Goal: Information Seeking & Learning: Find specific fact

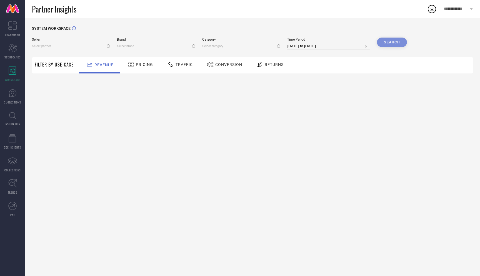
type input "All"
type input "1 STOP FASHION"
type input "All"
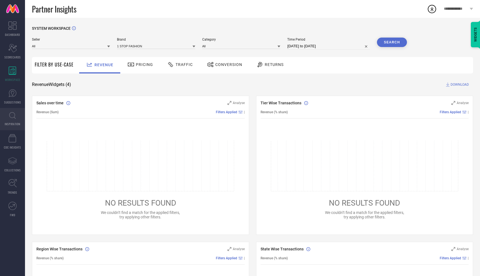
click at [12, 121] on link "INSPIRATION" at bounding box center [12, 119] width 25 height 22
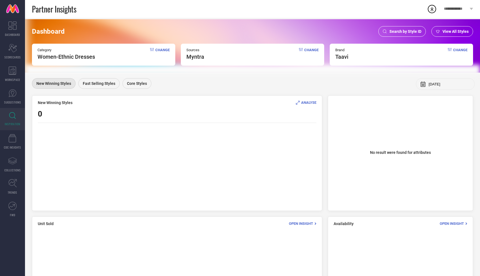
click at [403, 27] on div "Search by Style ID" at bounding box center [402, 31] width 48 height 11
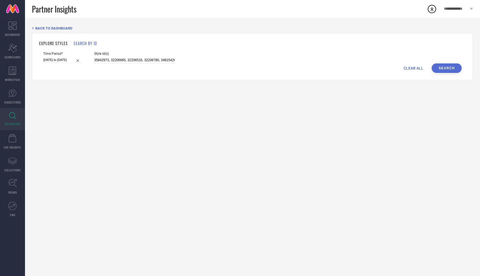
click at [419, 67] on span "CLEAR ALL" at bounding box center [414, 68] width 20 height 4
click at [140, 55] on span "Style Id(s)" at bounding box center [134, 54] width 81 height 4
click at [141, 59] on input at bounding box center [134, 60] width 81 height 6
paste input "32753597"
type input "32753597"
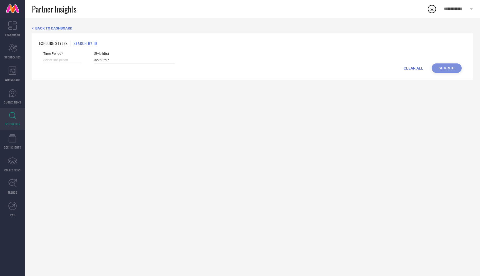
click at [68, 58] on input at bounding box center [62, 60] width 38 height 6
select select "7"
select select "2025"
select select "8"
select select "2025"
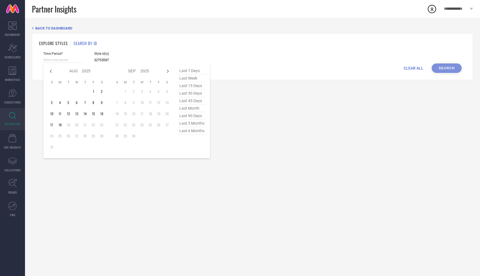
type input "32753597"
click at [196, 131] on span "last 6 months" at bounding box center [192, 131] width 28 height 8
type input "01-02-2025 to 31-07-2025"
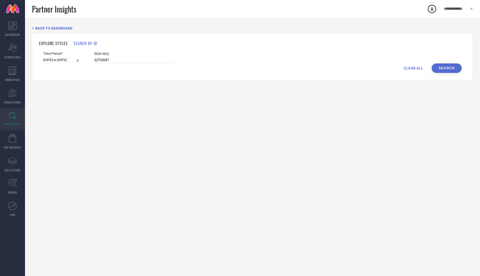
click at [445, 68] on button "Search" at bounding box center [447, 67] width 30 height 9
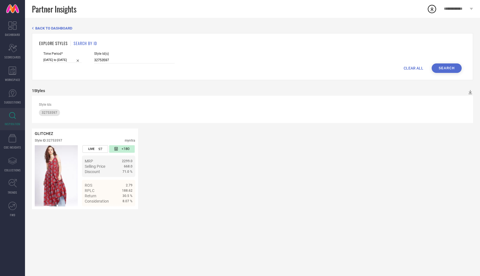
click at [65, 61] on input "01-02-2025 to 31-07-2025" at bounding box center [62, 60] width 38 height 6
select select "1"
select select "2025"
select select "2"
select select "2025"
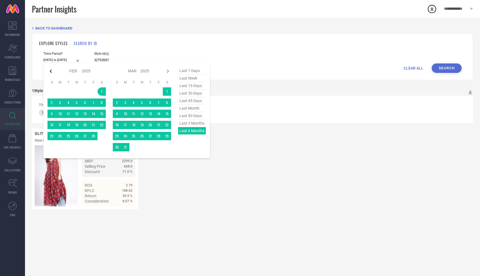
click at [50, 71] on icon at bounding box center [51, 70] width 2 height 3
select select "2025"
select select "1"
select select "2025"
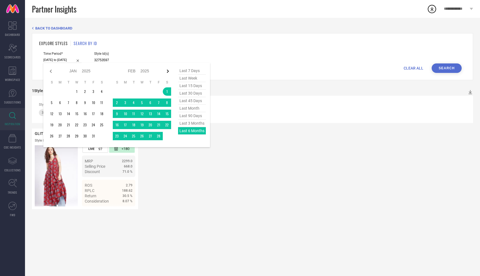
click at [168, 72] on icon at bounding box center [167, 71] width 7 height 7
select select "1"
select select "2025"
select select "2"
select select "2025"
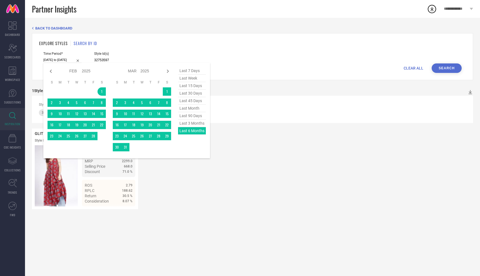
click at [193, 101] on span "last 45 days" at bounding box center [192, 101] width 28 height 8
type input "05-07-2025 to 18-08-2025"
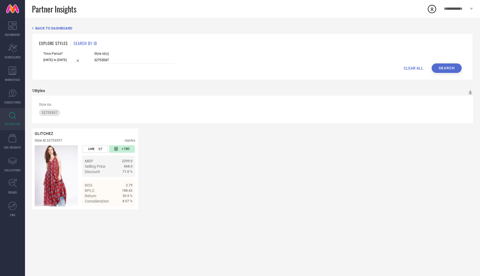
click at [447, 67] on button "Search" at bounding box center [447, 67] width 30 height 9
click at [54, 60] on input "05-07-2025 to 18-08-2025" at bounding box center [62, 60] width 38 height 6
select select "6"
select select "2025"
select select "7"
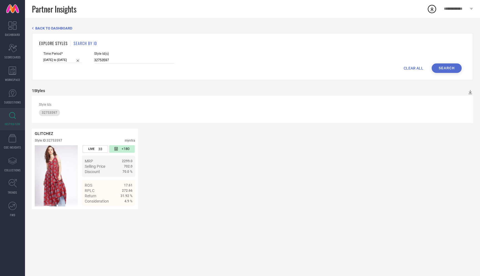
select select "2025"
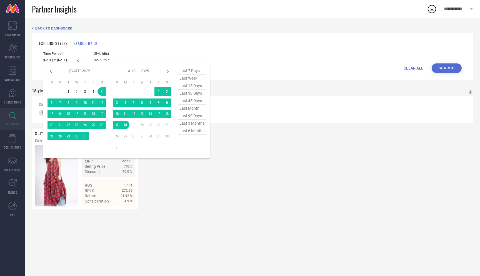
click at [199, 84] on span "last 15 days" at bounding box center [192, 86] width 28 height 8
type input "04-08-2025 to 18-08-2025"
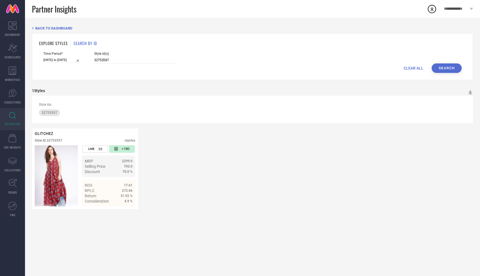
click at [445, 67] on button "Search" at bounding box center [447, 67] width 30 height 9
select select "7"
select select "2025"
select select "8"
select select "2025"
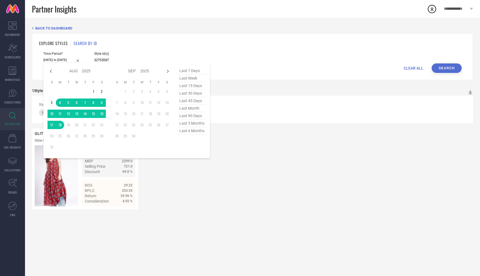
click at [60, 59] on input "04-08-2025 to 18-08-2025" at bounding box center [62, 60] width 38 height 6
click at [193, 102] on span "last 45 days" at bounding box center [192, 101] width 28 height 8
type input "05-07-2025 to 18-08-2025"
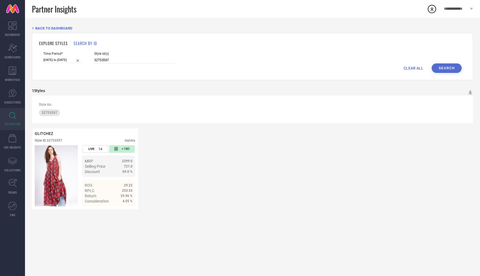
click at [442, 68] on button "Search" at bounding box center [447, 67] width 30 height 9
click at [133, 62] on input "32753597" at bounding box center [134, 60] width 81 height 6
paste input "32753545"
click at [448, 68] on button "Search" at bounding box center [447, 67] width 30 height 9
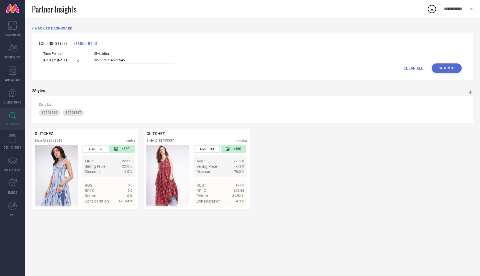
drag, startPoint x: 121, startPoint y: 60, endPoint x: 104, endPoint y: 60, distance: 16.9
click at [104, 60] on input "32753597 32753545" at bounding box center [134, 60] width 81 height 6
paste input "32753590"
click at [443, 69] on button "Search" at bounding box center [447, 67] width 30 height 9
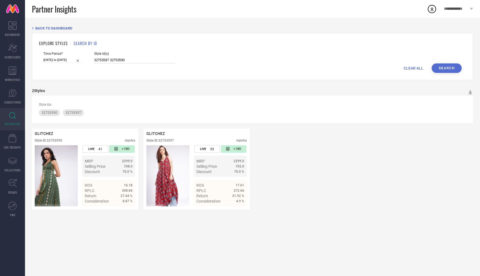
click at [134, 61] on input "32753597 32753590" at bounding box center [134, 60] width 81 height 6
paste input "32753714"
type input "32753597 32753590 32753714"
click at [450, 69] on button "Search" at bounding box center [447, 67] width 30 height 9
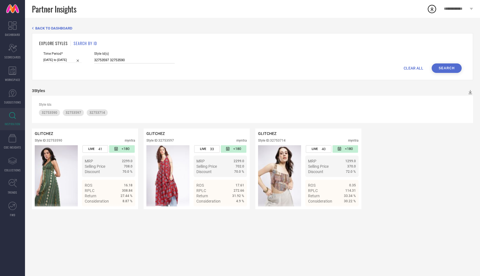
click at [143, 62] on input "32753597 32753590" at bounding box center [134, 60] width 81 height 6
paste input "32753732"
click at [446, 69] on button "Search" at bounding box center [447, 67] width 30 height 9
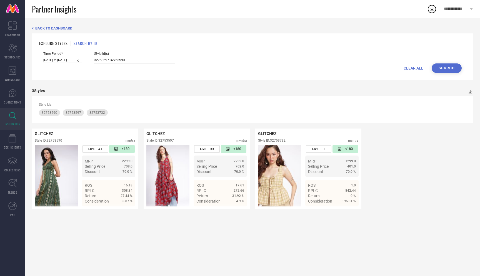
click at [145, 62] on input "32753597 32753590" at bounding box center [134, 60] width 81 height 6
paste input "Dresses"
paste input "32753545"
click at [457, 66] on button "Search" at bounding box center [447, 67] width 30 height 9
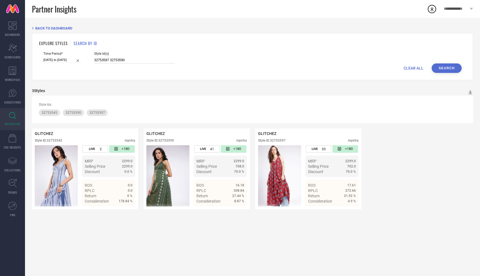
click at [150, 59] on input "32753597 32753590" at bounding box center [134, 60] width 81 height 6
paste input "32753590"
click at [442, 70] on button "Search" at bounding box center [447, 67] width 30 height 9
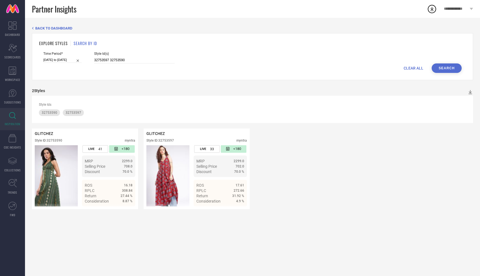
click at [127, 56] on div "Style Id(s) 32753597 32753590" at bounding box center [134, 58] width 81 height 12
click at [128, 60] on input "32753597 32753590" at bounding box center [134, 60] width 81 height 6
paste input "32753597"
click at [439, 63] on div "Time Period* 05-07-2025 to 18-08-2025 Style Id(s) 32753597 32753590 32753597" at bounding box center [252, 58] width 418 height 12
click at [440, 66] on button "Search" at bounding box center [447, 67] width 30 height 9
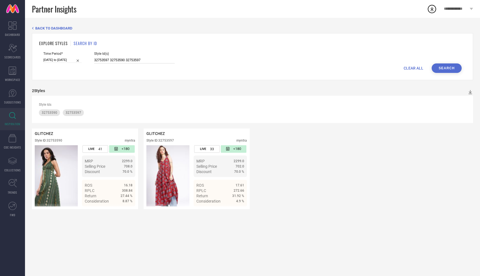
click at [153, 61] on input "32753597 32753590 32753597" at bounding box center [134, 60] width 81 height 6
paste input "32753732"
click at [450, 67] on button "Search" at bounding box center [447, 67] width 30 height 9
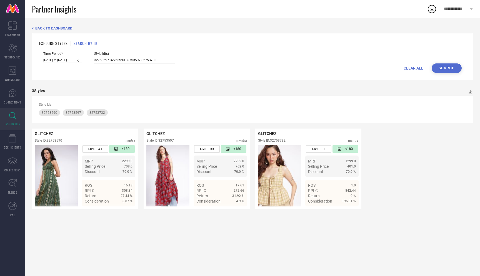
click at [155, 60] on input "32753597 32753590 32753597 32753732" at bounding box center [134, 60] width 81 height 6
paste input "32753565"
type input "32753597 32753590 32753597 32753732 32753565"
click at [452, 66] on button "Search" at bounding box center [447, 67] width 30 height 9
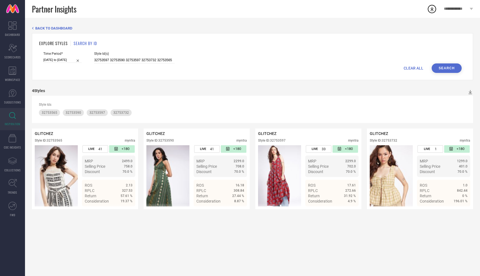
click at [67, 59] on input "[DATE] to [DATE]" at bounding box center [62, 60] width 38 height 6
select select "6"
select select "2025"
select select "7"
select select "2025"
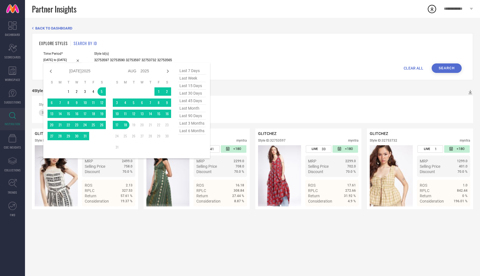
click at [193, 87] on span "last 15 days" at bounding box center [192, 86] width 28 height 8
type input "[DATE] to [DATE]"
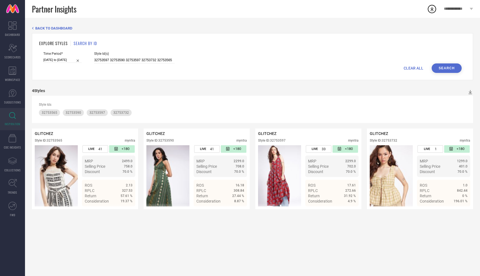
click at [445, 66] on button "Search" at bounding box center [447, 67] width 30 height 9
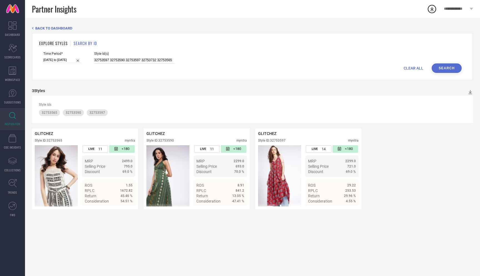
click at [166, 60] on input "32753597 32753590 32753597 32753732 32753565" at bounding box center [134, 60] width 81 height 6
paste input "32753703"
type input "32753597 32753590 32753597 32753732 32753565 32753703"
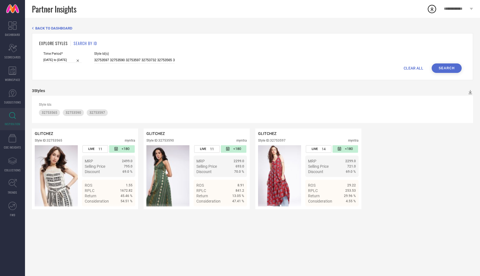
click at [447, 69] on button "Search" at bounding box center [447, 67] width 30 height 9
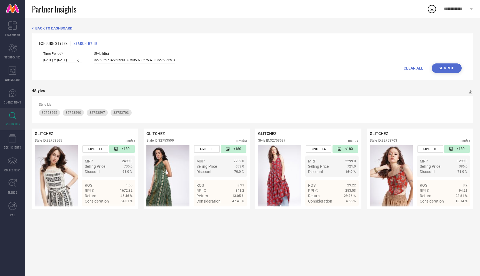
select select "7"
select select "2025"
select select "8"
select select "2025"
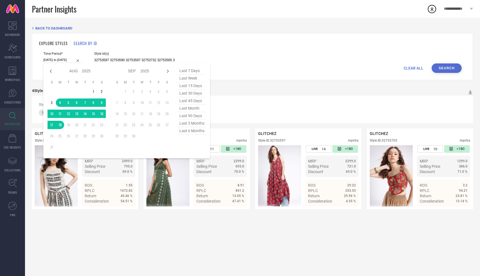
click at [54, 59] on input "[DATE] to [DATE]" at bounding box center [62, 60] width 38 height 6
click at [188, 100] on span "last 45 days" at bounding box center [192, 101] width 28 height 8
type input "[DATE] to [DATE]"
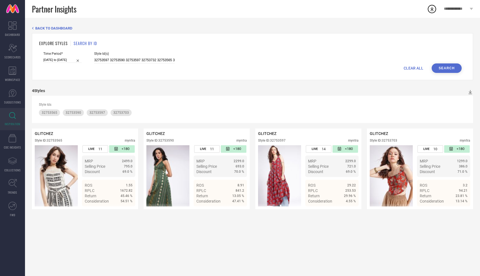
click at [451, 70] on button "Search" at bounding box center [447, 67] width 30 height 9
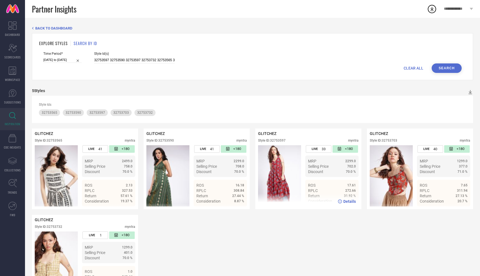
scroll to position [28, 0]
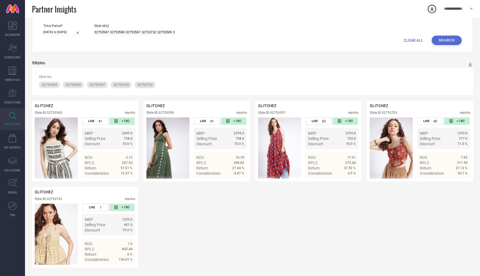
click at [66, 31] on input "[DATE] to [DATE]" at bounding box center [62, 32] width 38 height 6
select select "6"
select select "2025"
select select "7"
select select "2025"
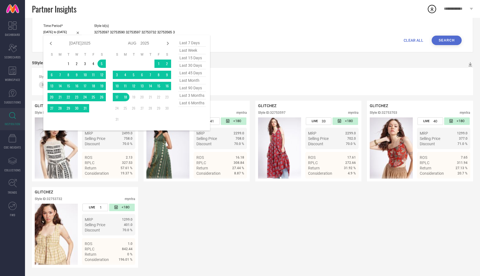
click at [191, 65] on span "last 30 days" at bounding box center [192, 66] width 28 height 8
type input "[DATE] to [DATE]"
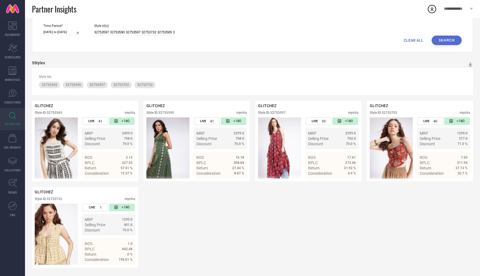
click at [447, 40] on button "Search" at bounding box center [447, 40] width 30 height 9
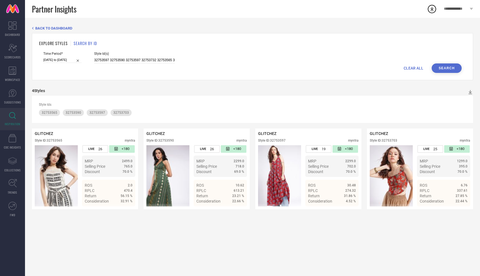
select select "6"
select select "2025"
select select "7"
select select "2025"
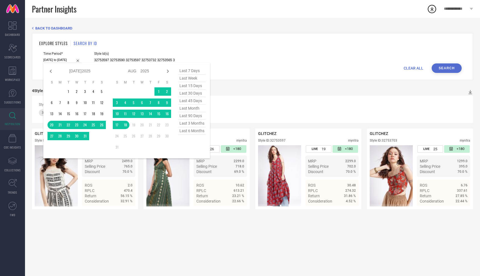
click at [65, 58] on input "[DATE] to [DATE]" at bounding box center [62, 60] width 38 height 6
click at [194, 108] on span "last month" at bounding box center [192, 108] width 28 height 8
type input "01-07-2025 to 31-07-2025"
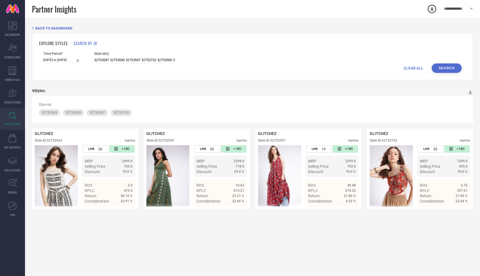
click at [443, 69] on button "Search" at bounding box center [447, 67] width 30 height 9
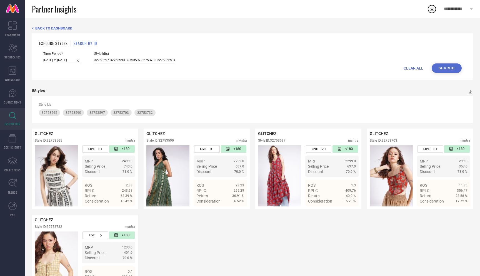
click at [61, 61] on input "01-07-2025 to 31-07-2025" at bounding box center [62, 60] width 38 height 6
select select "6"
select select "2025"
select select "7"
select select "2025"
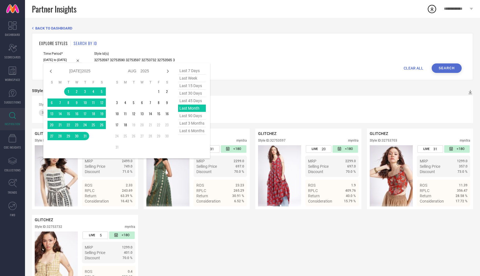
click at [191, 84] on span "last 15 days" at bounding box center [192, 86] width 28 height 8
type input "[DATE] to [DATE]"
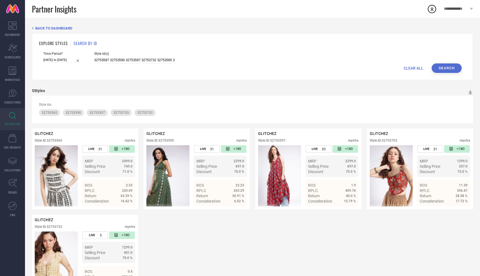
click at [450, 68] on button "Search" at bounding box center [447, 67] width 30 height 9
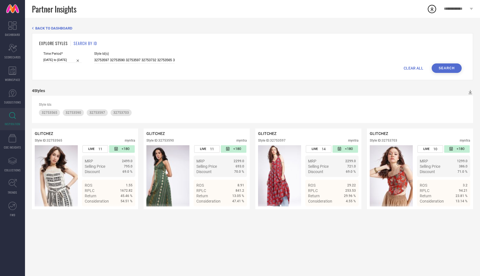
click at [413, 71] on div "CLEAR ALL Search" at bounding box center [252, 67] width 418 height 9
click at [411, 66] on span "CLEAR ALL" at bounding box center [414, 68] width 20 height 4
click at [141, 59] on input at bounding box center [134, 60] width 81 height 6
paste input "32753718"
type input "32753718"
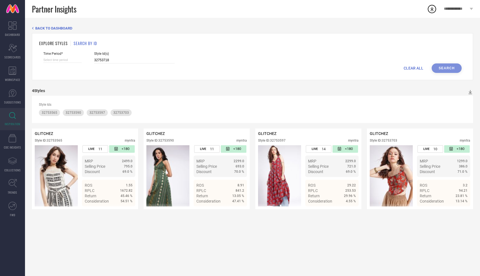
click at [451, 66] on div "CLEAR ALL Search" at bounding box center [252, 67] width 418 height 9
select select "7"
select select "2025"
select select "8"
select select "2025"
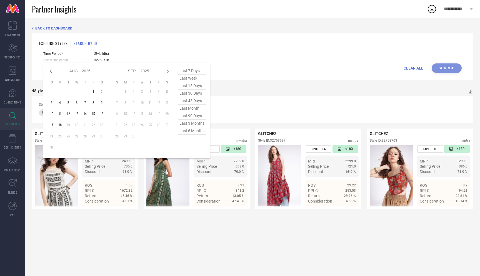
click at [62, 58] on input at bounding box center [62, 60] width 38 height 6
click at [201, 116] on span "last 90 days" at bounding box center [192, 116] width 28 height 8
type input "21-05-2025 to 18-08-2025"
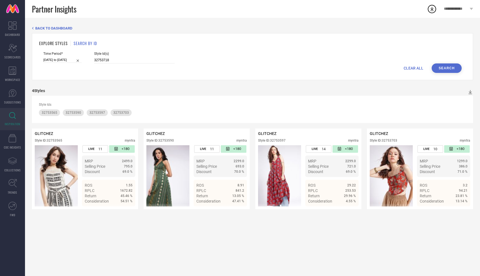
click at [453, 69] on button "Search" at bounding box center [447, 67] width 30 height 9
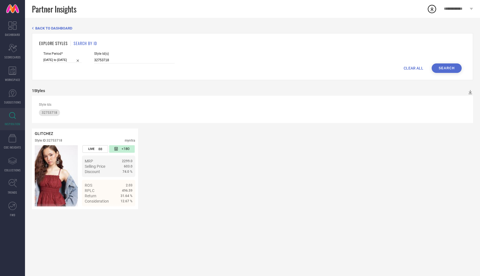
click at [63, 62] on input "21-05-2025 to 18-08-2025" at bounding box center [62, 60] width 38 height 6
select select "4"
select select "2025"
select select "5"
select select "2025"
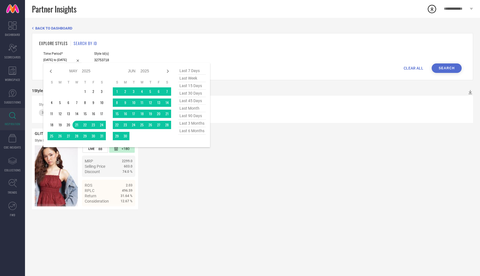
click at [182, 89] on span "last 15 days" at bounding box center [192, 86] width 28 height 8
type input "[DATE] to [DATE]"
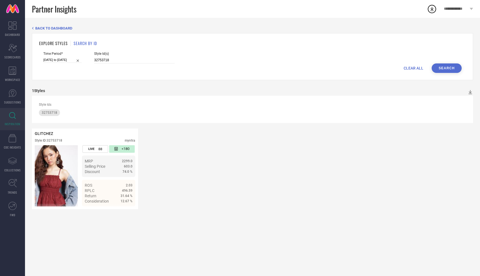
click at [464, 67] on form "Time Period* 04-08-2025 to 18-08-2025 Style Id(s) 32753718 CLEAR ALL Search" at bounding box center [252, 62] width 427 height 21
click at [454, 67] on button "Search" at bounding box center [447, 67] width 30 height 9
select select "7"
select select "2025"
select select "8"
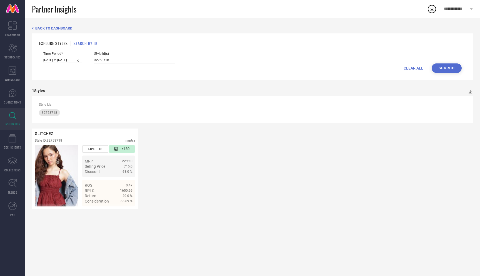
select select "2025"
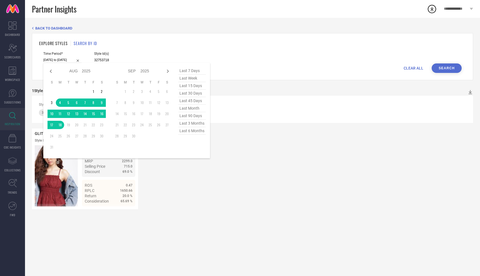
click at [59, 60] on input "[DATE] to [DATE]" at bounding box center [62, 60] width 38 height 6
click at [195, 102] on span "last 45 days" at bounding box center [192, 101] width 28 height 8
type input "[DATE] to [DATE]"
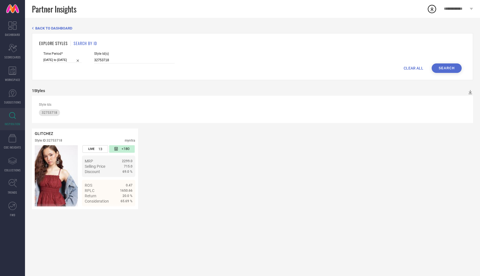
click at [444, 71] on button "Search" at bounding box center [447, 67] width 30 height 9
click at [59, 59] on input "[DATE] to [DATE]" at bounding box center [62, 60] width 38 height 6
select select "6"
select select "2025"
select select "7"
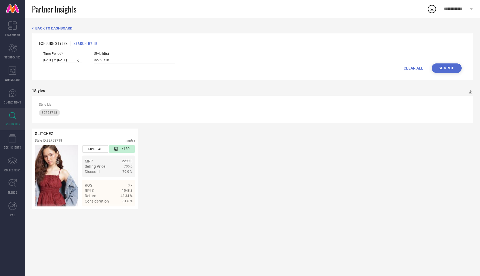
select select "2025"
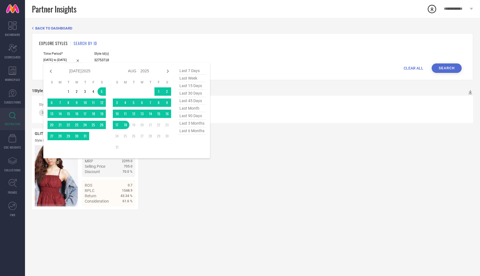
click at [183, 117] on span "last 90 days" at bounding box center [192, 116] width 28 height 8
type input "21-05-2025 to 18-08-2025"
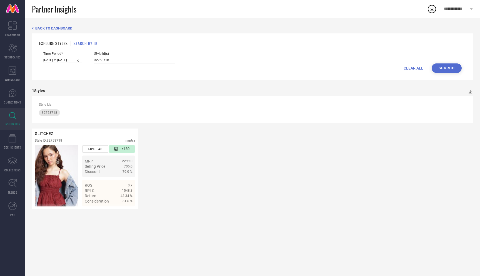
select select "4"
select select "2025"
select select "5"
select select "2025"
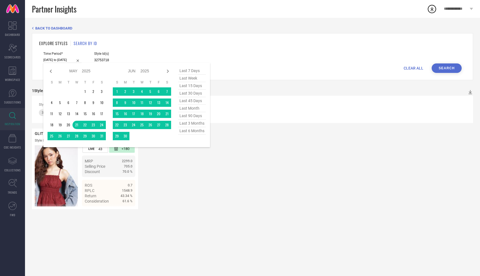
click at [66, 61] on input "21-05-2025 to 18-08-2025" at bounding box center [62, 60] width 38 height 6
click at [194, 100] on span "last 45 days" at bounding box center [192, 101] width 28 height 8
type input "[DATE] to [DATE]"
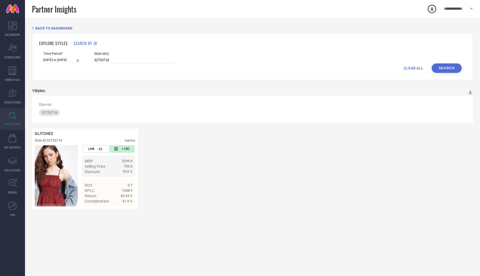
click at [439, 67] on button "Search" at bounding box center [447, 67] width 30 height 9
click at [147, 59] on input "32753718" at bounding box center [134, 60] width 81 height 6
paste input "32753698"
type input "32753718 32753698"
click at [448, 64] on button "Search" at bounding box center [447, 67] width 30 height 9
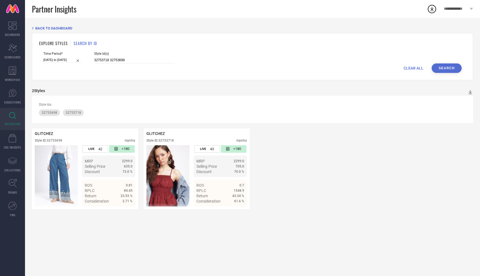
click at [61, 61] on input "[DATE] to [DATE]" at bounding box center [62, 60] width 38 height 6
select select "6"
select select "2025"
select select "7"
select select "2025"
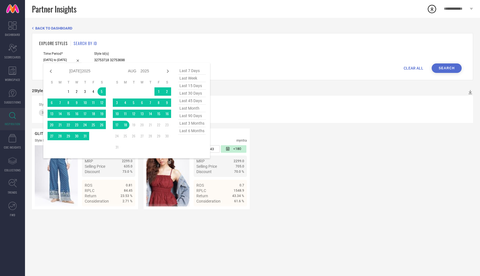
click at [191, 94] on span "last 30 days" at bounding box center [192, 93] width 28 height 8
type input "[DATE] to [DATE]"
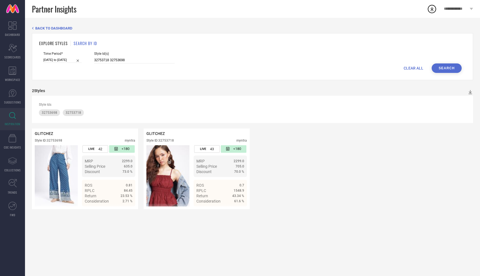
click at [449, 68] on button "Search" at bounding box center [447, 67] width 30 height 9
click at [63, 62] on input "[DATE] to [DATE]" at bounding box center [62, 60] width 38 height 6
select select "6"
select select "2025"
select select "7"
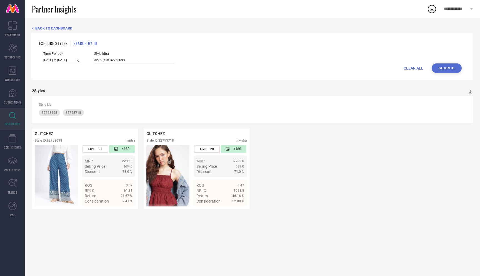
select select "2025"
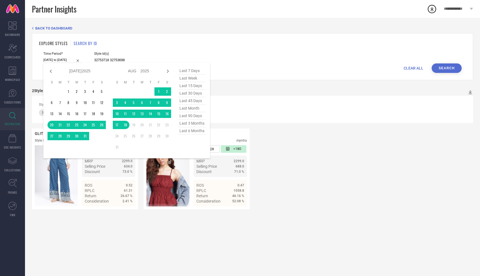
click at [193, 86] on span "last 15 days" at bounding box center [192, 86] width 28 height 8
type input "[DATE] to [DATE]"
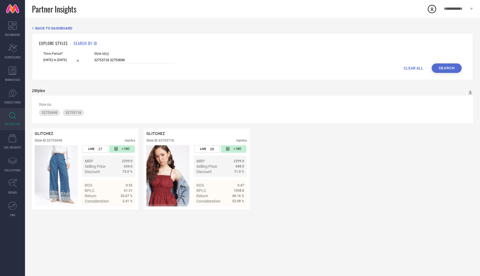
click at [449, 69] on button "Search" at bounding box center [447, 67] width 30 height 9
drag, startPoint x: 136, startPoint y: 64, endPoint x: 112, endPoint y: 63, distance: 24.2
click at [112, 63] on form "Time Period* 04-08-2025 to 18-08-2025 Style Id(s) 32753718 32753698 CLEAR ALL S…" at bounding box center [252, 62] width 427 height 21
drag, startPoint x: 124, startPoint y: 59, endPoint x: 73, endPoint y: 60, distance: 51.7
click at [72, 59] on div "Time Period* 04-08-2025 to 18-08-2025 Style Id(s) 32753718 32753698" at bounding box center [252, 58] width 418 height 12
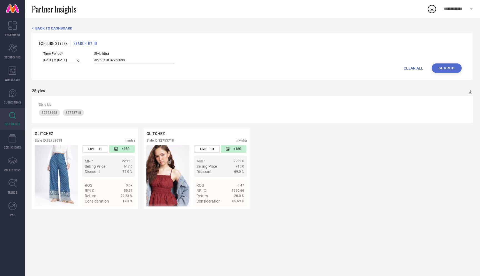
paste input "Dresses"
type input "Dresses"
click at [455, 63] on div "Time Period* 04-08-2025 to 18-08-2025 Style Id(s) Dresses" at bounding box center [252, 58] width 418 height 12
click at [453, 68] on button "Search" at bounding box center [447, 67] width 30 height 9
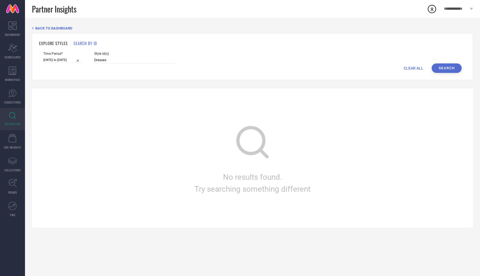
select select "7"
select select "2025"
select select "8"
select select "2025"
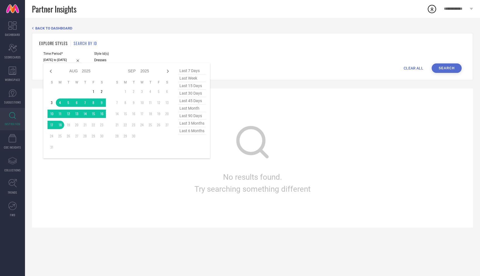
click at [65, 60] on input "[DATE] to [DATE]" at bounding box center [62, 60] width 38 height 6
click at [189, 92] on span "last 30 days" at bounding box center [192, 93] width 28 height 8
type input "[DATE] to [DATE]"
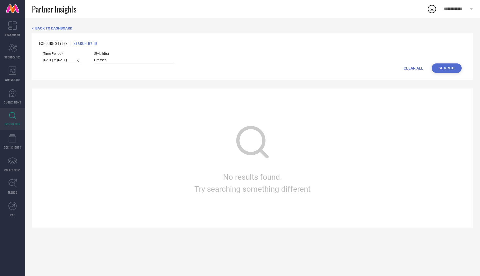
click at [445, 69] on button "Search" at bounding box center [447, 67] width 30 height 9
drag, startPoint x: 106, startPoint y: 61, endPoint x: 75, endPoint y: 61, distance: 30.6
click at [75, 61] on div "Time Period* 20-07-2025 to 18-08-2025 Style Id(s) Dresses" at bounding box center [252, 58] width 418 height 12
paste input "32753590"
click at [446, 64] on button "Search" at bounding box center [447, 67] width 30 height 9
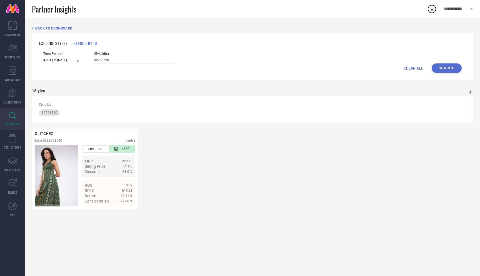
drag, startPoint x: 124, startPoint y: 62, endPoint x: 77, endPoint y: 62, distance: 47.2
click at [76, 62] on div "Time Period* 20-07-2025 to 18-08-2025 Style Id(s) 32753590" at bounding box center [252, 58] width 418 height 12
drag, startPoint x: 110, startPoint y: 59, endPoint x: 86, endPoint y: 59, distance: 23.6
click at [86, 59] on div "Time Period* 20-07-2025 to 18-08-2025 Style Id(s) 32753590" at bounding box center [252, 58] width 418 height 12
paste input "32753703 32753691 32753718 32753565 32753600 32753698 32753586 32753705 3275374…"
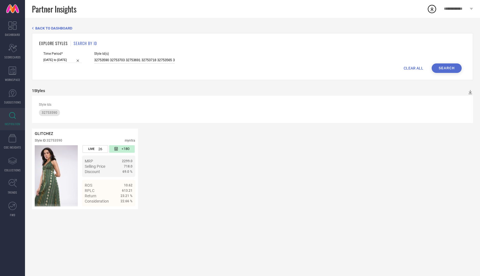
scroll to position [0, 154]
type input "32753590 32753703 32753691 32753718 32753565 32753600 32753698 32753586 3275370…"
click at [444, 68] on button "Search" at bounding box center [447, 67] width 30 height 9
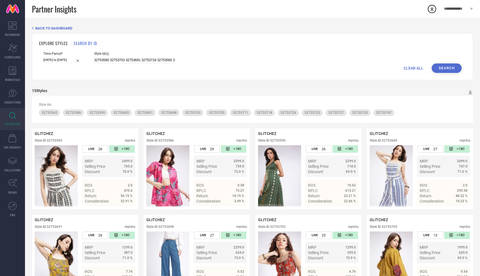
click at [63, 63] on div "CLEAR ALL Search" at bounding box center [252, 67] width 418 height 9
select select "6"
select select "2025"
select select "7"
select select "2025"
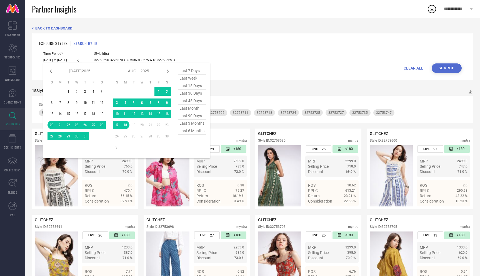
click at [63, 61] on input "[DATE] to [DATE]" at bounding box center [62, 60] width 38 height 6
click at [196, 86] on span "last 15 days" at bounding box center [192, 86] width 28 height 8
type input "[DATE] to [DATE]"
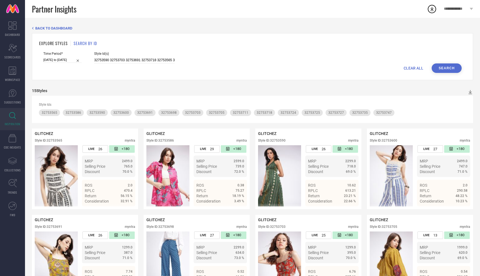
click at [441, 68] on button "Search" at bounding box center [447, 67] width 30 height 9
select select "7"
select select "2025"
select select "8"
select select "2025"
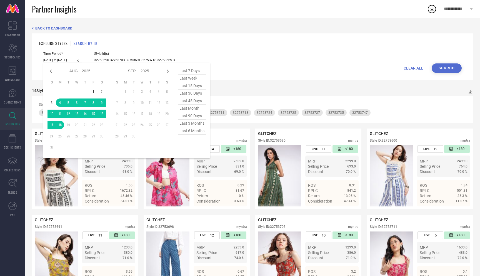
click at [64, 58] on input "[DATE] to [DATE]" at bounding box center [62, 60] width 38 height 6
click at [196, 95] on span "last 30 days" at bounding box center [192, 93] width 28 height 8
type input "[DATE] to [DATE]"
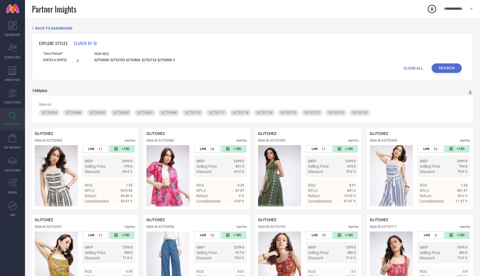
click at [440, 68] on button "Search" at bounding box center [447, 67] width 30 height 9
select select "6"
select select "2025"
select select "7"
select select "2025"
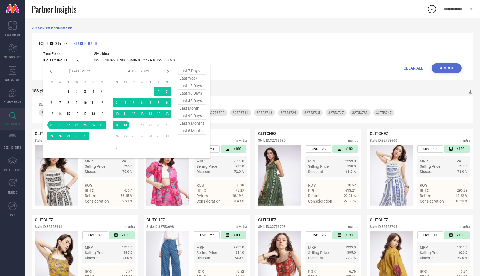
click at [68, 59] on input "[DATE] to [DATE]" at bounding box center [62, 60] width 38 height 6
click at [187, 103] on span "last 45 days" at bounding box center [192, 101] width 28 height 8
type input "[DATE] to [DATE]"
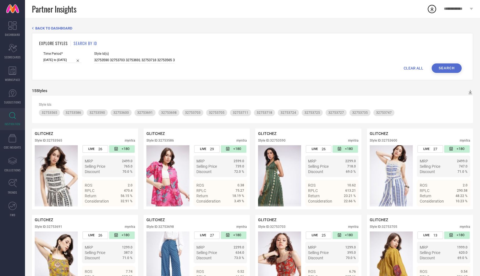
click at [448, 64] on button "Search" at bounding box center [447, 67] width 30 height 9
click at [61, 60] on input "[DATE] to [DATE]" at bounding box center [62, 60] width 38 height 6
select select "6"
select select "2025"
select select "7"
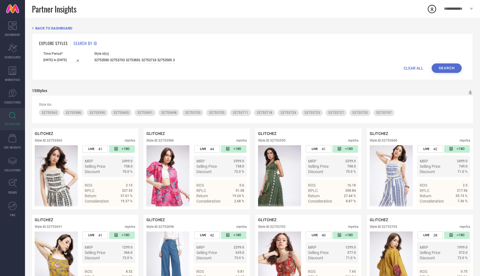
select select "2025"
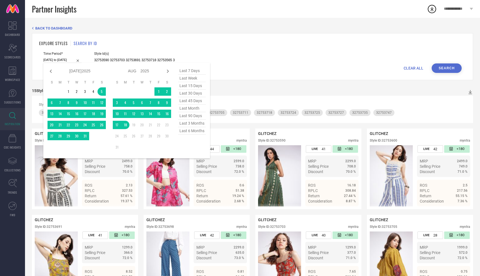
click at [191, 109] on span "last month" at bounding box center [192, 108] width 28 height 8
type input "01-07-2025 to 31-07-2025"
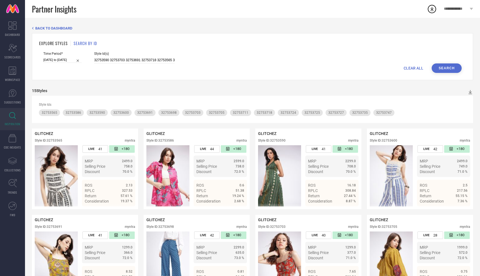
click at [439, 69] on button "Search" at bounding box center [447, 67] width 30 height 9
select select "6"
select select "2025"
select select "7"
select select "2025"
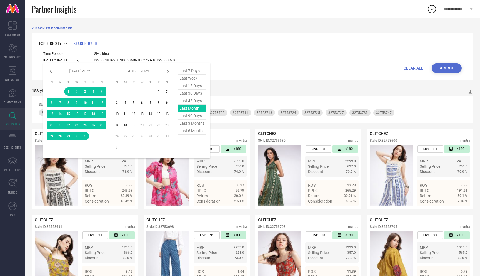
click at [64, 62] on input "01-07-2025 to 31-07-2025" at bounding box center [62, 60] width 38 height 6
click at [189, 117] on span "last 90 days" at bounding box center [192, 116] width 28 height 8
type input "21-05-2025 to 18-08-2025"
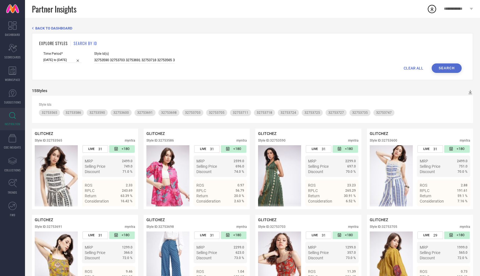
click at [444, 68] on button "Search" at bounding box center [447, 67] width 30 height 9
click at [53, 60] on input "21-05-2025 to 18-08-2025" at bounding box center [62, 60] width 38 height 6
select select "4"
select select "2025"
select select "5"
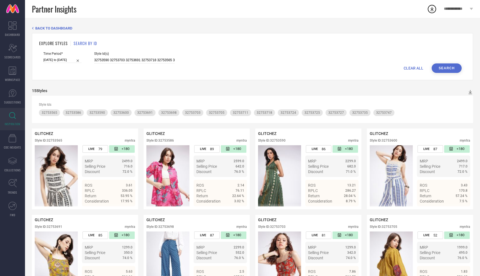
select select "2025"
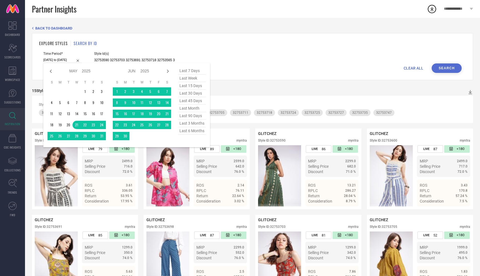
click at [192, 119] on span "last 90 days" at bounding box center [192, 116] width 28 height 8
type input "21-05-2025 to 18-08-2025"
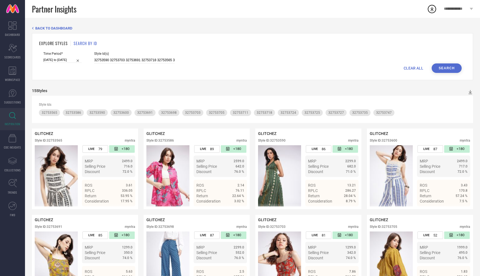
click at [444, 67] on button "Search" at bounding box center [447, 67] width 30 height 9
click at [63, 58] on input "21-05-2025 to 18-08-2025" at bounding box center [62, 60] width 38 height 6
select select "4"
select select "2025"
select select "5"
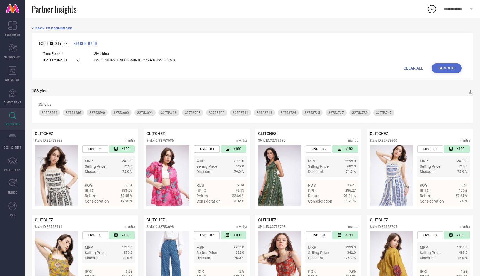
select select "2025"
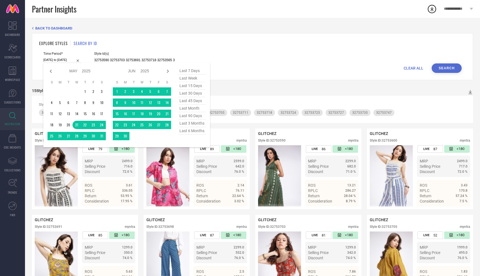
click at [196, 123] on span "last 3 months" at bounding box center [192, 123] width 28 height 8
type input "01-05-2025 to 31-07-2025"
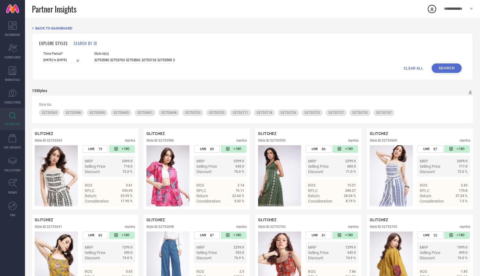
click at [448, 71] on button "Search" at bounding box center [447, 67] width 30 height 9
click at [62, 61] on input "01-05-2025 to 31-07-2025" at bounding box center [62, 60] width 38 height 6
select select "4"
select select "2025"
select select "5"
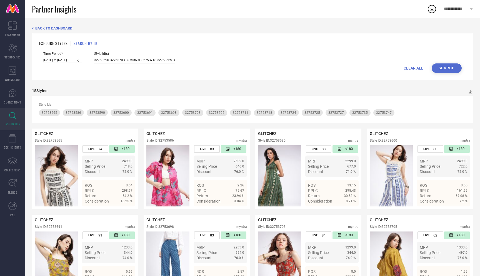
select select "2025"
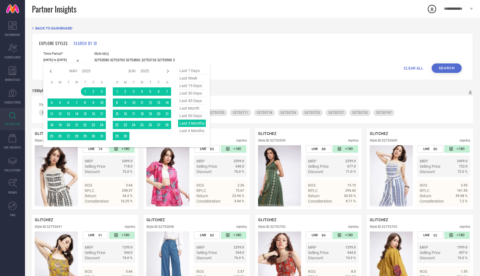
click at [191, 93] on span "last 30 days" at bounding box center [192, 93] width 28 height 8
type input "[DATE] to [DATE]"
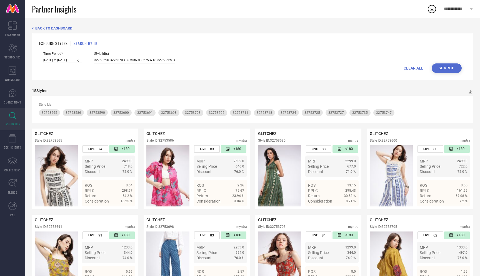
click at [447, 66] on button "Search" at bounding box center [447, 67] width 30 height 9
click at [57, 60] on input "[DATE] to [DATE]" at bounding box center [62, 60] width 38 height 6
select select "6"
select select "2025"
select select "7"
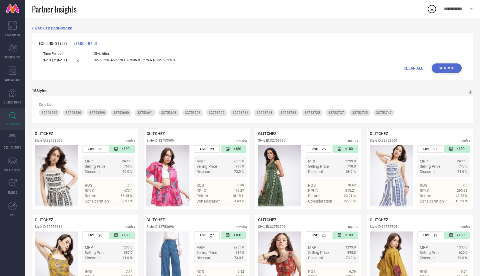
select select "2025"
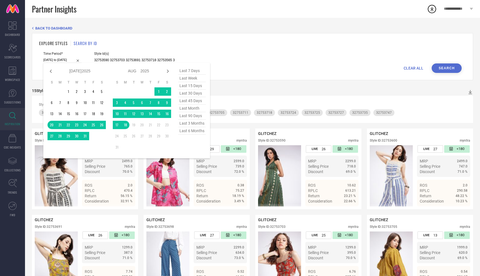
click at [195, 85] on span "last 15 days" at bounding box center [192, 86] width 28 height 8
type input "[DATE] to [DATE]"
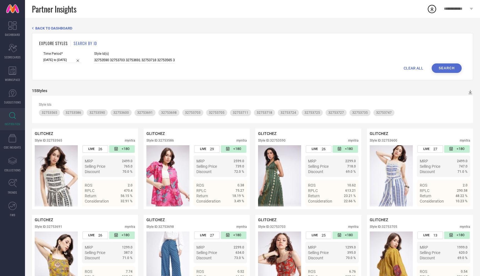
click at [440, 67] on button "Search" at bounding box center [447, 67] width 30 height 9
click at [56, 59] on input "[DATE] to [DATE]" at bounding box center [62, 60] width 38 height 6
select select "7"
select select "2025"
select select "8"
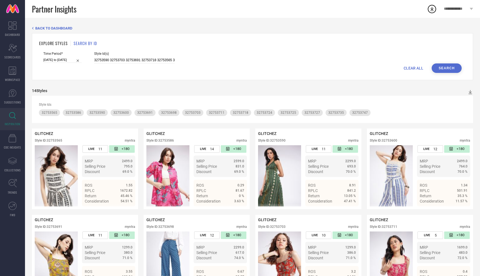
select select "2025"
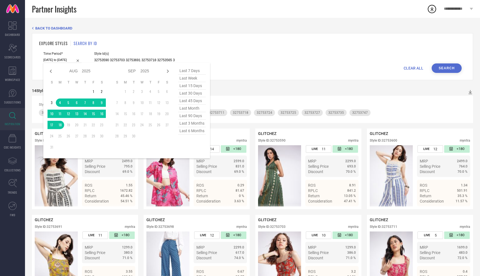
click at [186, 77] on span "last week" at bounding box center [192, 78] width 28 height 8
type input "10-08-2025 to 16-08-2025"
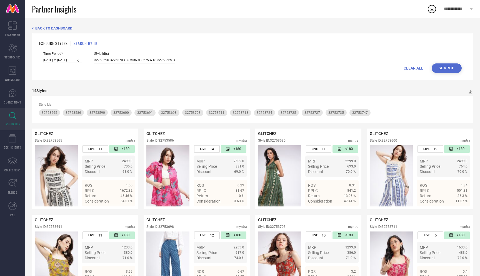
click at [456, 66] on button "Search" at bounding box center [447, 67] width 30 height 9
click at [65, 58] on input "10-08-2025 to 16-08-2025" at bounding box center [62, 60] width 38 height 6
select select "7"
select select "2025"
select select "8"
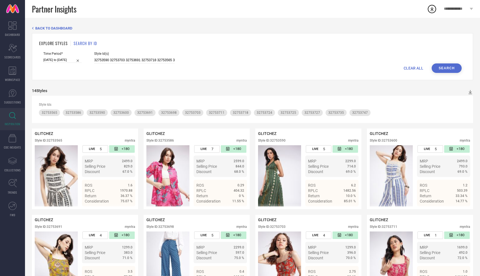
select select "2025"
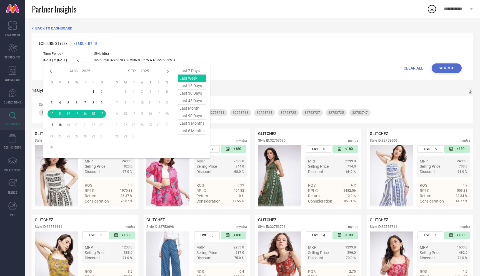
click at [194, 101] on span "last 45 days" at bounding box center [192, 101] width 28 height 8
type input "[DATE] to [DATE]"
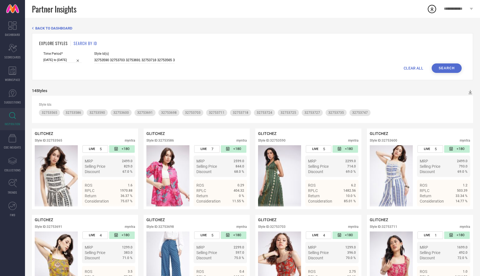
click at [442, 66] on button "Search" at bounding box center [447, 67] width 30 height 9
select select "6"
select select "2025"
select select "7"
select select "2025"
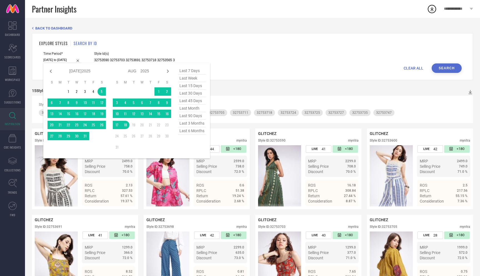
click at [56, 61] on input "[DATE] to [DATE]" at bounding box center [62, 60] width 38 height 6
click at [187, 111] on span "last month" at bounding box center [192, 108] width 28 height 8
type input "01-07-2025 to 31-07-2025"
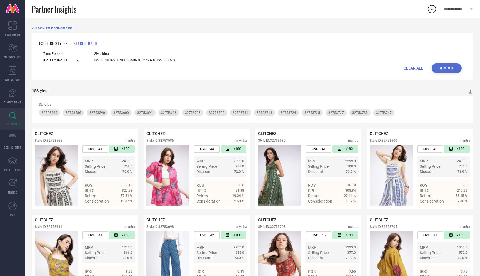
click at [450, 69] on button "Search" at bounding box center [447, 67] width 30 height 9
click at [411, 69] on span "CLEAR ALL" at bounding box center [414, 68] width 20 height 4
click at [137, 59] on input at bounding box center [134, 60] width 81 height 6
paste input "32753590 32753703 32753691 32753695 32753737 33329285 33329627 33329643 3332961…"
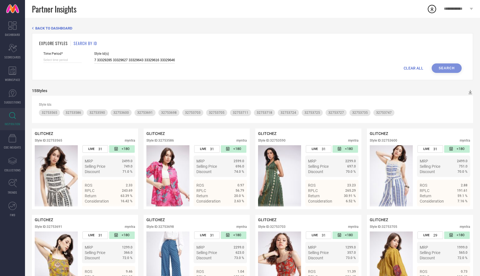
type input "32753590 32753703 32753691 32753695 32753737 33329285 33329627 33329643 3332961…"
click at [457, 71] on div "CLEAR ALL Search" at bounding box center [252, 67] width 418 height 9
select select "7"
select select "2025"
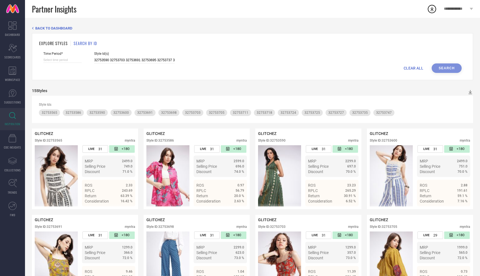
select select "8"
select select "2025"
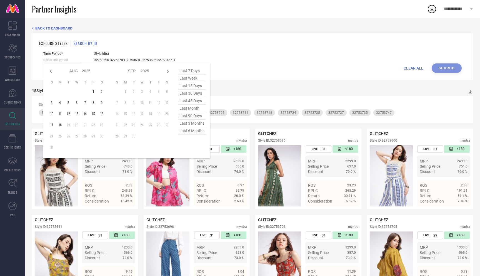
click at [51, 59] on input at bounding box center [62, 60] width 38 height 6
click at [193, 84] on span "last 15 days" at bounding box center [192, 86] width 28 height 8
type input "[DATE] to [DATE]"
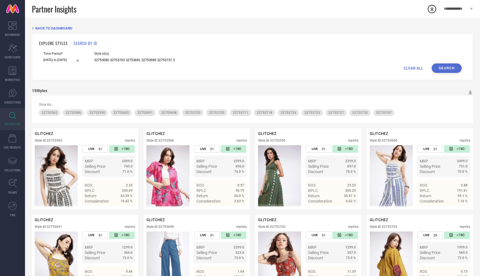
click at [453, 65] on button "Search" at bounding box center [447, 67] width 30 height 9
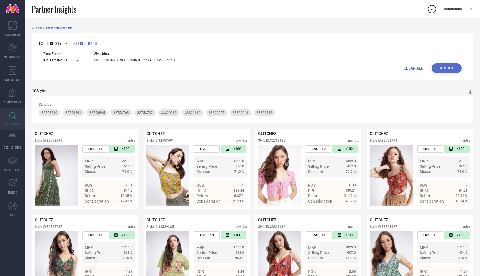
click at [61, 60] on input "[DATE] to [DATE]" at bounding box center [62, 60] width 38 height 6
select select "7"
select select "2025"
select select "8"
select select "2025"
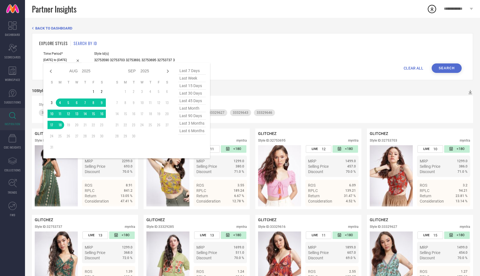
click at [192, 101] on span "last 45 days" at bounding box center [192, 101] width 28 height 8
type input "[DATE] to [DATE]"
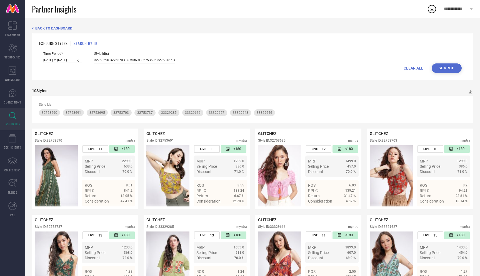
click at [444, 67] on button "Search" at bounding box center [447, 67] width 30 height 9
click at [411, 68] on span "CLEAR ALL" at bounding box center [414, 68] width 20 height 4
click at [160, 63] on input at bounding box center [134, 60] width 81 height 6
paste input "32753717 32753695 32753582 32753547"
type input "32753717 32753695 32753582 32753547"
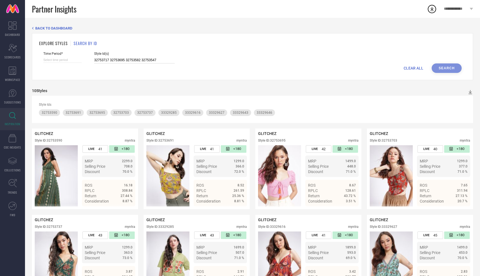
click at [59, 62] on input at bounding box center [62, 60] width 38 height 6
select select "7"
select select "2025"
select select "8"
select select "2025"
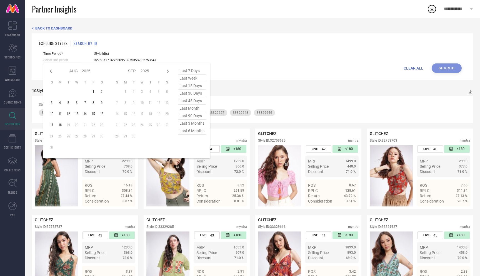
type input "32753717 32753695 32753582 32753547"
click at [191, 85] on span "last 15 days" at bounding box center [192, 86] width 28 height 8
type input "[DATE] to [DATE]"
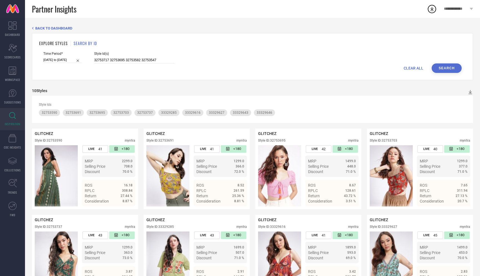
click at [454, 66] on button "Search" at bounding box center [447, 67] width 30 height 9
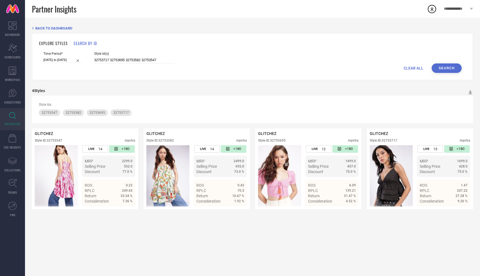
click at [64, 61] on input "[DATE] to [DATE]" at bounding box center [62, 60] width 38 height 6
select select "7"
select select "2025"
select select "8"
select select "2025"
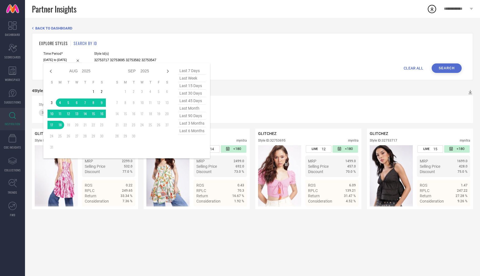
click at [187, 126] on span "last 3 months" at bounding box center [192, 123] width 28 height 8
type input "01-05-2025 to 31-07-2025"
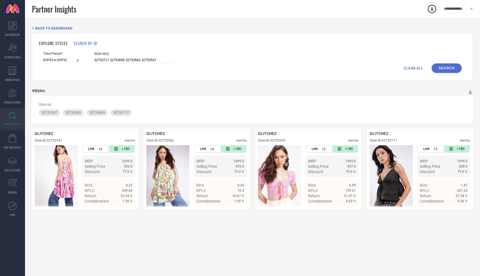
click at [454, 67] on button "Search" at bounding box center [447, 67] width 30 height 9
click at [64, 60] on input "01-05-2025 to 31-07-2025" at bounding box center [62, 60] width 38 height 6
select select "4"
select select "2025"
select select "5"
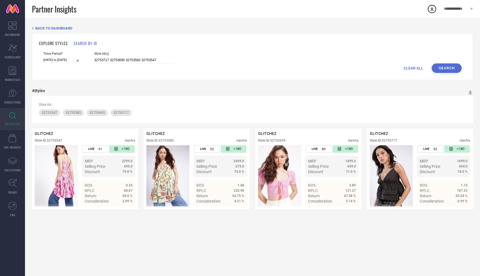
select select "2025"
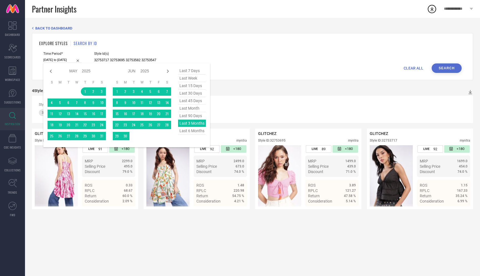
click at [193, 116] on span "last 90 days" at bounding box center [192, 116] width 28 height 8
type input "21-05-2025 to 18-08-2025"
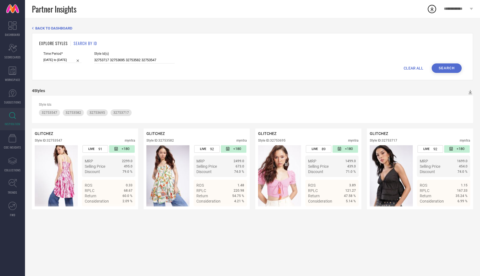
click at [449, 70] on button "Search" at bounding box center [447, 67] width 30 height 9
click at [55, 61] on input "21-05-2025 to 18-08-2025" at bounding box center [62, 60] width 38 height 6
select select "4"
select select "2025"
select select "5"
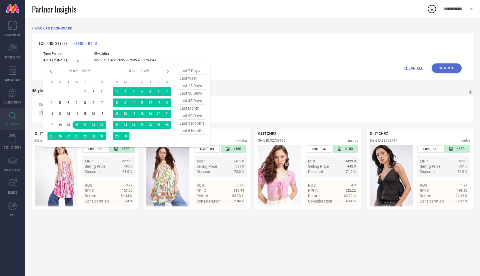
click at [187, 103] on span "last 45 days" at bounding box center [192, 101] width 28 height 8
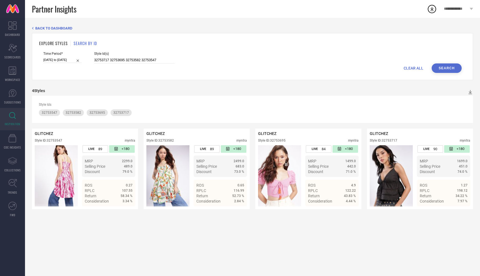
click at [448, 71] on button "Search" at bounding box center [447, 67] width 30 height 9
click at [53, 59] on input "[DATE] to [DATE]" at bounding box center [62, 60] width 38 height 6
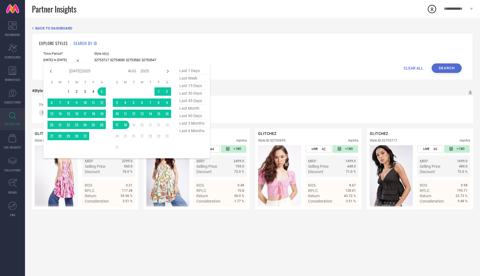
click at [413, 69] on span "CLEAR ALL" at bounding box center [414, 68] width 20 height 4
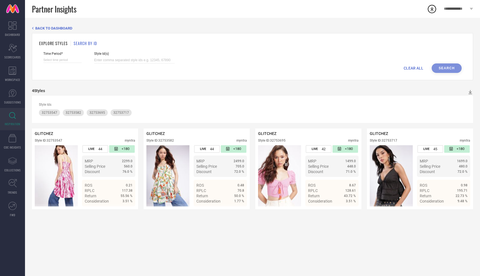
click at [156, 55] on span "Style Id(s)" at bounding box center [134, 54] width 81 height 4
click at [156, 60] on input at bounding box center [134, 60] width 81 height 6
paste input "32753732 32753695 32753582 32753547 32753593 32753717 32753572 32753590 3275372…"
click at [68, 58] on input at bounding box center [62, 60] width 38 height 6
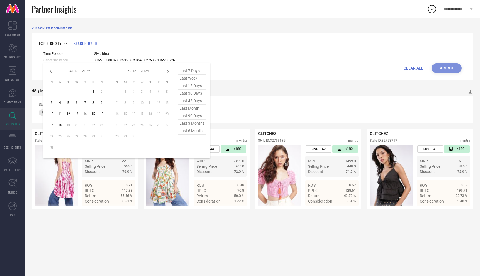
scroll to position [0, 0]
click at [195, 115] on span "last 90 days" at bounding box center [192, 116] width 28 height 8
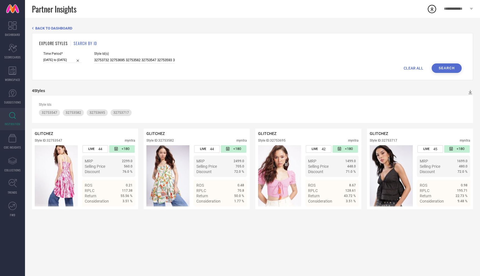
click at [454, 67] on button "Search" at bounding box center [447, 67] width 30 height 9
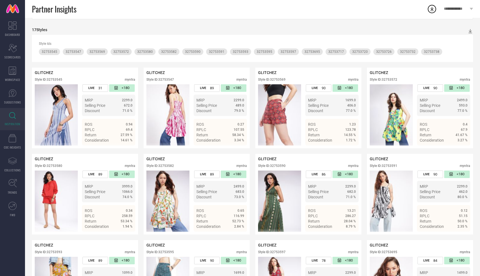
scroll to position [29, 0]
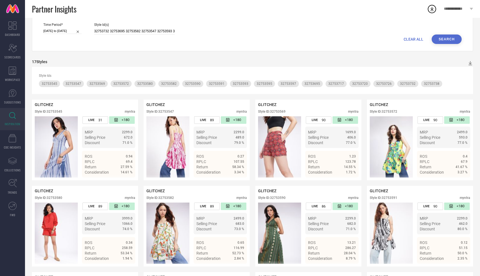
click at [61, 30] on input "21-05-2025 to 18-08-2025" at bounding box center [62, 31] width 38 height 6
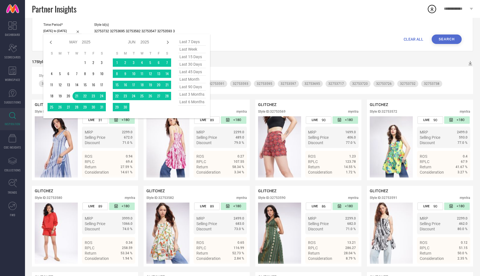
click at [191, 81] on span "last month" at bounding box center [192, 80] width 28 height 8
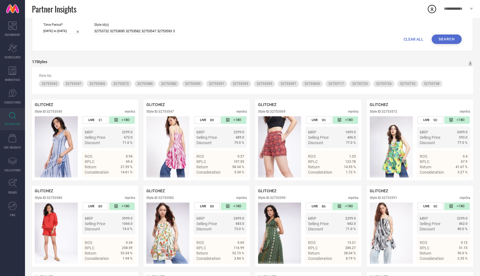
click at [444, 42] on button "Search" at bounding box center [447, 38] width 30 height 9
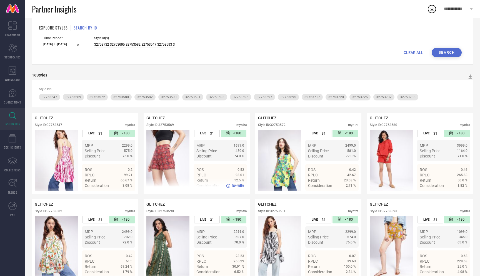
scroll to position [0, 0]
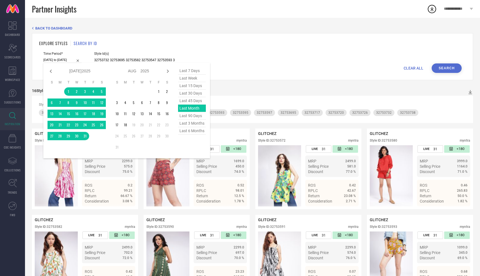
click at [65, 58] on input "01-07-2025 to 31-07-2025" at bounding box center [62, 60] width 38 height 6
click at [196, 94] on span "last 30 days" at bounding box center [192, 93] width 28 height 8
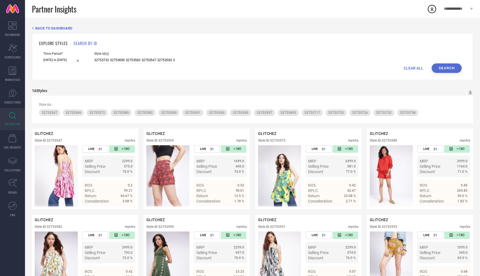
click at [445, 66] on button "Search" at bounding box center [447, 67] width 30 height 9
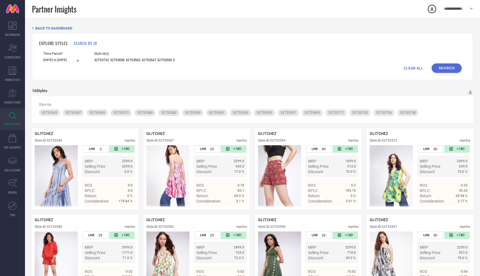
click at [412, 68] on span "CLEAR ALL" at bounding box center [414, 68] width 20 height 4
click at [158, 59] on input at bounding box center [134, 60] width 81 height 6
paste input "32753590 32753732 32753545 32753695 32753597 32753582 32753714 32753697 3275370…"
click at [68, 60] on input at bounding box center [62, 60] width 38 height 6
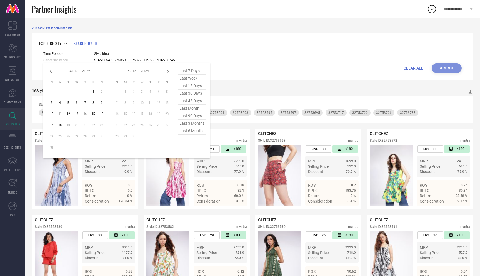
click at [186, 88] on span "last 15 days" at bounding box center [192, 86] width 28 height 8
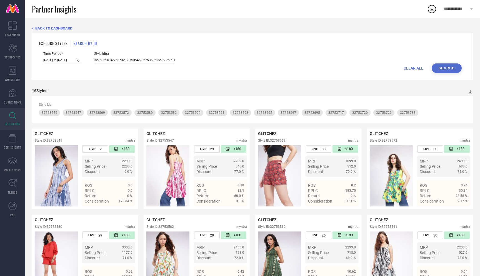
click at [449, 68] on button "Search" at bounding box center [447, 67] width 30 height 9
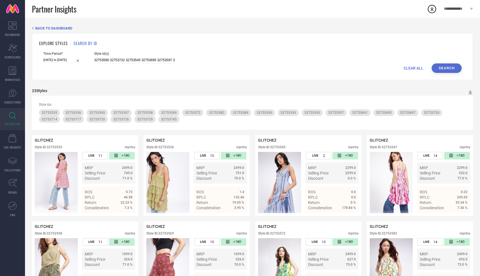
click at [62, 61] on input "[DATE] to [DATE]" at bounding box center [62, 60] width 38 height 6
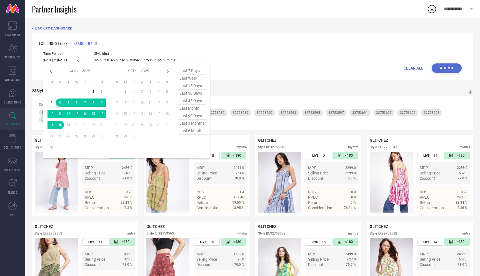
click at [191, 124] on span "last 3 months" at bounding box center [192, 123] width 28 height 8
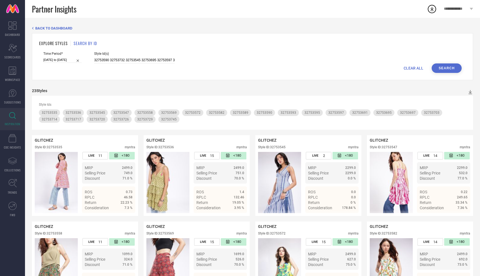
click at [446, 67] on button "Search" at bounding box center [447, 67] width 30 height 9
click at [412, 66] on span "CLEAR ALL" at bounding box center [414, 68] width 20 height 4
click at [149, 61] on input at bounding box center [134, 60] width 81 height 6
paste input "32753580"
click at [60, 63] on div "Time Period*" at bounding box center [62, 58] width 38 height 12
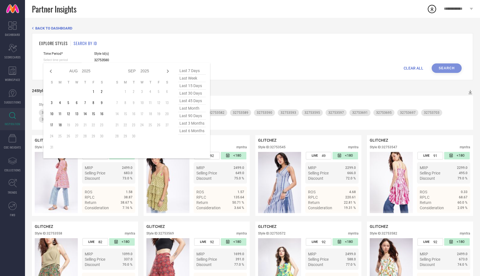
click at [56, 58] on input at bounding box center [62, 60] width 38 height 6
click at [196, 99] on span "last 45 days" at bounding box center [192, 101] width 28 height 8
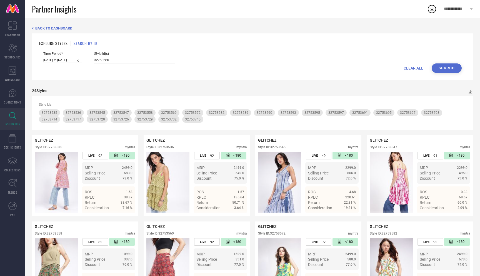
click at [448, 68] on button "Search" at bounding box center [447, 67] width 30 height 9
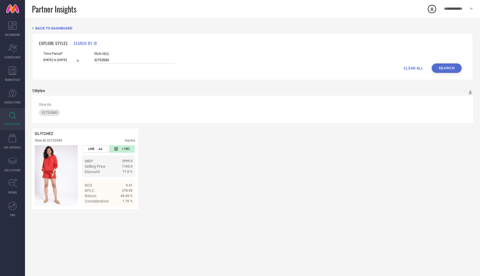
click at [134, 58] on input "32753580" at bounding box center [134, 60] width 81 height 6
paste input "32753543"
click at [447, 68] on button "Search" at bounding box center [447, 67] width 30 height 9
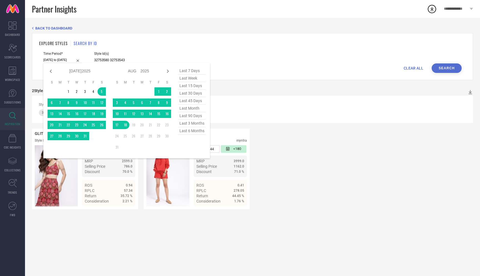
click at [63, 59] on input "[DATE] to [DATE]" at bounding box center [62, 60] width 38 height 6
click at [196, 114] on span "last 90 days" at bounding box center [192, 116] width 28 height 8
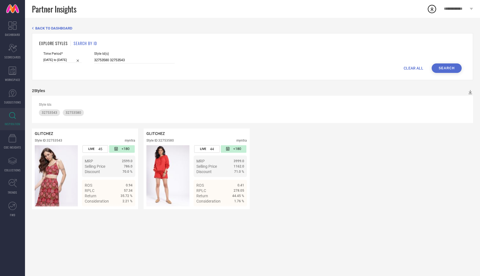
click at [444, 62] on div "Time Period* 21-05-2025 to 18-08-2025 Style Id(s) 32753580 32753543" at bounding box center [252, 58] width 418 height 12
click at [444, 68] on button "Search" at bounding box center [447, 67] width 30 height 9
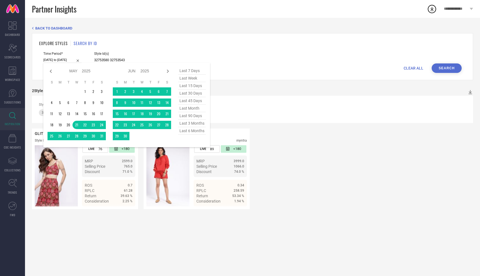
click at [61, 60] on input "21-05-2025 to 18-08-2025" at bounding box center [62, 60] width 38 height 6
click at [188, 96] on span "last 30 days" at bounding box center [192, 93] width 28 height 8
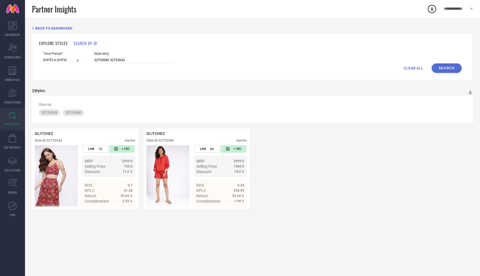
click at [444, 71] on button "Search" at bounding box center [447, 67] width 30 height 9
click at [60, 61] on input "[DATE] to [DATE]" at bounding box center [62, 60] width 38 height 6
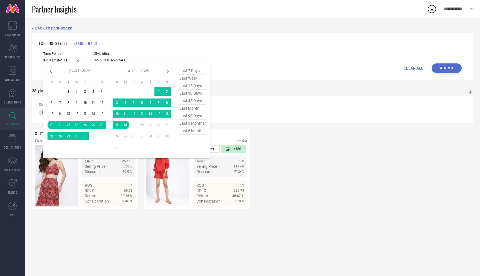
click at [192, 102] on span "last 45 days" at bounding box center [192, 101] width 28 height 8
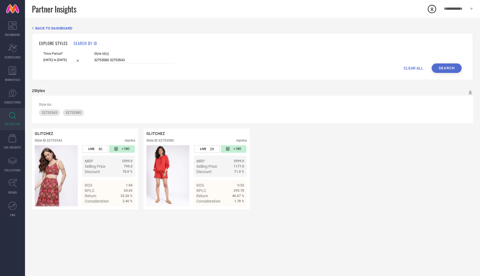
click at [442, 68] on button "Search" at bounding box center [447, 67] width 30 height 9
click at [415, 68] on span "CLEAR ALL" at bounding box center [414, 68] width 20 height 4
click at [148, 61] on input at bounding box center [134, 60] width 81 height 6
paste input "32753545 32753590 32753597 32753732 32753713 32753589 32753714 32753703 3275369…"
click at [40, 59] on form "Time Period* Style Id(s) 32753545 32753590 32753597 32753732 32753713 32753589 …" at bounding box center [252, 62] width 427 height 21
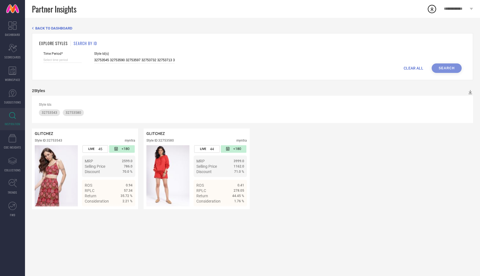
click at [52, 59] on input at bounding box center [62, 60] width 38 height 6
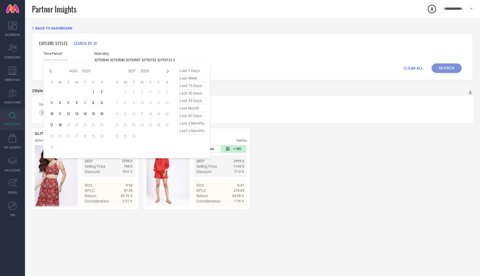
click at [197, 93] on span "last 30 days" at bounding box center [192, 93] width 28 height 8
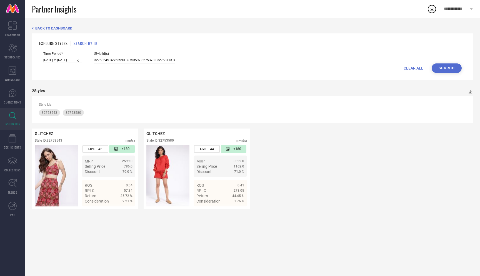
click at [441, 63] on button "Search" at bounding box center [447, 67] width 30 height 9
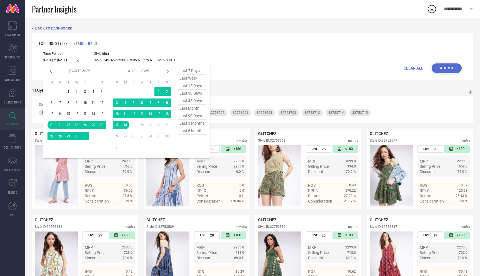
click at [68, 61] on input "[DATE] to [DATE]" at bounding box center [62, 60] width 38 height 6
click at [193, 118] on span "last 90 days" at bounding box center [192, 116] width 28 height 8
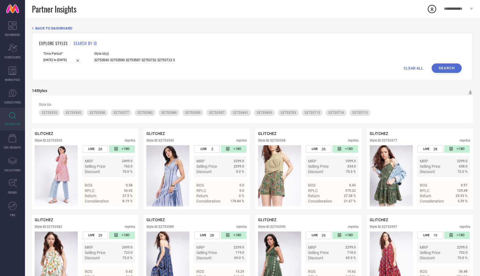
click at [444, 63] on button "Search" at bounding box center [447, 67] width 30 height 9
click at [60, 59] on input "21-05-2025 to 18-08-2025" at bounding box center [62, 60] width 38 height 6
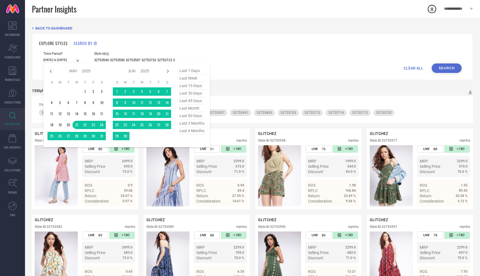
click at [196, 107] on span "last month" at bounding box center [192, 108] width 28 height 8
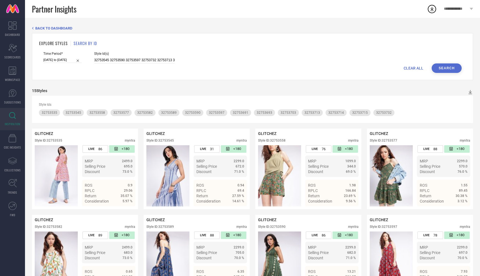
click at [448, 71] on button "Search" at bounding box center [447, 67] width 30 height 9
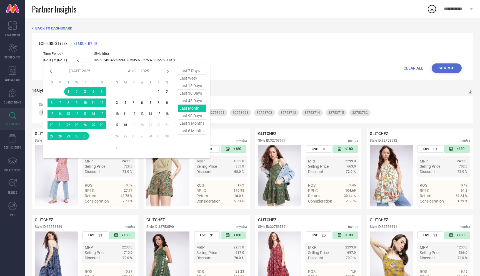
click at [63, 61] on input "01-07-2025 to 31-07-2025" at bounding box center [62, 60] width 38 height 6
click at [193, 100] on span "last 45 days" at bounding box center [192, 101] width 28 height 8
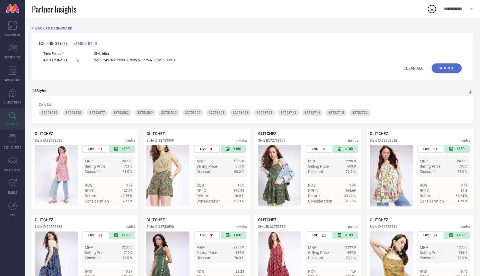
click at [448, 69] on button "Search" at bounding box center [447, 67] width 30 height 9
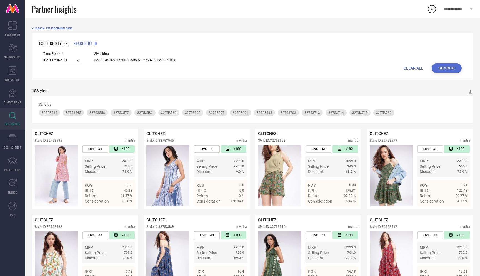
click at [60, 61] on input "[DATE] to [DATE]" at bounding box center [62, 60] width 38 height 6
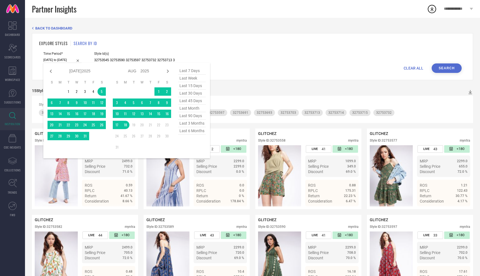
click at [191, 117] on span "last 90 days" at bounding box center [192, 116] width 28 height 8
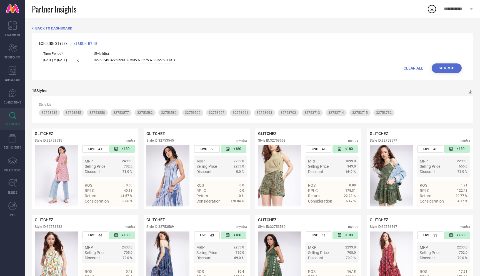
click at [451, 69] on button "Search" at bounding box center [447, 67] width 30 height 9
click at [418, 66] on span "CLEAR ALL" at bounding box center [414, 68] width 20 height 4
click at [116, 60] on input at bounding box center [134, 60] width 81 height 6
paste input "32753586"
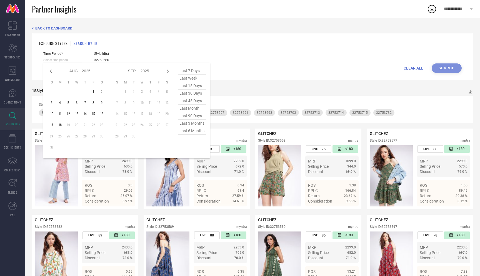
click at [59, 61] on input at bounding box center [62, 60] width 38 height 6
click at [189, 88] on span "last 15 days" at bounding box center [192, 86] width 28 height 8
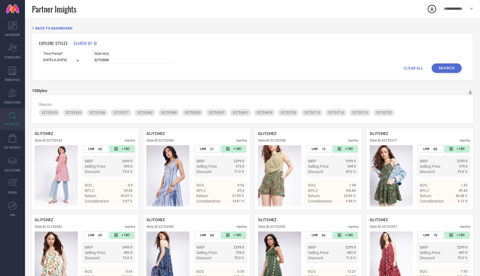
click at [449, 65] on button "Search" at bounding box center [447, 67] width 30 height 9
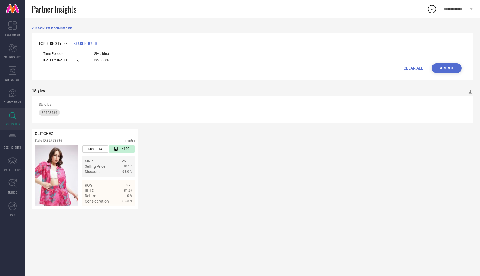
click at [58, 60] on input "[DATE] to [DATE]" at bounding box center [62, 60] width 38 height 6
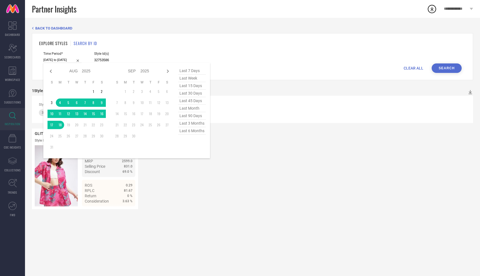
click at [193, 103] on span "last 45 days" at bounding box center [192, 101] width 28 height 8
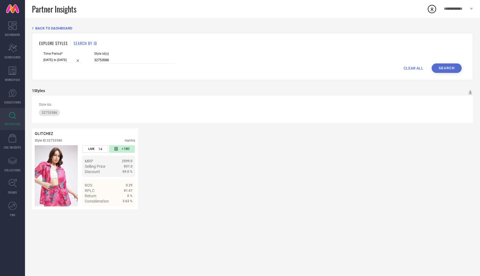
click at [449, 66] on button "Search" at bounding box center [447, 67] width 30 height 9
click at [60, 60] on input "[DATE] to [DATE]" at bounding box center [62, 60] width 38 height 6
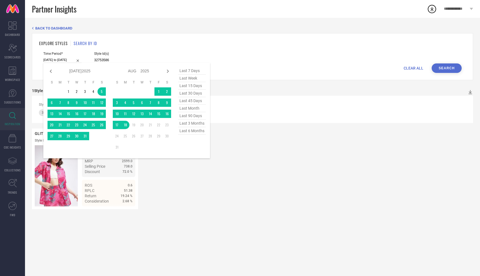
click at [190, 96] on span "last 30 days" at bounding box center [192, 93] width 28 height 8
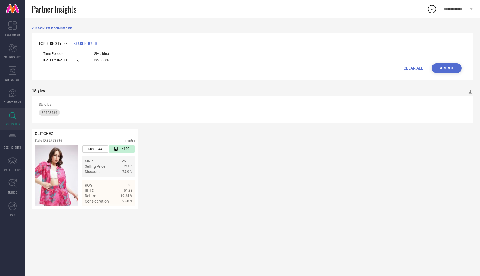
click at [444, 69] on button "Search" at bounding box center [447, 67] width 30 height 9
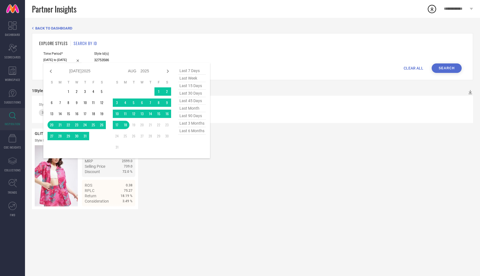
click at [59, 60] on input "[DATE] to [DATE]" at bounding box center [62, 60] width 38 height 6
click at [193, 132] on span "last 6 months" at bounding box center [192, 131] width 28 height 8
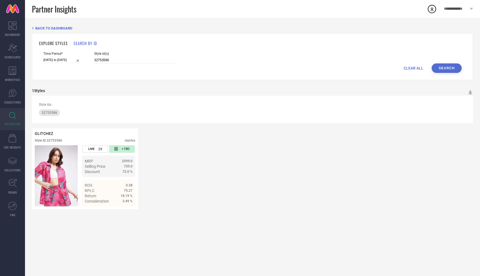
click at [453, 69] on button "Search" at bounding box center [447, 67] width 30 height 9
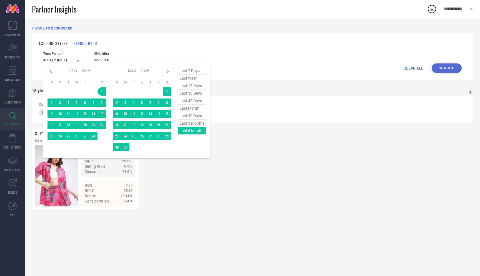
click at [57, 60] on input "01-02-2025 to 31-07-2025" at bounding box center [62, 60] width 38 height 6
click at [193, 116] on span "last 90 days" at bounding box center [192, 116] width 28 height 8
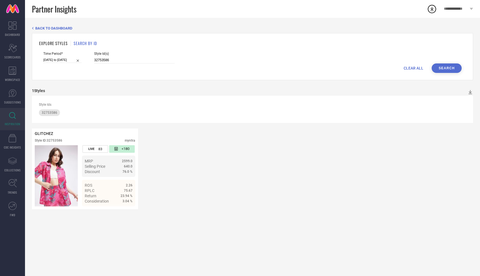
click at [443, 66] on button "Search" at bounding box center [447, 67] width 30 height 9
click at [59, 59] on input "21-05-2025 to 18-08-2025" at bounding box center [62, 60] width 38 height 6
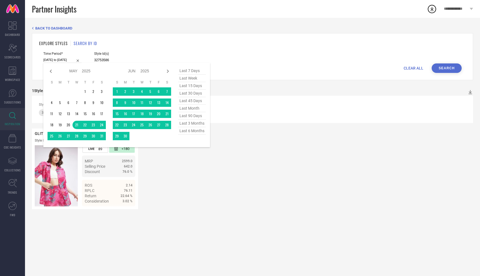
click at [185, 103] on span "last 45 days" at bounding box center [192, 101] width 28 height 8
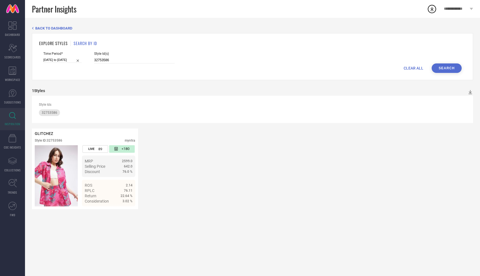
click at [441, 67] on button "Search" at bounding box center [447, 67] width 30 height 9
drag, startPoint x: 109, startPoint y: 61, endPoint x: 73, endPoint y: 61, distance: 36.1
click at [73, 61] on div "Time Period* 05-07-2025 to 18-08-2025 Style Id(s) 32753586" at bounding box center [252, 58] width 418 height 12
paste input "9"
click at [451, 68] on button "Search" at bounding box center [447, 67] width 30 height 9
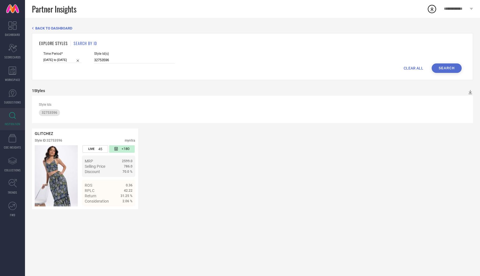
click at [51, 62] on input "[DATE] to [DATE]" at bounding box center [62, 60] width 38 height 6
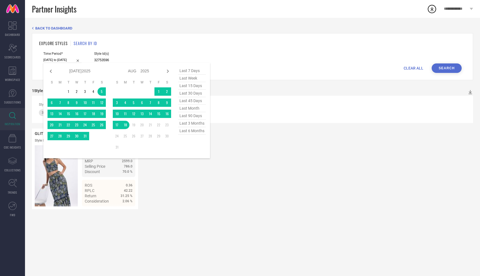
click at [191, 85] on span "last 15 days" at bounding box center [192, 86] width 28 height 8
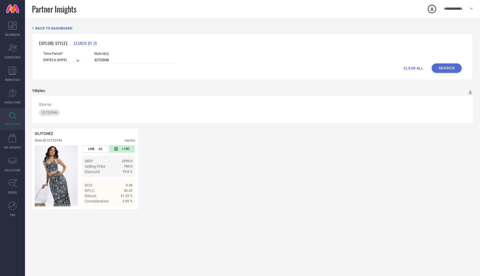
click at [453, 66] on button "Search" at bounding box center [447, 67] width 30 height 9
click at [54, 59] on input "[DATE] to [DATE]" at bounding box center [62, 60] width 38 height 6
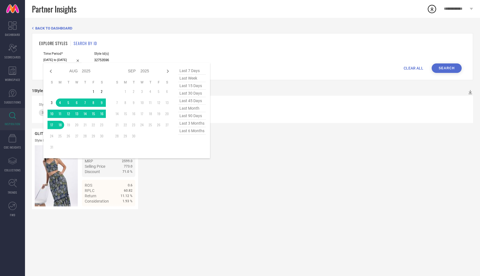
click at [198, 93] on span "last 30 days" at bounding box center [192, 93] width 28 height 8
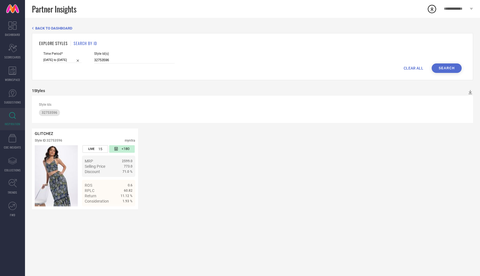
click at [443, 67] on button "Search" at bounding box center [447, 67] width 30 height 9
click at [56, 63] on input "[DATE] to [DATE]" at bounding box center [62, 60] width 38 height 6
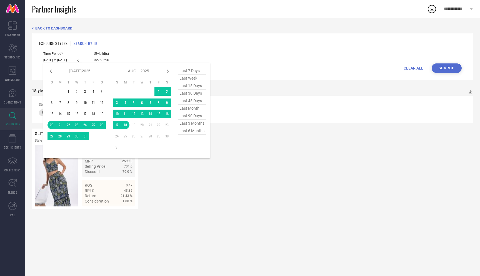
click at [196, 101] on span "last 45 days" at bounding box center [192, 101] width 28 height 8
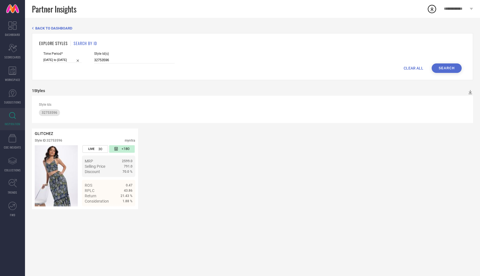
click at [450, 67] on button "Search" at bounding box center [447, 67] width 30 height 9
click at [56, 60] on input "[DATE] to [DATE]" at bounding box center [62, 60] width 38 height 6
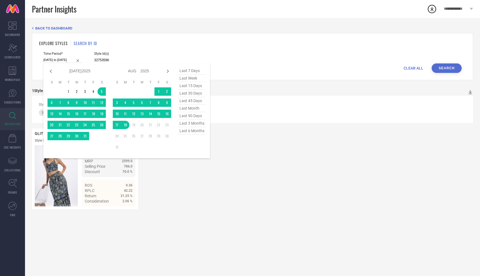
click at [198, 108] on span "last month" at bounding box center [192, 108] width 28 height 8
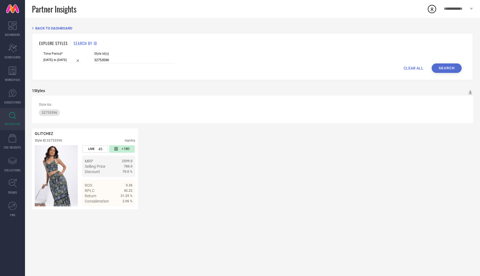
click at [444, 66] on button "Search" at bounding box center [447, 67] width 30 height 9
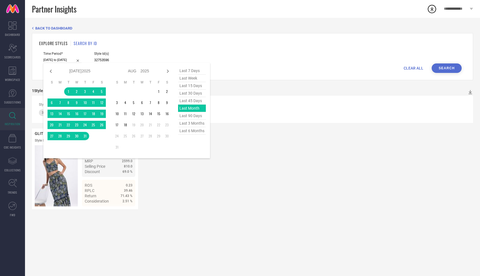
click at [49, 60] on input "01-07-2025 to 31-07-2025" at bounding box center [62, 60] width 38 height 6
click at [193, 118] on span "last 90 days" at bounding box center [192, 116] width 28 height 8
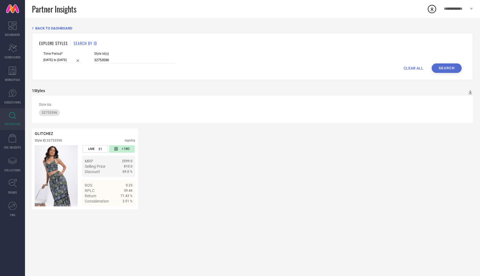
click at [441, 69] on button "Search" at bounding box center [447, 67] width 30 height 9
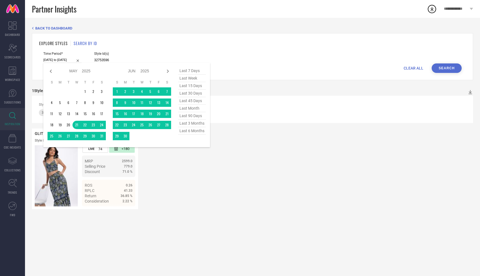
click at [56, 60] on input "21-05-2025 to 18-08-2025" at bounding box center [62, 60] width 38 height 6
click at [196, 124] on span "last 3 months" at bounding box center [192, 123] width 28 height 8
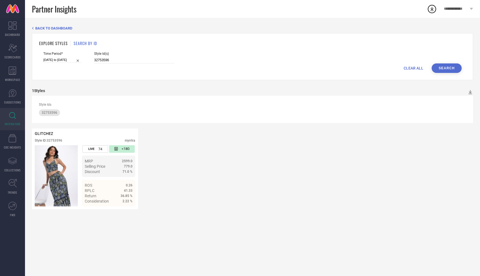
click at [446, 67] on button "Search" at bounding box center [447, 67] width 30 height 9
drag, startPoint x: 112, startPoint y: 58, endPoint x: 88, endPoint y: 59, distance: 24.2
click at [94, 59] on input "32753596" at bounding box center [134, 60] width 81 height 6
paste input "81"
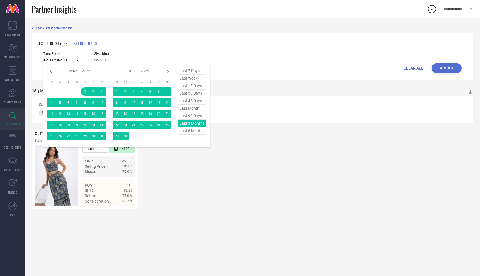
click at [51, 59] on input "01-05-2025 to 31-07-2025" at bounding box center [62, 60] width 38 height 6
click at [193, 86] on span "last 15 days" at bounding box center [192, 86] width 28 height 8
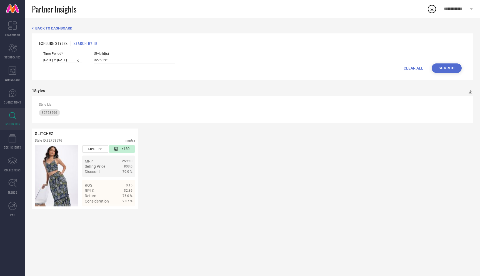
click at [454, 68] on button "Search" at bounding box center [447, 67] width 30 height 9
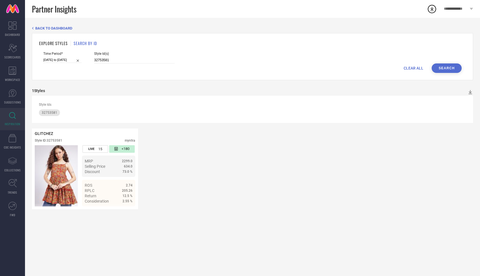
click at [64, 61] on input "[DATE] to [DATE]" at bounding box center [62, 60] width 38 height 6
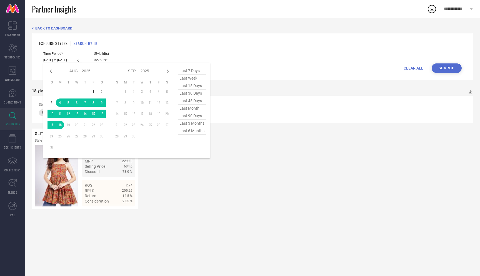
click at [184, 93] on span "last 30 days" at bounding box center [192, 93] width 28 height 8
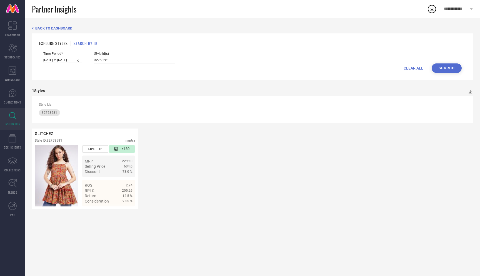
click at [443, 67] on button "Search" at bounding box center [447, 67] width 30 height 9
click at [58, 60] on input "[DATE] to [DATE]" at bounding box center [62, 60] width 38 height 6
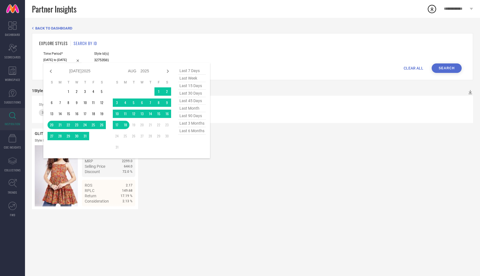
click at [193, 88] on span "last 15 days" at bounding box center [192, 86] width 28 height 8
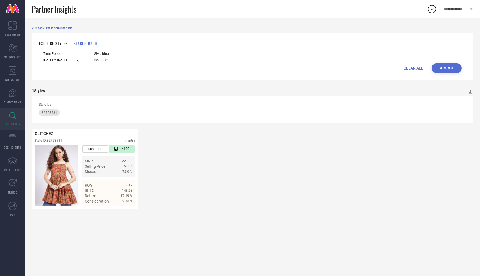
click at [447, 67] on button "Search" at bounding box center [447, 67] width 30 height 9
click at [52, 59] on input "[DATE] to [DATE]" at bounding box center [62, 60] width 38 height 6
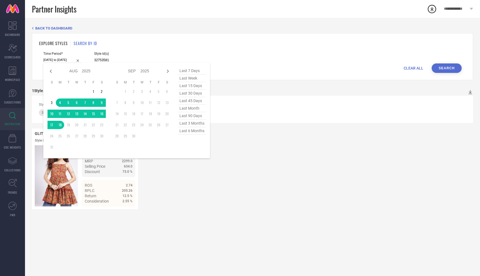
click at [196, 101] on span "last 45 days" at bounding box center [192, 101] width 28 height 8
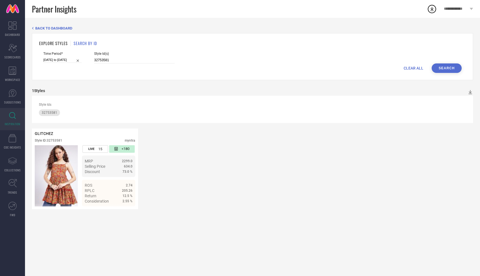
click at [449, 68] on button "Search" at bounding box center [447, 67] width 30 height 9
click at [56, 63] on div "Time Period* 05-07-2025 to 18-08-2025" at bounding box center [62, 58] width 38 height 12
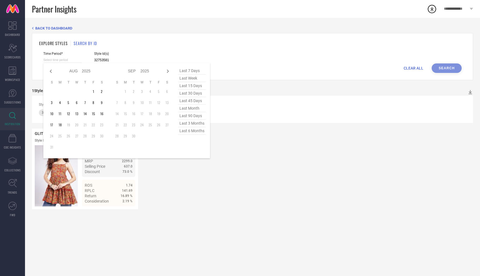
click at [67, 60] on input at bounding box center [62, 60] width 38 height 6
click at [196, 110] on span "last month" at bounding box center [192, 108] width 28 height 8
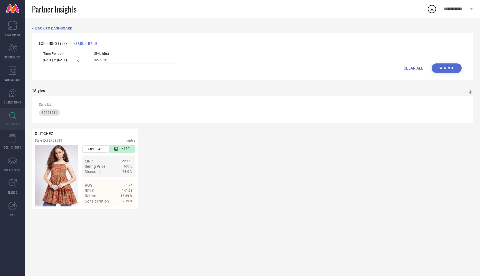
click at [455, 65] on button "Search" at bounding box center [447, 67] width 30 height 9
click at [50, 58] on input "01-07-2025 to 31-07-2025" at bounding box center [62, 60] width 38 height 6
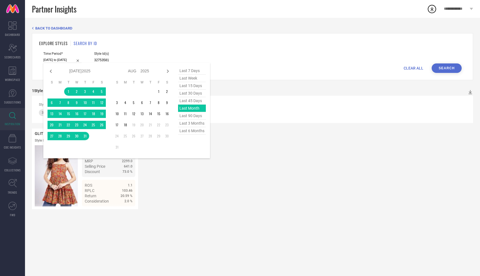
click at [188, 116] on span "last 90 days" at bounding box center [192, 116] width 28 height 8
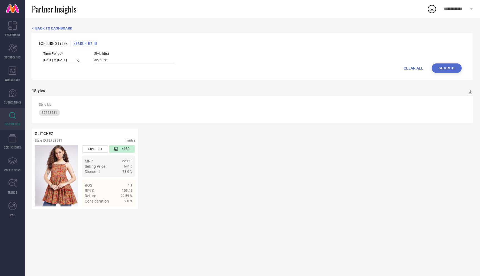
click at [442, 68] on button "Search" at bounding box center [447, 67] width 30 height 9
click at [55, 56] on div "Time Period* 21-05-2025 to 18-08-2025" at bounding box center [62, 58] width 38 height 12
click at [55, 59] on input "21-05-2025 to 18-08-2025" at bounding box center [62, 60] width 38 height 6
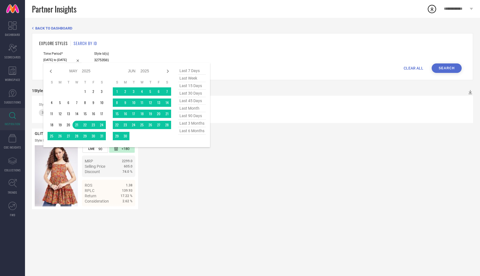
click at [200, 124] on span "last 3 months" at bounding box center [192, 123] width 28 height 8
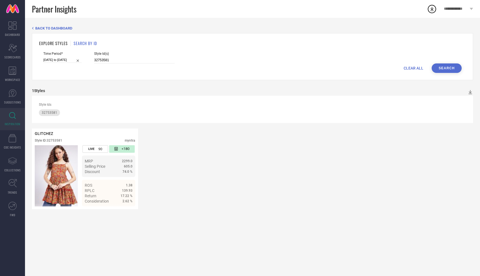
click at [450, 68] on button "Search" at bounding box center [447, 67] width 30 height 9
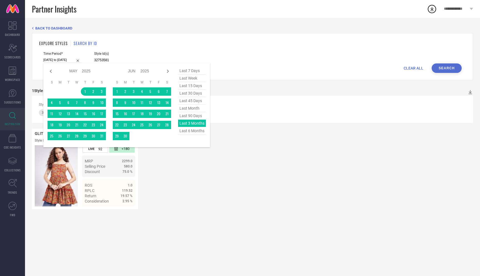
click at [51, 59] on input "01-05-2025 to 31-07-2025" at bounding box center [62, 60] width 38 height 6
click at [189, 131] on span "last 6 months" at bounding box center [192, 131] width 28 height 8
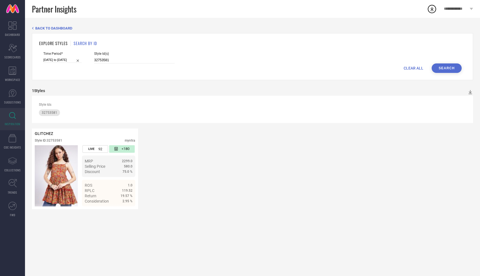
click at [443, 67] on button "Search" at bounding box center [447, 67] width 30 height 9
click at [63, 60] on input "01-02-2025 to 31-07-2025" at bounding box center [62, 60] width 38 height 6
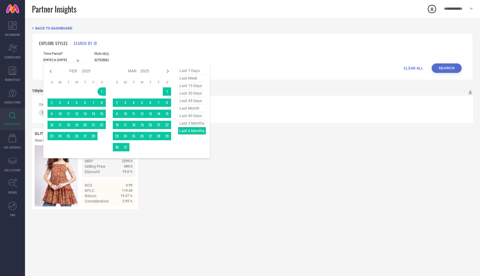
click at [188, 89] on span "last 15 days" at bounding box center [192, 86] width 28 height 8
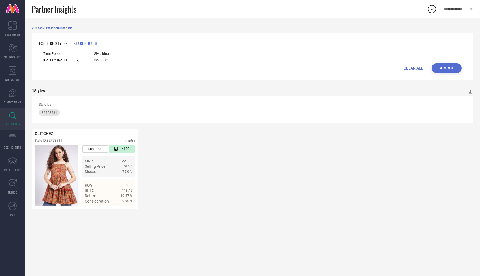
click at [446, 66] on button "Search" at bounding box center [447, 67] width 30 height 9
click at [133, 62] on input "32753581" at bounding box center [134, 60] width 81 height 6
paste input "32753577"
click at [442, 66] on button "Search" at bounding box center [447, 67] width 30 height 9
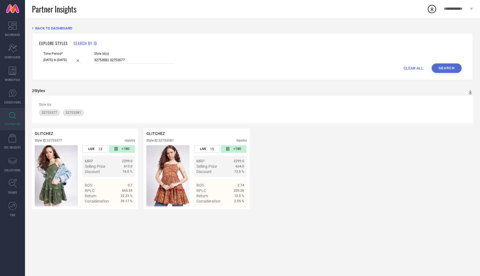
click at [62, 61] on input "[DATE] to [DATE]" at bounding box center [62, 60] width 38 height 6
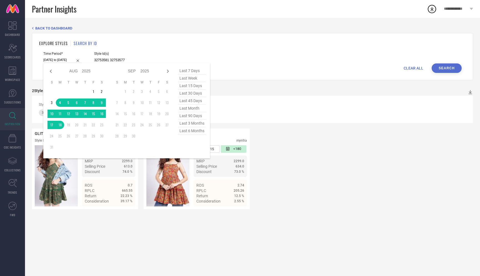
click at [193, 84] on span "last 15 days" at bounding box center [192, 86] width 28 height 8
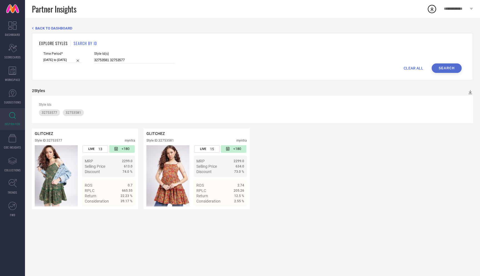
click at [446, 66] on button "Search" at bounding box center [447, 67] width 30 height 9
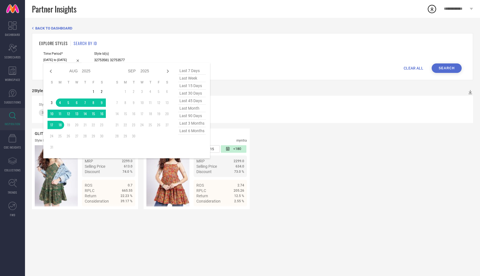
click at [65, 59] on input "[DATE] to [DATE]" at bounding box center [62, 60] width 38 height 6
click at [191, 91] on span "last 30 days" at bounding box center [192, 93] width 28 height 8
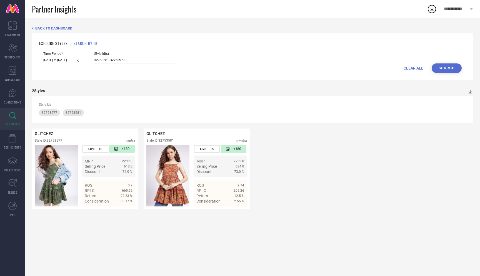
click at [450, 65] on button "Search" at bounding box center [447, 67] width 30 height 9
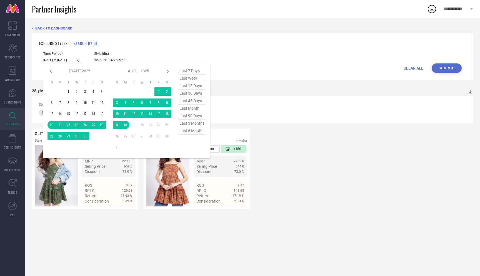
click at [53, 59] on input "[DATE] to [DATE]" at bounding box center [62, 60] width 38 height 6
click at [196, 104] on span "last 45 days" at bounding box center [192, 101] width 28 height 8
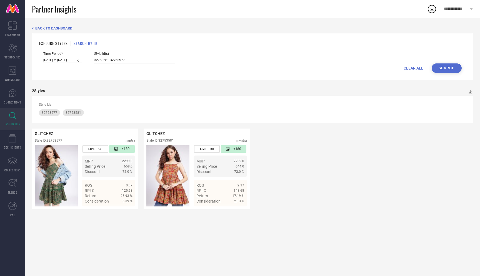
click at [456, 67] on button "Search" at bounding box center [447, 67] width 30 height 9
click at [57, 61] on input "[DATE] to [DATE]" at bounding box center [62, 60] width 38 height 6
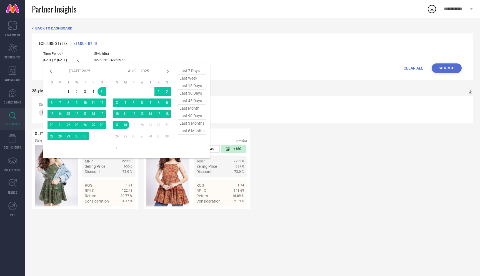
click at [194, 115] on span "last 90 days" at bounding box center [192, 116] width 28 height 8
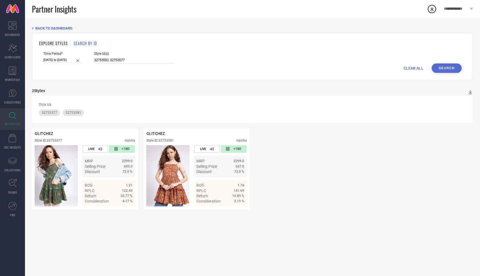
click at [454, 67] on button "Search" at bounding box center [447, 67] width 30 height 9
click at [56, 63] on input "21-05-2025 to 18-08-2025" at bounding box center [62, 60] width 38 height 6
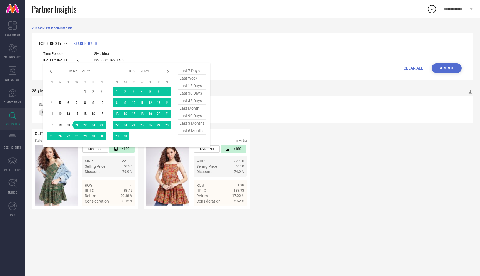
click at [192, 125] on span "last 3 months" at bounding box center [192, 123] width 28 height 8
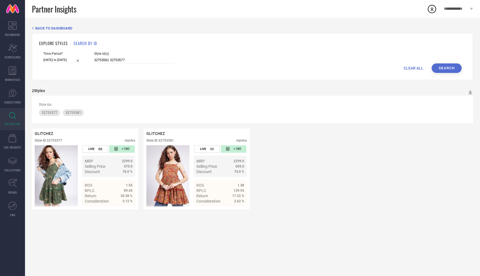
click at [451, 67] on button "Search" at bounding box center [447, 67] width 30 height 9
click at [54, 61] on input "01-05-2025 to 31-07-2025" at bounding box center [62, 60] width 38 height 6
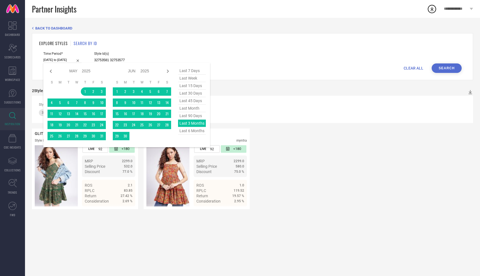
click at [198, 131] on span "last 6 months" at bounding box center [192, 131] width 28 height 8
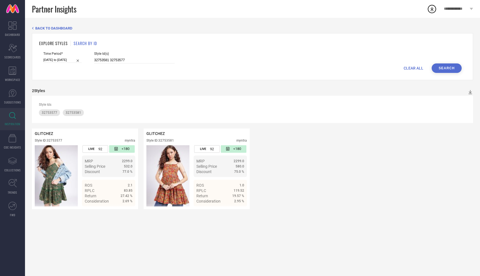
click at [445, 70] on button "Search" at bounding box center [447, 67] width 30 height 9
click at [63, 62] on input "01-02-2025 to 31-07-2025" at bounding box center [62, 60] width 38 height 6
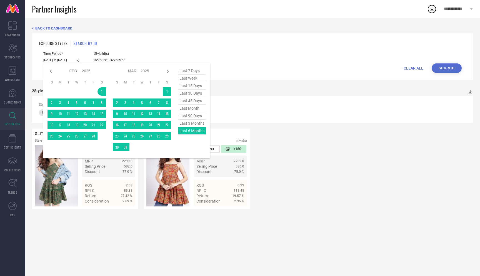
click at [192, 95] on span "last 30 days" at bounding box center [192, 93] width 28 height 8
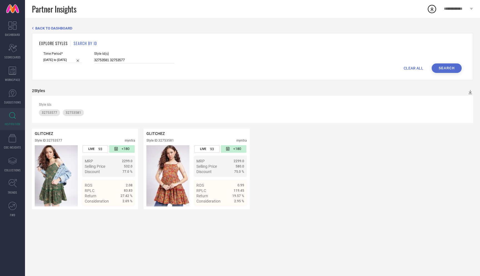
click at [446, 70] on button "Search" at bounding box center [447, 67] width 30 height 9
click at [149, 59] on input "32753581 32753577" at bounding box center [134, 60] width 81 height 6
paste input "32753536"
click at [454, 64] on button "Search" at bounding box center [447, 67] width 30 height 9
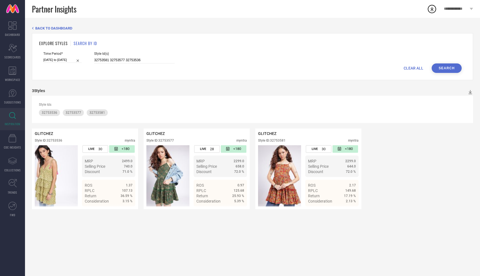
click at [61, 61] on input "[DATE] to [DATE]" at bounding box center [62, 60] width 38 height 6
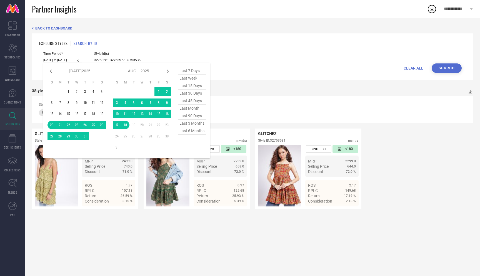
click at [195, 86] on span "last 15 days" at bounding box center [192, 86] width 28 height 8
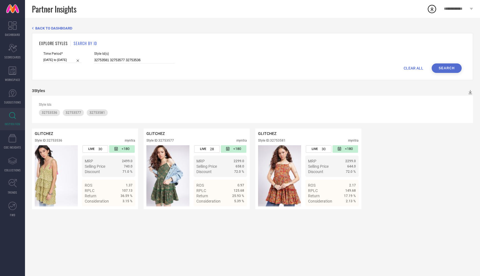
click at [451, 68] on button "Search" at bounding box center [447, 67] width 30 height 9
click at [63, 59] on input "[DATE] to [DATE]" at bounding box center [62, 60] width 38 height 6
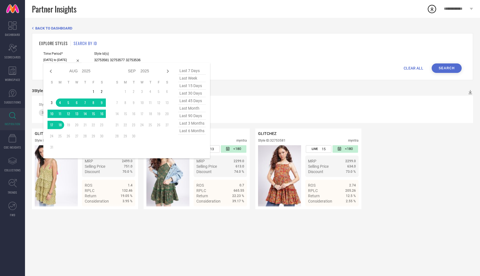
click at [194, 132] on span "last 6 months" at bounding box center [192, 131] width 28 height 8
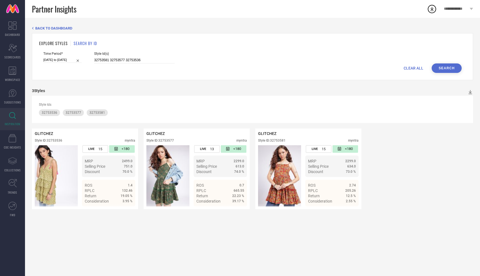
click at [448, 68] on button "Search" at bounding box center [447, 67] width 30 height 9
click at [63, 61] on input "01-02-2025 to 31-07-2025" at bounding box center [62, 60] width 38 height 6
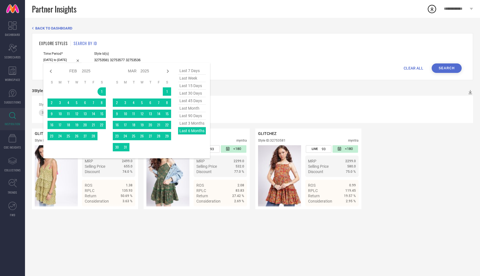
click at [193, 124] on span "last 3 months" at bounding box center [192, 123] width 28 height 8
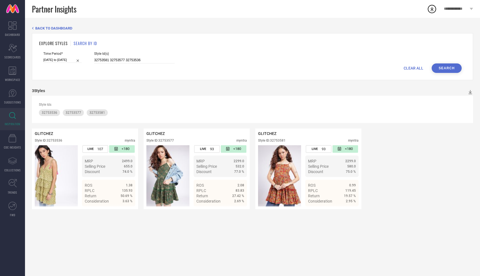
click at [444, 67] on button "Search" at bounding box center [447, 67] width 30 height 9
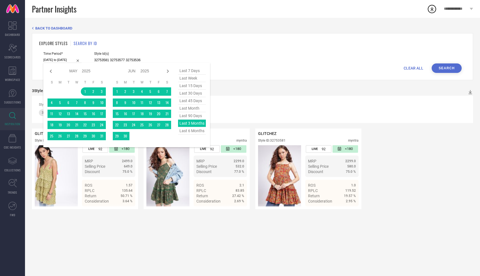
click at [59, 60] on input "01-05-2025 to 31-07-2025" at bounding box center [62, 60] width 38 height 6
click at [188, 119] on span "last 90 days" at bounding box center [192, 116] width 28 height 8
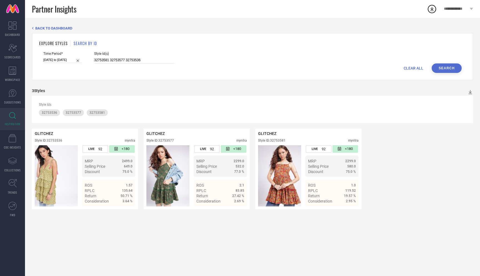
click at [434, 68] on button "Search" at bounding box center [447, 67] width 30 height 9
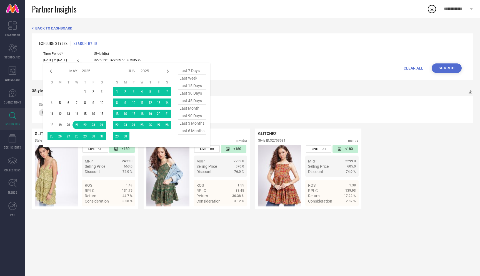
click at [63, 60] on input "21-05-2025 to 18-08-2025" at bounding box center [62, 60] width 38 height 6
click at [192, 108] on span "last month" at bounding box center [192, 108] width 28 height 8
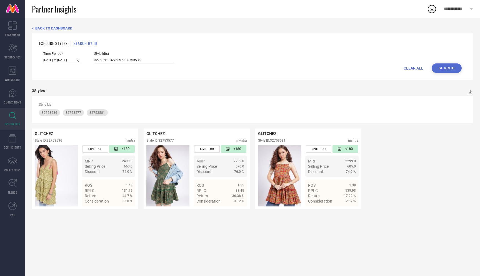
click at [447, 67] on button "Search" at bounding box center [447, 67] width 30 height 9
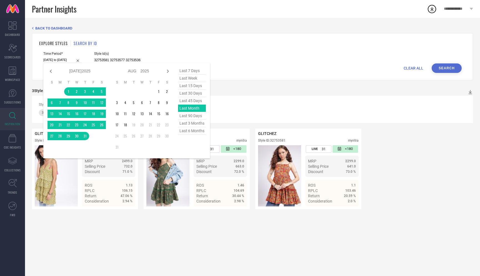
click at [59, 57] on input "01-07-2025 to 31-07-2025" at bounding box center [62, 60] width 38 height 6
click at [192, 102] on span "last 45 days" at bounding box center [192, 101] width 28 height 8
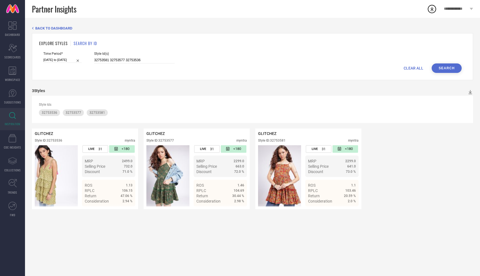
click at [441, 67] on button "Search" at bounding box center [447, 67] width 30 height 9
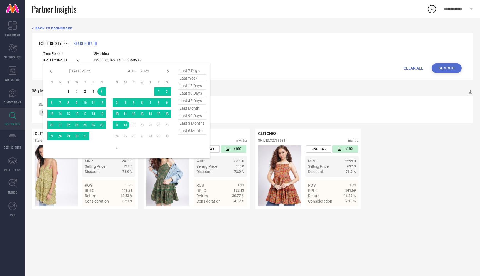
click at [51, 57] on input "[DATE] to [DATE]" at bounding box center [62, 60] width 38 height 6
click at [181, 95] on span "last 30 days" at bounding box center [192, 93] width 28 height 8
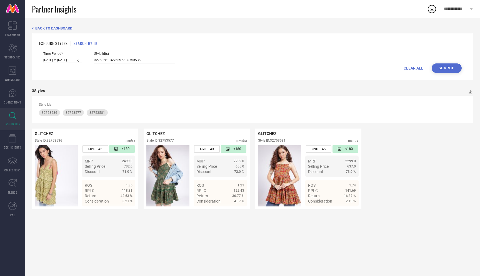
click at [444, 66] on button "Search" at bounding box center [447, 67] width 30 height 9
click at [141, 59] on input "32753581 32753577 32753536" at bounding box center [134, 60] width 81 height 6
paste input "32753565"
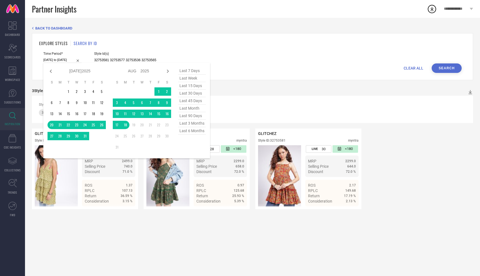
click at [53, 60] on input "[DATE] to [DATE]" at bounding box center [62, 60] width 38 height 6
click at [186, 79] on span "last week" at bounding box center [192, 78] width 28 height 8
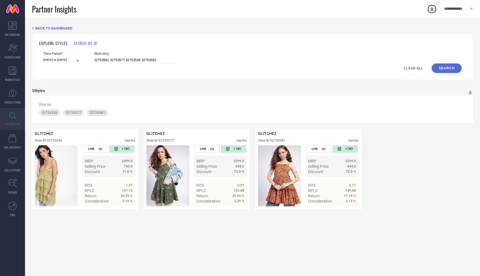
click at [447, 63] on button "Search" at bounding box center [447, 67] width 30 height 9
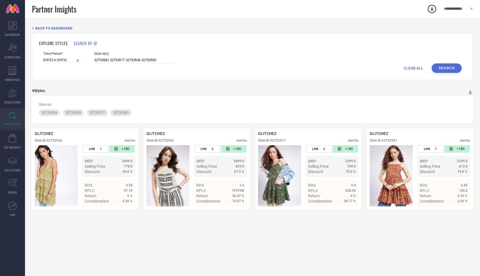
click at [54, 62] on input "10-08-2025 to 16-08-2025" at bounding box center [62, 60] width 38 height 6
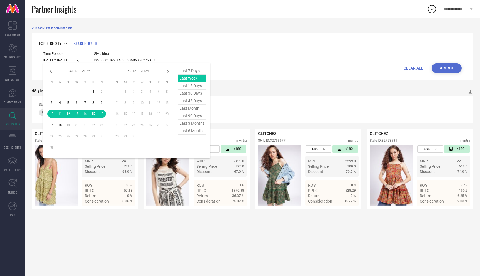
click at [189, 85] on span "last 15 days" at bounding box center [192, 86] width 28 height 8
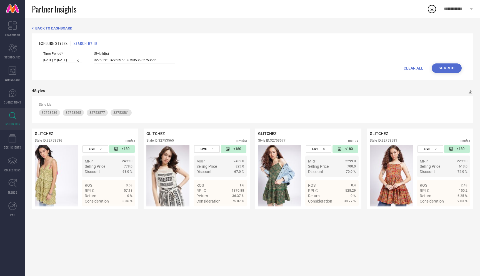
click at [444, 66] on button "Search" at bounding box center [447, 67] width 30 height 9
click at [60, 59] on input "[DATE] to [DATE]" at bounding box center [62, 60] width 38 height 6
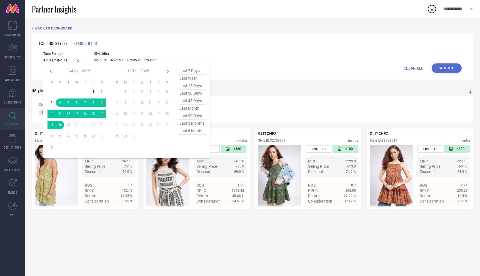
click at [187, 93] on span "last 30 days" at bounding box center [192, 93] width 28 height 8
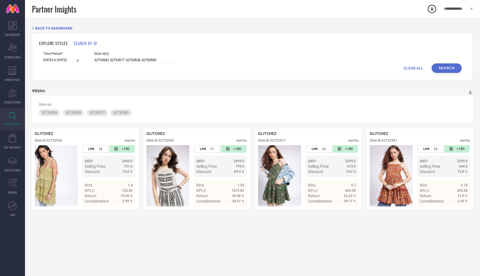
click at [440, 68] on button "Search" at bounding box center [447, 67] width 30 height 9
click at [52, 61] on input "[DATE] to [DATE]" at bounding box center [62, 60] width 38 height 6
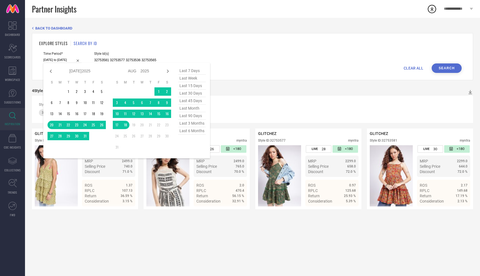
click at [200, 103] on span "last 45 days" at bounding box center [192, 101] width 28 height 8
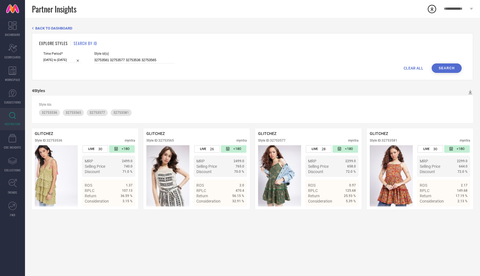
click at [454, 67] on button "Search" at bounding box center [447, 67] width 30 height 9
click at [66, 59] on input "[DATE] to [DATE]" at bounding box center [62, 60] width 38 height 6
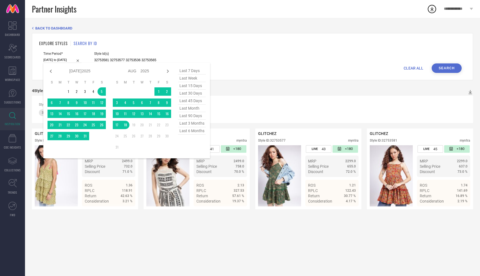
click at [191, 109] on span "last month" at bounding box center [192, 108] width 28 height 8
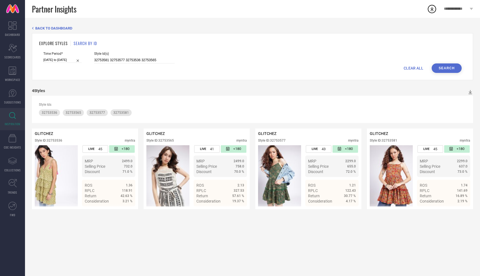
click at [442, 68] on button "Search" at bounding box center [447, 67] width 30 height 9
click at [62, 61] on input "01-07-2025 to 31-07-2025" at bounding box center [62, 60] width 38 height 6
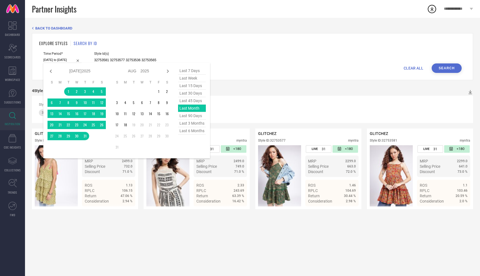
click at [192, 119] on span "last 90 days" at bounding box center [192, 116] width 28 height 8
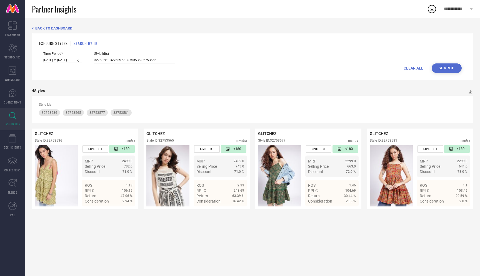
click at [457, 67] on button "Search" at bounding box center [447, 67] width 30 height 9
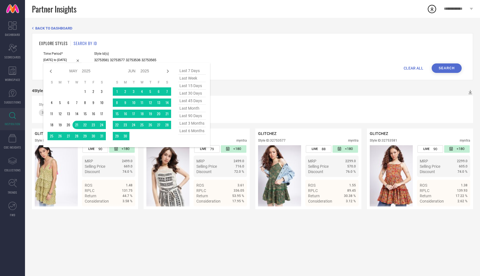
click at [59, 60] on input "21-05-2025 to 18-08-2025" at bounding box center [62, 60] width 38 height 6
click at [201, 124] on span "last 3 months" at bounding box center [192, 123] width 28 height 8
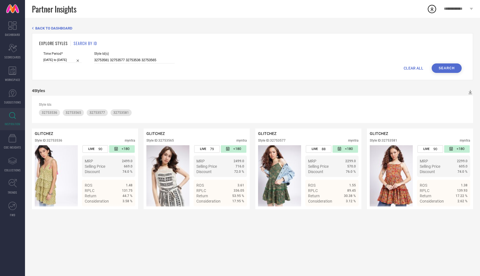
click at [455, 68] on button "Search" at bounding box center [447, 67] width 30 height 9
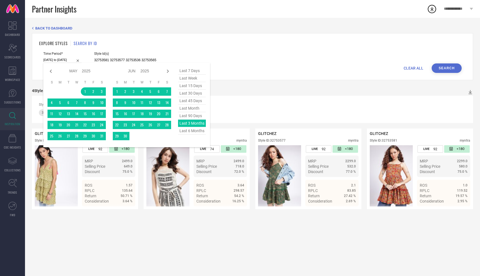
click at [63, 61] on input "01-05-2025 to 31-07-2025" at bounding box center [62, 60] width 38 height 6
click at [194, 131] on span "last 6 months" at bounding box center [192, 131] width 28 height 8
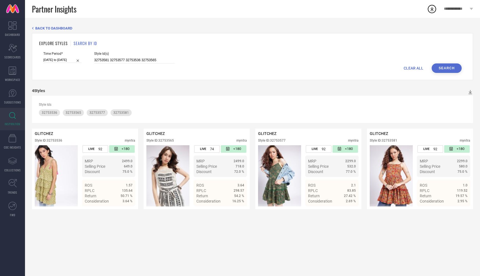
click at [449, 67] on button "Search" at bounding box center [447, 67] width 30 height 9
click at [159, 60] on input "32753581 32753577 32753536 32753565" at bounding box center [134, 60] width 81 height 6
paste input "32753552"
click at [454, 69] on button "Search" at bounding box center [447, 67] width 30 height 9
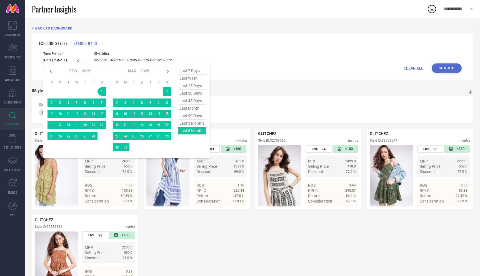
click at [66, 60] on input "01-02-2025 to 31-07-2025" at bounding box center [62, 60] width 38 height 6
click at [195, 121] on span "last 3 months" at bounding box center [192, 123] width 28 height 8
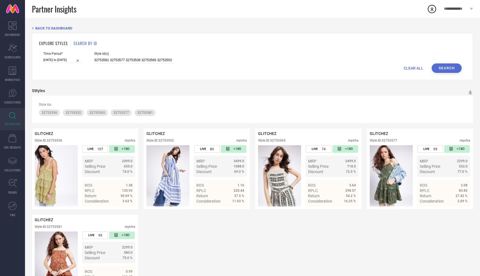
click at [446, 67] on button "Search" at bounding box center [447, 67] width 30 height 9
click at [53, 61] on input "01-05-2025 to 31-07-2025" at bounding box center [62, 60] width 38 height 6
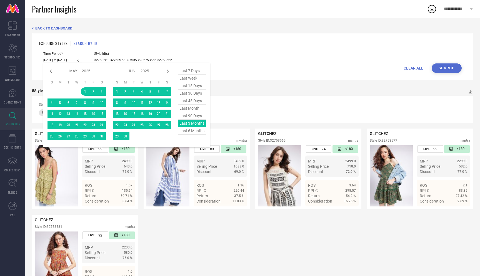
click at [189, 117] on span "last 90 days" at bounding box center [192, 116] width 28 height 8
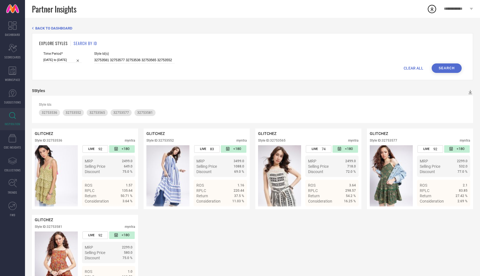
click at [440, 65] on button "Search" at bounding box center [447, 67] width 30 height 9
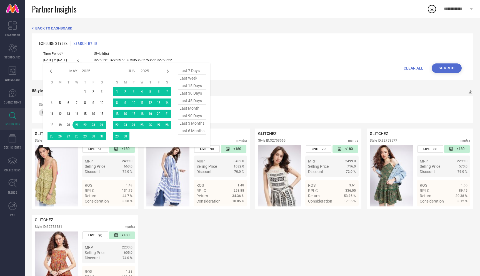
click at [60, 62] on input "21-05-2025 to 18-08-2025" at bounding box center [62, 60] width 38 height 6
click at [195, 87] on span "last 15 days" at bounding box center [192, 86] width 28 height 8
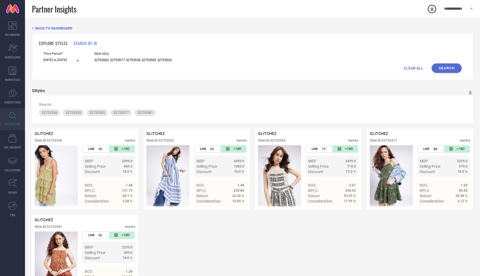
click at [440, 66] on button "Search" at bounding box center [447, 67] width 30 height 9
click at [48, 61] on input "[DATE] to [DATE]" at bounding box center [62, 60] width 38 height 6
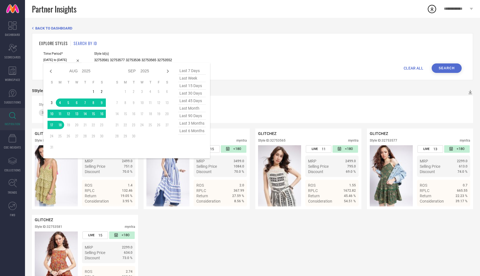
click at [189, 101] on span "last 45 days" at bounding box center [192, 101] width 28 height 8
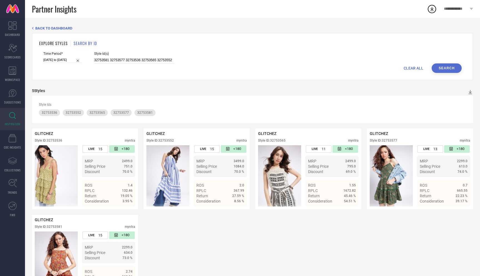
click at [450, 65] on button "Search" at bounding box center [447, 67] width 30 height 9
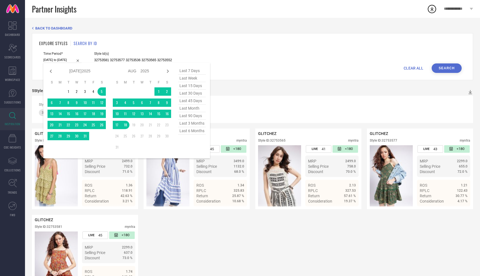
click at [67, 58] on input "[DATE] to [DATE]" at bounding box center [62, 60] width 38 height 6
click at [189, 111] on span "last month" at bounding box center [192, 108] width 28 height 8
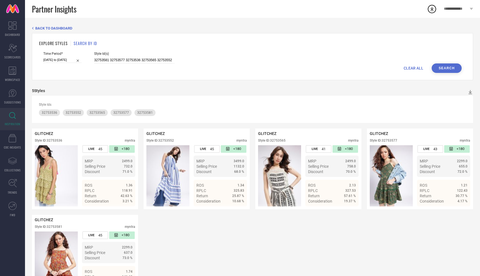
click at [446, 68] on button "Search" at bounding box center [447, 67] width 30 height 9
click at [56, 59] on input "01-07-2025 to 31-07-2025" at bounding box center [62, 60] width 38 height 6
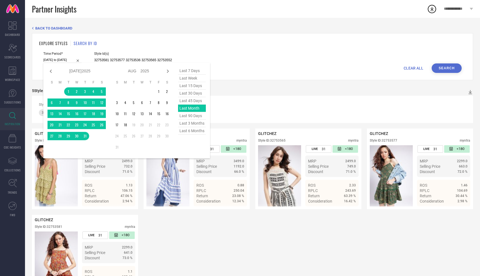
click at [189, 115] on span "last 90 days" at bounding box center [192, 116] width 28 height 8
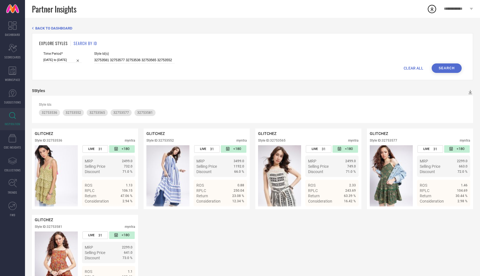
click at [444, 69] on button "Search" at bounding box center [447, 67] width 30 height 9
click at [59, 58] on input "21-05-2025 to 18-08-2025" at bounding box center [62, 60] width 38 height 6
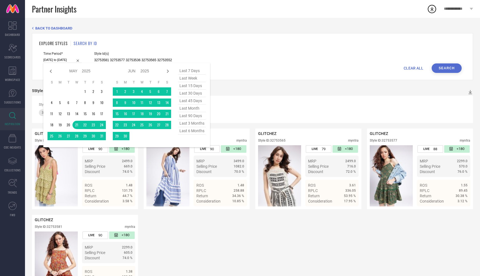
click at [191, 85] on span "last 15 days" at bounding box center [192, 86] width 28 height 8
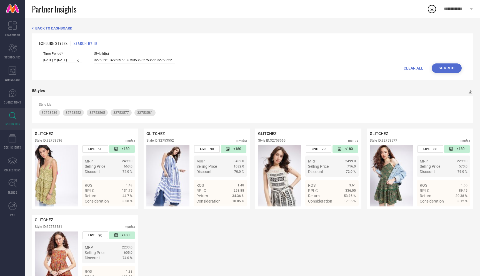
click at [445, 70] on button "Search" at bounding box center [447, 67] width 30 height 9
click at [167, 61] on input "32753581 32753577 32753536 32753565 32753552" at bounding box center [134, 60] width 81 height 6
paste input "32753571"
click at [452, 67] on button "Search" at bounding box center [447, 67] width 30 height 9
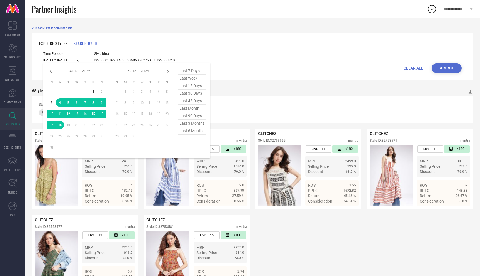
click at [61, 59] on input "[DATE] to [DATE]" at bounding box center [62, 60] width 38 height 6
click at [196, 86] on span "last 15 days" at bounding box center [192, 86] width 28 height 8
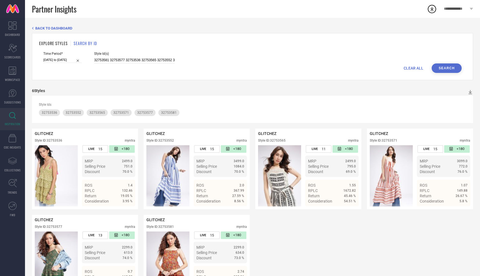
click at [449, 69] on button "Search" at bounding box center [447, 67] width 30 height 9
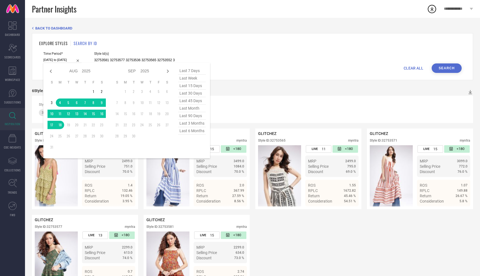
click at [61, 62] on input "[DATE] to [DATE]" at bounding box center [62, 60] width 38 height 6
click at [189, 129] on span "last 6 months" at bounding box center [192, 131] width 28 height 8
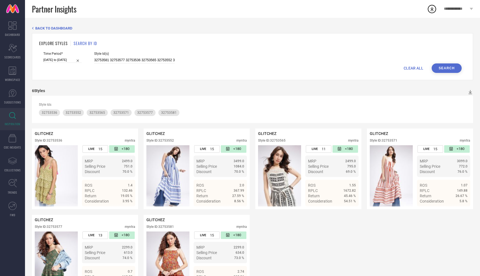
click at [448, 68] on button "Search" at bounding box center [447, 67] width 30 height 9
click at [64, 60] on input "01-02-2025 to 31-07-2025" at bounding box center [62, 60] width 38 height 6
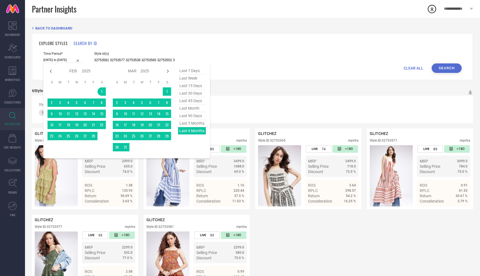
click at [192, 122] on span "last 3 months" at bounding box center [192, 123] width 28 height 8
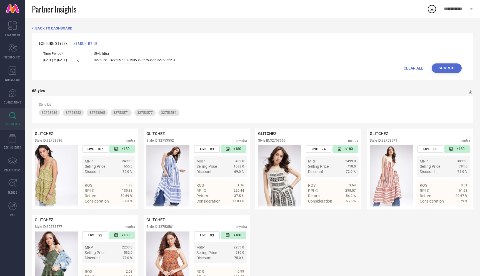
click at [441, 69] on button "Search" at bounding box center [447, 67] width 30 height 9
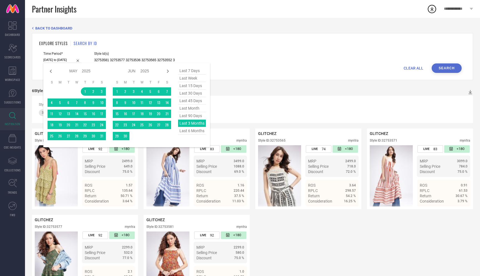
click at [59, 63] on div "01-05-2025 to 31-07-2025 Jan Feb Mar Apr May Jun Jul Aug Sep Oct Nov Dec 2015 2…" at bounding box center [62, 60] width 38 height 6
click at [191, 100] on span "last 45 days" at bounding box center [192, 101] width 28 height 8
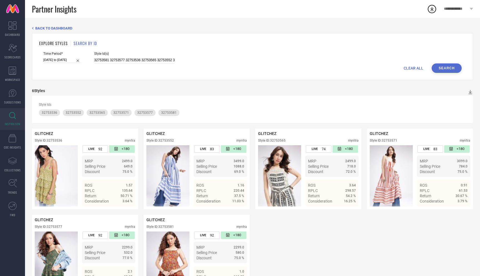
click at [450, 71] on button "Search" at bounding box center [447, 67] width 30 height 9
click at [144, 59] on input "32753581 32753577 32753536 32753565 32753552 32753571" at bounding box center [134, 60] width 81 height 6
paste input "32753556"
click at [94, 59] on input "\32753556" at bounding box center [134, 60] width 81 height 6
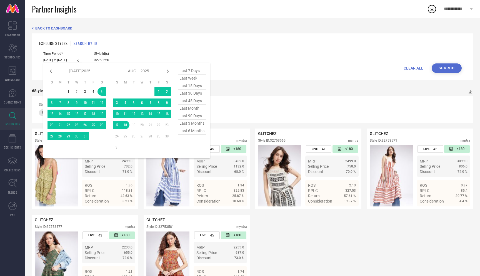
click at [59, 61] on input "[DATE] to [DATE]" at bounding box center [62, 60] width 38 height 6
click at [189, 84] on span "last 15 days" at bounding box center [192, 86] width 28 height 8
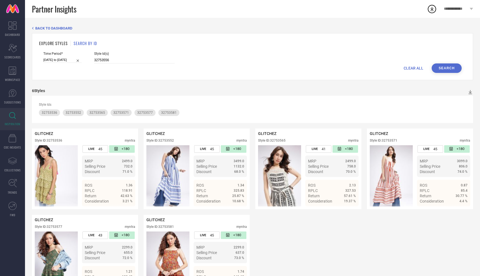
click at [443, 66] on button "Search" at bounding box center [447, 67] width 30 height 9
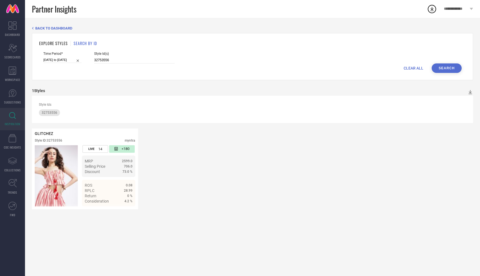
click at [56, 60] on input "[DATE] to [DATE]" at bounding box center [62, 60] width 38 height 6
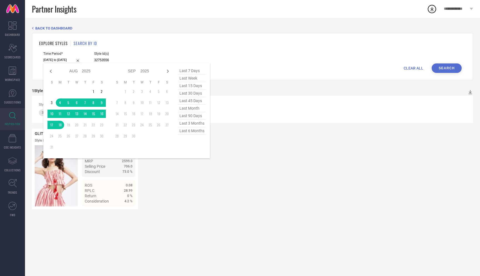
click at [191, 111] on span "last month" at bounding box center [192, 108] width 28 height 8
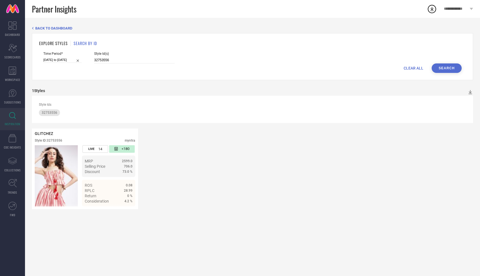
click at [451, 68] on button "Search" at bounding box center [447, 67] width 30 height 9
click at [53, 61] on input "01-07-2025 to 31-07-2025" at bounding box center [62, 60] width 38 height 6
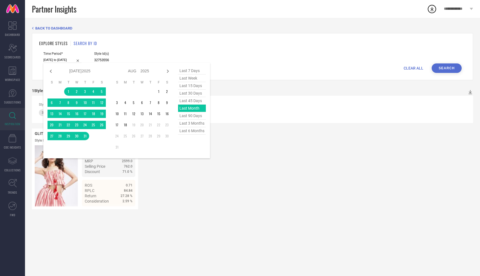
click at [198, 128] on span "last 6 months" at bounding box center [192, 131] width 28 height 8
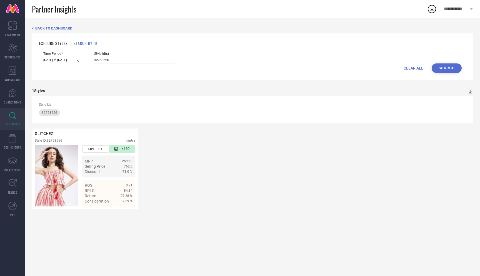
click at [445, 67] on button "Search" at bounding box center [447, 67] width 30 height 9
click at [63, 61] on input "01-02-2025 to 31-07-2025" at bounding box center [62, 60] width 38 height 6
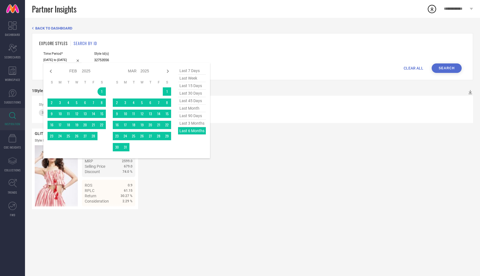
click at [199, 123] on span "last 3 months" at bounding box center [192, 123] width 28 height 8
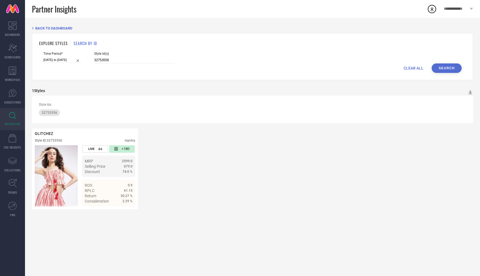
click at [449, 67] on button "Search" at bounding box center [447, 67] width 30 height 9
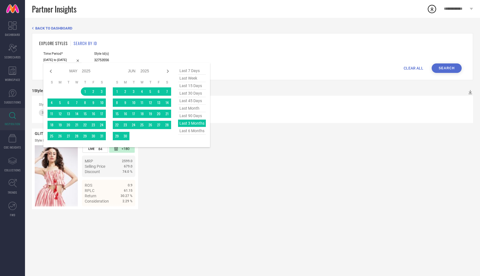
click at [57, 60] on input "01-05-2025 to 31-07-2025" at bounding box center [62, 60] width 38 height 6
click at [196, 116] on span "last 90 days" at bounding box center [192, 116] width 28 height 8
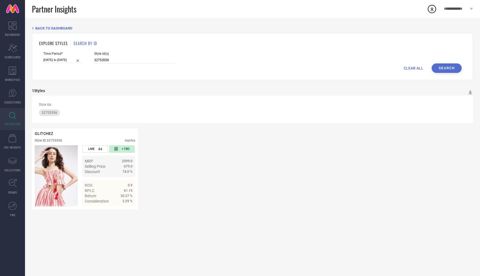
click at [445, 69] on button "Search" at bounding box center [447, 67] width 30 height 9
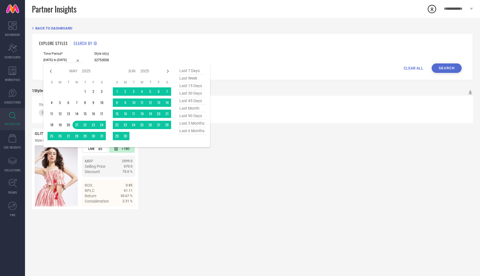
click at [56, 61] on input "21-05-2025 to 18-08-2025" at bounding box center [62, 60] width 38 height 6
click at [193, 101] on span "last 45 days" at bounding box center [192, 101] width 28 height 8
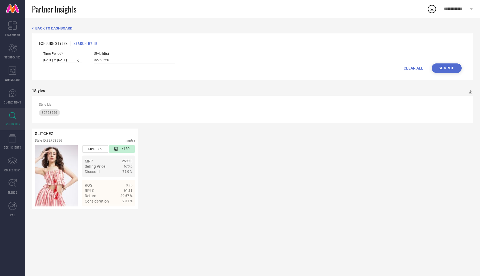
click at [449, 67] on button "Search" at bounding box center [447, 67] width 30 height 9
click at [133, 61] on input "32753556" at bounding box center [134, 60] width 81 height 6
paste input "33329309"
click at [441, 65] on button "Search" at bounding box center [447, 67] width 30 height 9
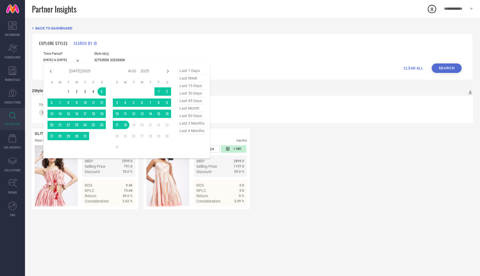
click at [65, 60] on input "[DATE] to [DATE]" at bounding box center [62, 60] width 38 height 6
click at [192, 95] on span "last 30 days" at bounding box center [192, 93] width 28 height 8
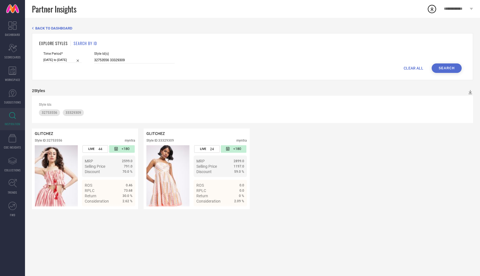
click at [452, 68] on button "Search" at bounding box center [447, 67] width 30 height 9
click at [56, 62] on input "[DATE] to [DATE]" at bounding box center [62, 60] width 38 height 6
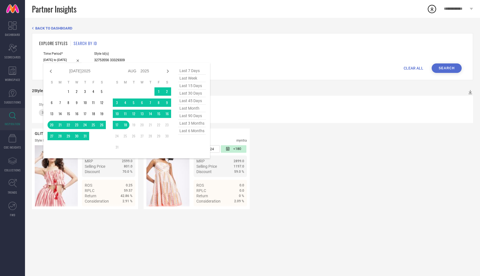
click at [183, 88] on span "last 15 days" at bounding box center [192, 86] width 28 height 8
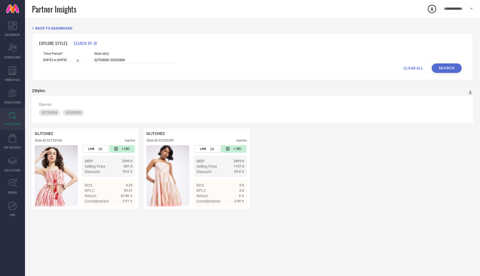
click at [452, 65] on button "Search" at bounding box center [447, 67] width 30 height 9
click at [139, 61] on input "32753556 33329309" at bounding box center [134, 60] width 81 height 6
paste input "32753711"
click at [441, 70] on button "Search" at bounding box center [447, 67] width 30 height 9
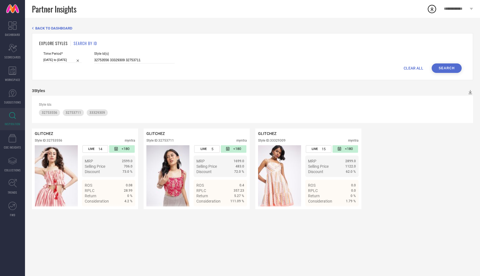
click at [66, 62] on input "[DATE] to [DATE]" at bounding box center [62, 60] width 38 height 6
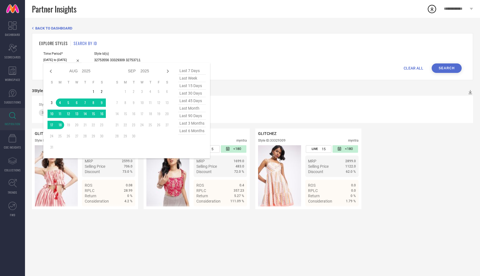
click at [195, 134] on span "last 6 months" at bounding box center [192, 131] width 28 height 8
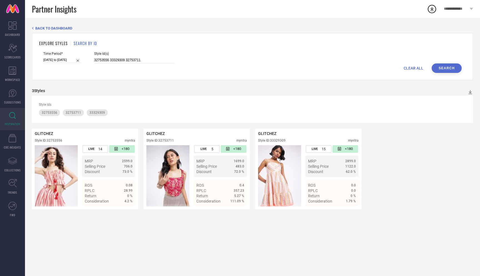
click at [446, 71] on button "Search" at bounding box center [447, 67] width 30 height 9
click at [53, 61] on input "01-02-2025 to 31-07-2025" at bounding box center [62, 60] width 38 height 6
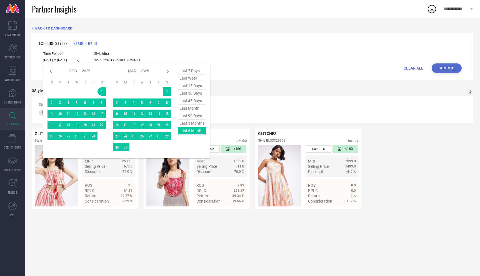
click at [197, 115] on span "last 90 days" at bounding box center [192, 116] width 28 height 8
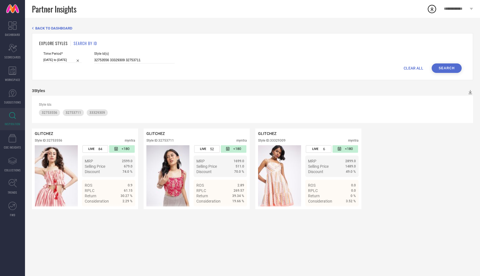
click at [442, 68] on button "Search" at bounding box center [447, 67] width 30 height 9
click at [63, 60] on input "21-05-2025 to 18-08-2025" at bounding box center [62, 60] width 38 height 6
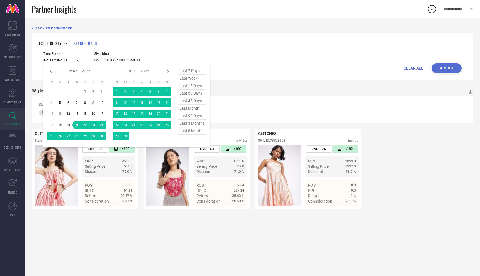
click at [191, 130] on span "last 6 months" at bounding box center [192, 131] width 28 height 8
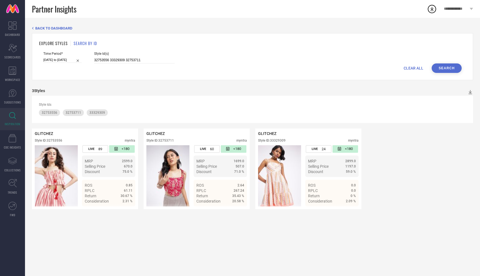
click at [447, 68] on button "Search" at bounding box center [447, 67] width 30 height 9
click at [50, 61] on input "01-02-2025 to 31-07-2025" at bounding box center [62, 60] width 38 height 6
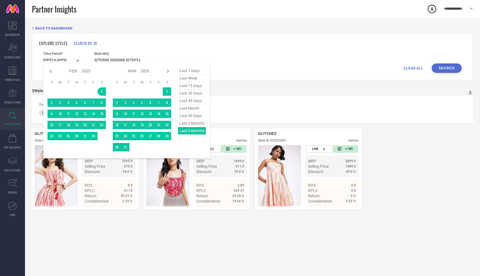
click at [195, 95] on span "last 30 days" at bounding box center [192, 93] width 28 height 8
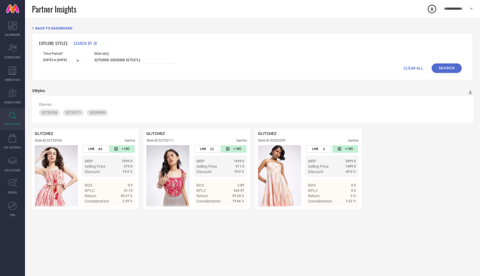
click at [445, 66] on button "Search" at bounding box center [447, 67] width 30 height 9
click at [49, 59] on input "[DATE] to [DATE]" at bounding box center [62, 60] width 38 height 6
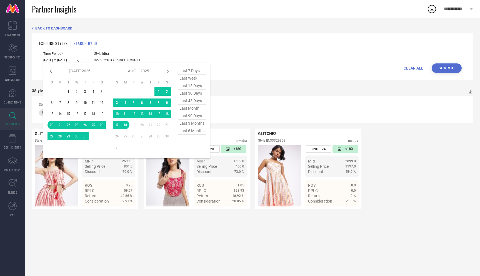
click at [191, 102] on span "last 45 days" at bounding box center [192, 101] width 28 height 8
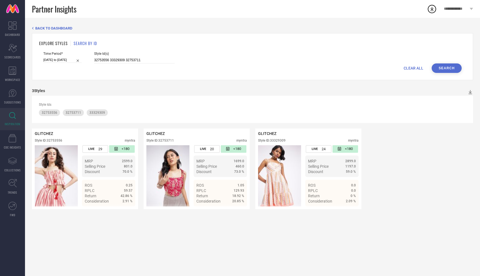
click at [443, 66] on button "Search" at bounding box center [447, 67] width 30 height 9
click at [144, 59] on input "32753556 33329309 32753711" at bounding box center [134, 60] width 81 height 6
paste input "32753720"
click at [449, 74] on div "EXPLORE STYLES SEARCH BY ID Time Period* 05-07-2025 to 18-08-2025 Style Id(s) 3…" at bounding box center [252, 56] width 441 height 47
click at [446, 67] on button "Search" at bounding box center [447, 67] width 30 height 9
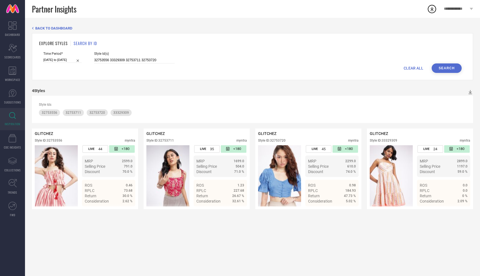
click at [61, 58] on input "[DATE] to [DATE]" at bounding box center [62, 60] width 38 height 6
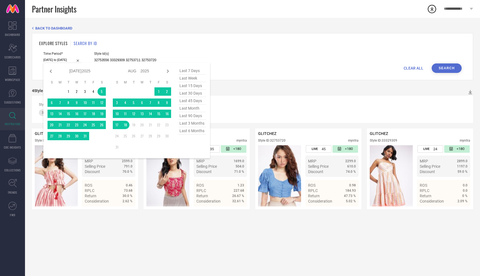
click at [187, 131] on span "last 6 months" at bounding box center [192, 131] width 28 height 8
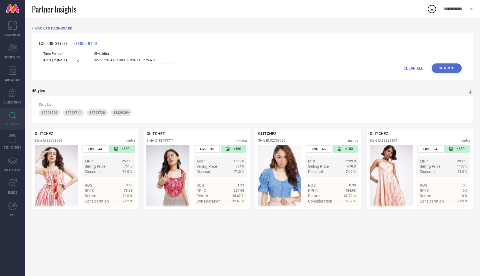
click at [443, 68] on button "Search" at bounding box center [447, 67] width 30 height 9
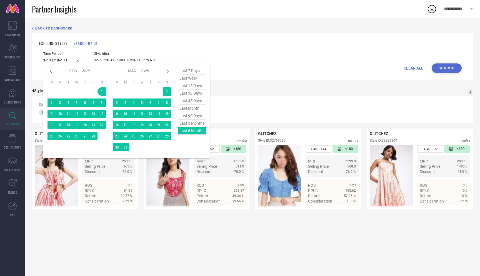
click at [63, 62] on input "01-02-2025 to 31-07-2025" at bounding box center [62, 60] width 38 height 6
click at [183, 125] on span "last 3 months" at bounding box center [192, 123] width 28 height 8
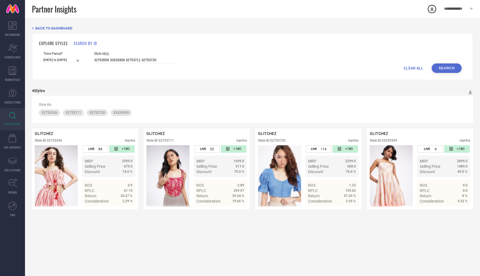
click at [441, 65] on button "Search" at bounding box center [447, 67] width 30 height 9
click at [63, 66] on div "CLEAR ALL Search" at bounding box center [252, 67] width 418 height 9
click at [63, 60] on input "01-05-2025 to 31-07-2025" at bounding box center [62, 60] width 38 height 6
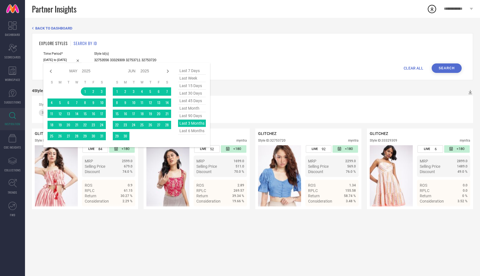
click at [191, 86] on span "last 15 days" at bounding box center [192, 86] width 28 height 8
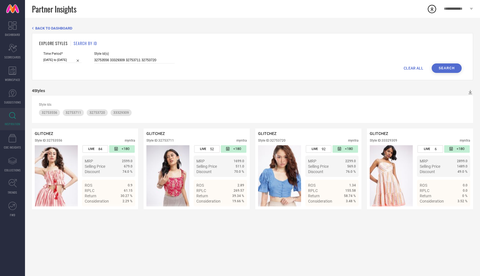
click at [448, 69] on button "Search" at bounding box center [447, 67] width 30 height 9
click at [60, 60] on input "[DATE] to [DATE]" at bounding box center [62, 60] width 38 height 6
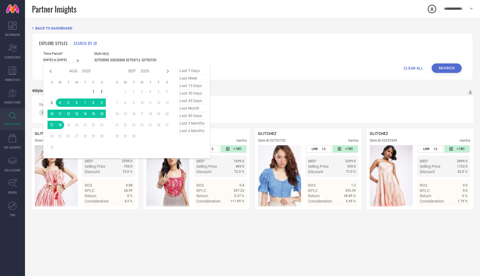
click at [189, 101] on span "last 45 days" at bounding box center [192, 101] width 28 height 8
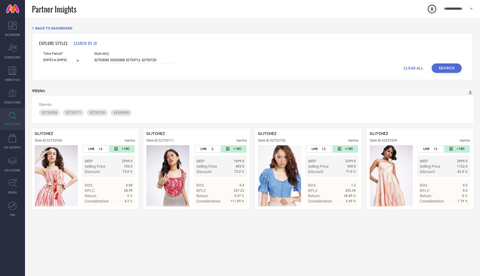
click at [452, 67] on button "Search" at bounding box center [447, 67] width 30 height 9
click at [162, 58] on input "32753556 33329309 32753711 32753720" at bounding box center [134, 60] width 81 height 6
paste input "84327535"
click at [443, 67] on button "Search" at bounding box center [447, 67] width 30 height 9
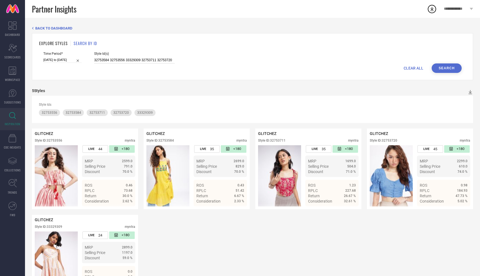
click at [123, 58] on input "32753584 32753556 33329309 32753711 32753720" at bounding box center [134, 60] width 81 height 6
paste input "32753558"
click at [447, 67] on button "Search" at bounding box center [447, 67] width 30 height 9
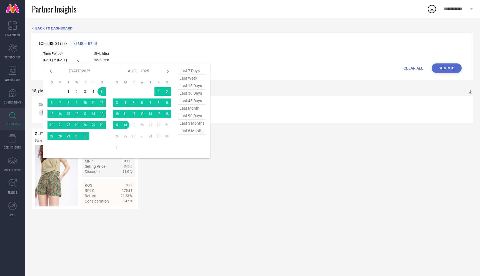
click at [52, 61] on input "[DATE] to [DATE]" at bounding box center [62, 60] width 38 height 6
click at [196, 131] on span "last 6 months" at bounding box center [192, 131] width 28 height 8
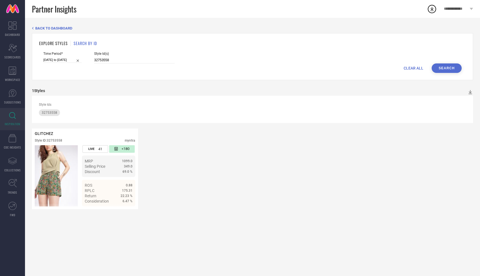
click at [453, 66] on button "Search" at bounding box center [447, 67] width 30 height 9
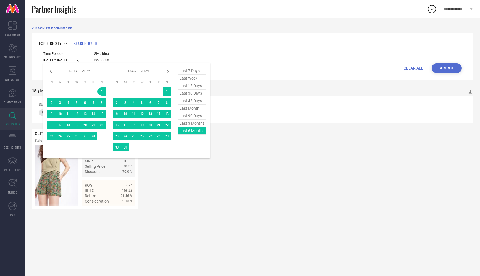
click at [53, 59] on input "01-02-2025 to 31-07-2025" at bounding box center [62, 60] width 38 height 6
click at [196, 123] on span "last 3 months" at bounding box center [192, 123] width 28 height 8
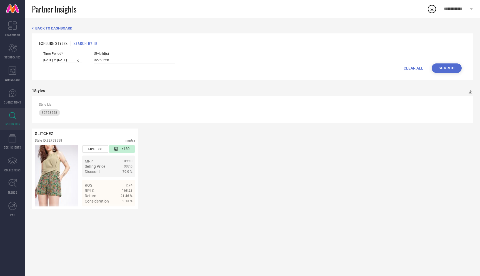
click at [440, 69] on button "Search" at bounding box center [447, 67] width 30 height 9
click at [54, 57] on input "01-05-2025 to 31-07-2025" at bounding box center [62, 60] width 38 height 6
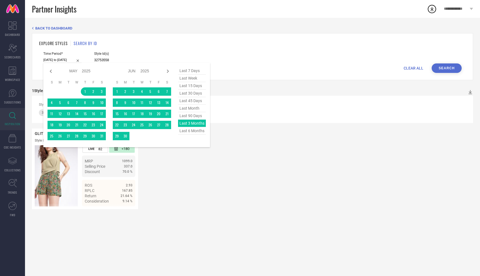
click at [200, 117] on span "last 90 days" at bounding box center [192, 116] width 28 height 8
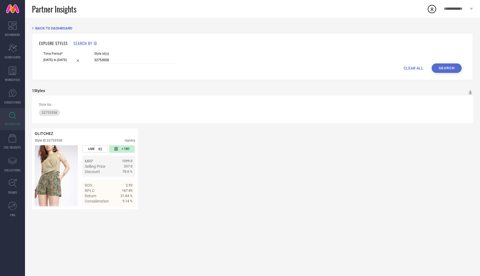
click at [449, 67] on button "Search" at bounding box center [447, 67] width 30 height 9
click at [55, 63] on div "CLEAR ALL Search" at bounding box center [252, 67] width 418 height 9
click at [56, 59] on input "21-05-2025 to 18-08-2025" at bounding box center [62, 60] width 38 height 6
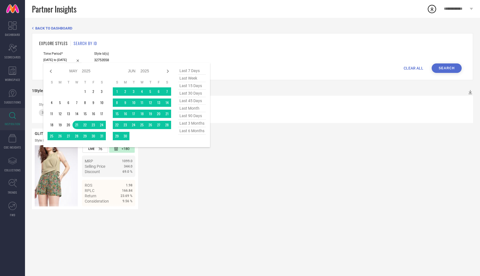
click at [196, 109] on span "last month" at bounding box center [192, 108] width 28 height 8
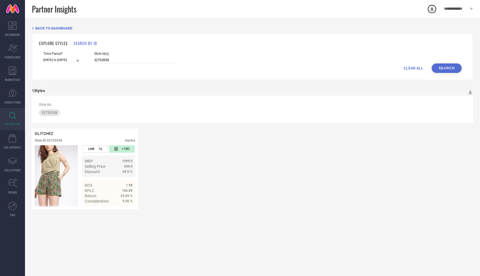
click at [446, 68] on button "Search" at bounding box center [447, 67] width 30 height 9
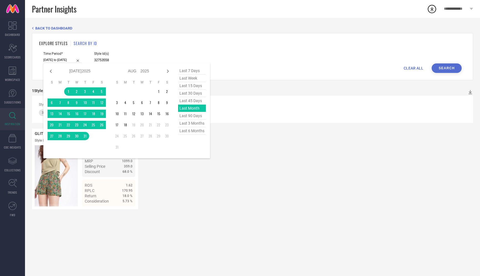
click at [49, 59] on input "01-07-2025 to 31-07-2025" at bounding box center [62, 60] width 38 height 6
click at [191, 99] on span "last 45 days" at bounding box center [192, 101] width 28 height 8
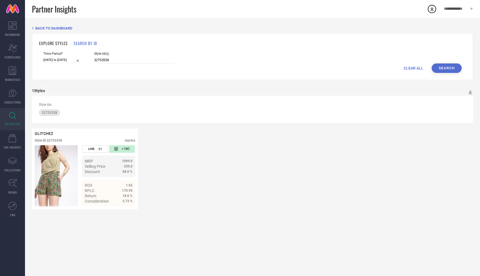
click at [442, 66] on button "Search" at bounding box center [447, 67] width 30 height 9
click at [49, 58] on input "[DATE] to [DATE]" at bounding box center [62, 60] width 38 height 6
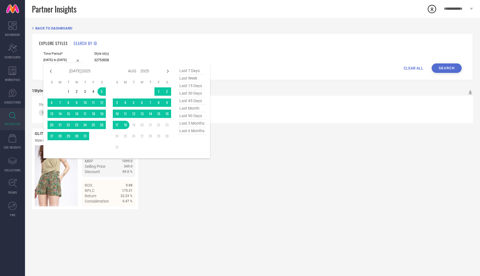
click at [191, 92] on span "last 30 days" at bounding box center [192, 93] width 28 height 8
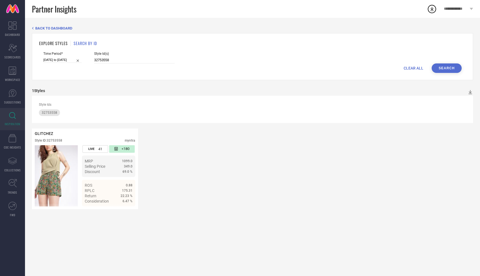
click at [452, 67] on button "Search" at bounding box center [447, 67] width 30 height 9
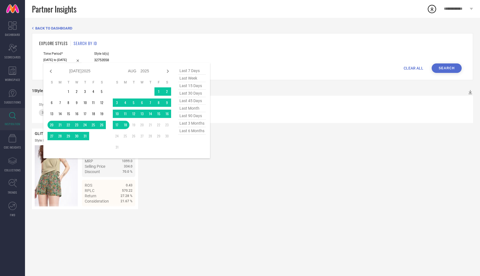
click at [53, 62] on input "[DATE] to [DATE]" at bounding box center [62, 60] width 38 height 6
click at [195, 123] on span "last 3 months" at bounding box center [192, 123] width 28 height 8
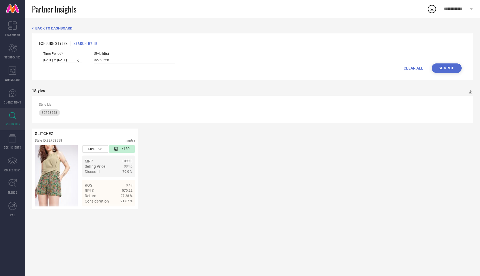
click at [454, 69] on button "Search" at bounding box center [447, 67] width 30 height 9
click at [135, 58] on input "32753558" at bounding box center [134, 60] width 81 height 6
paste input "03275355"
click at [444, 69] on button "Search" at bounding box center [447, 67] width 30 height 9
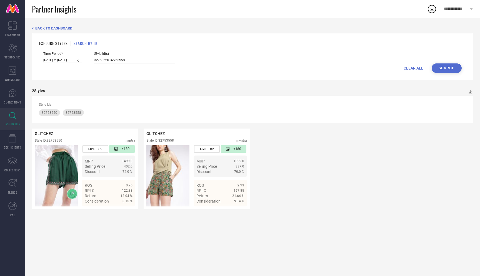
click at [58, 59] on input "01-05-2025 to 31-07-2025" at bounding box center [62, 60] width 38 height 6
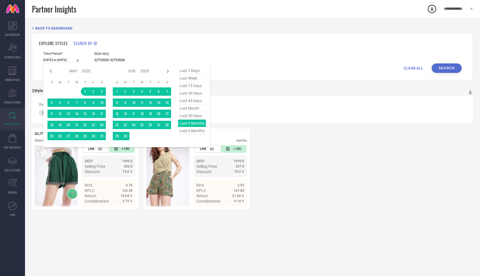
click at [193, 131] on span "last 6 months" at bounding box center [192, 131] width 28 height 8
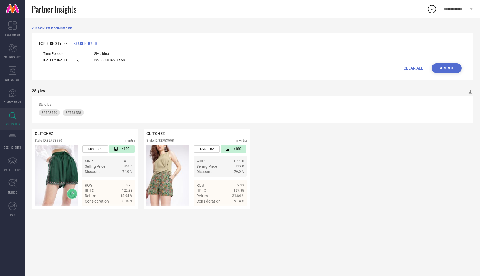
click at [448, 67] on button "Search" at bounding box center [447, 67] width 30 height 9
click at [66, 60] on input "01-02-2025 to 31-07-2025" at bounding box center [62, 60] width 38 height 6
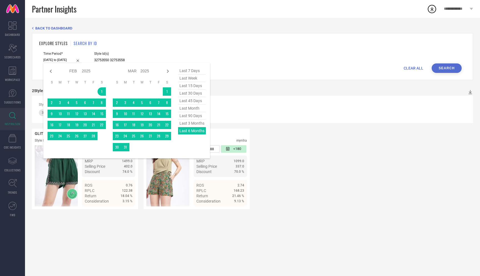
click at [192, 100] on span "last 45 days" at bounding box center [192, 101] width 28 height 8
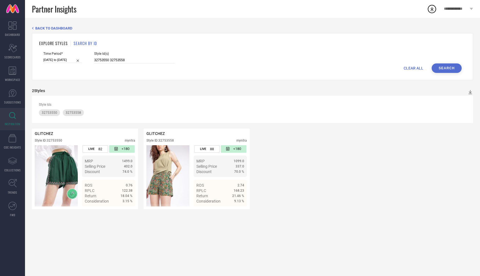
click at [439, 69] on button "Search" at bounding box center [447, 67] width 30 height 9
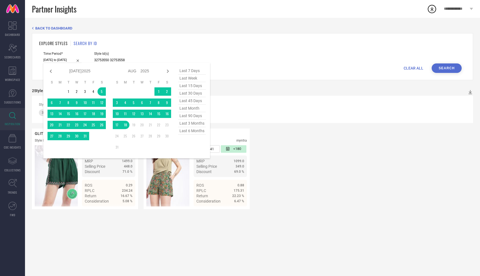
click at [59, 59] on input "[DATE] to [DATE]" at bounding box center [62, 60] width 38 height 6
click at [187, 92] on span "last 30 days" at bounding box center [192, 93] width 28 height 8
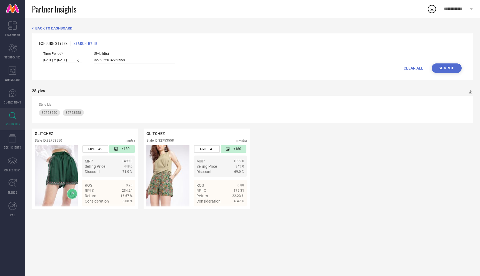
click at [448, 67] on button "Search" at bounding box center [447, 67] width 30 height 9
click at [149, 60] on input "32753550 32753558" at bounding box center [134, 60] width 81 height 6
paste input "32753726"
click at [446, 68] on button "Search" at bounding box center [447, 67] width 30 height 9
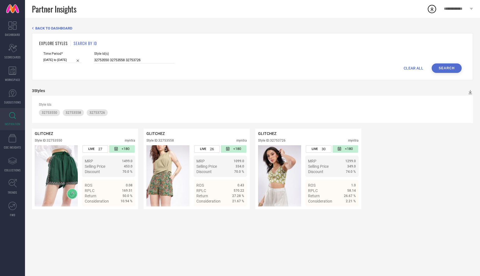
click at [56, 61] on input "[DATE] to [DATE]" at bounding box center [62, 60] width 38 height 6
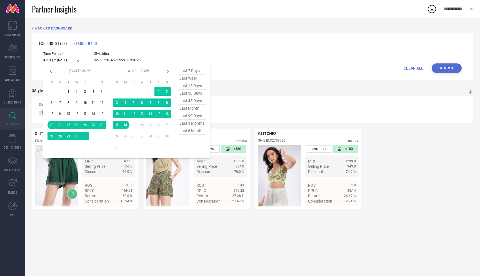
click at [195, 85] on span "last 15 days" at bounding box center [192, 86] width 28 height 8
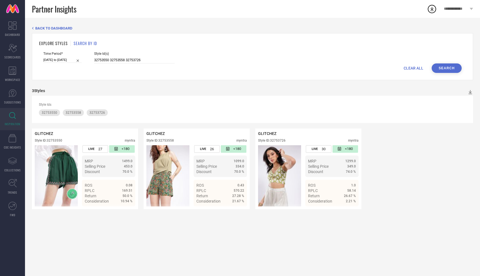
click at [437, 66] on button "Search" at bounding box center [447, 67] width 30 height 9
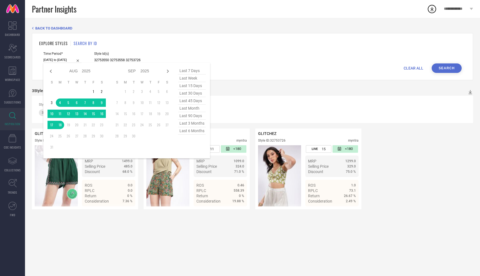
click at [54, 59] on input "[DATE] to [DATE]" at bounding box center [62, 60] width 38 height 6
click at [198, 132] on span "last 6 months" at bounding box center [192, 131] width 28 height 8
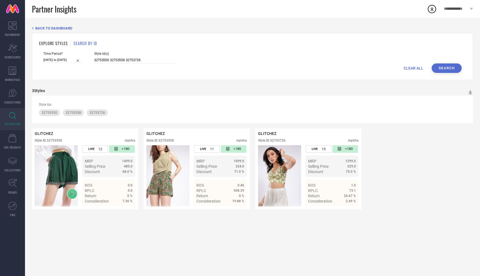
click at [449, 66] on button "Search" at bounding box center [447, 67] width 30 height 9
click at [153, 60] on input "32753550 32753558 32753726" at bounding box center [134, 60] width 81 height 6
paste input "32753718"
click at [445, 68] on button "Search" at bounding box center [447, 67] width 30 height 9
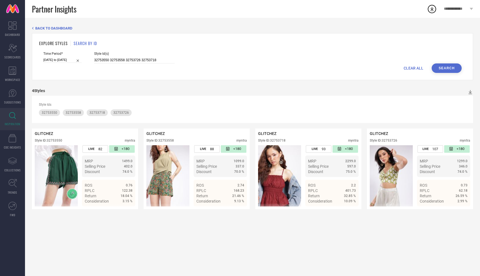
click at [61, 59] on input "01-02-2025 to 31-07-2025" at bounding box center [62, 60] width 38 height 6
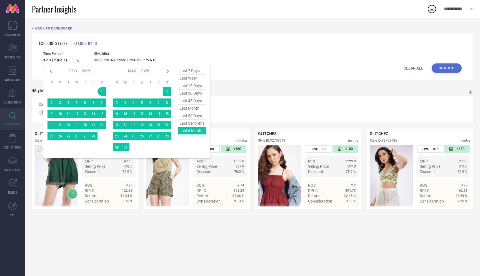
click at [196, 124] on span "last 3 months" at bounding box center [192, 123] width 28 height 8
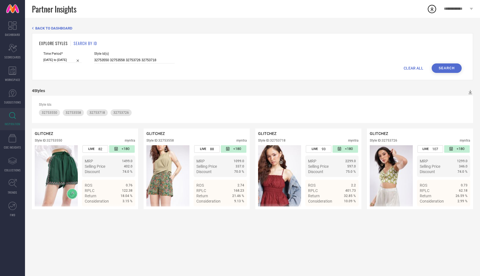
click at [444, 70] on button "Search" at bounding box center [447, 67] width 30 height 9
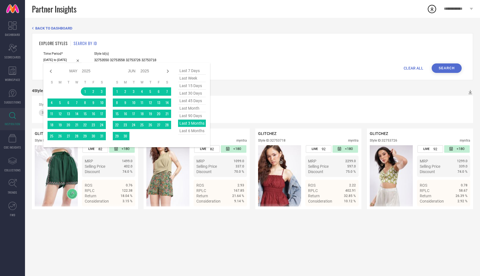
click at [65, 61] on input "01-05-2025 to 31-07-2025" at bounding box center [62, 60] width 38 height 6
click at [185, 115] on span "last 90 days" at bounding box center [192, 116] width 28 height 8
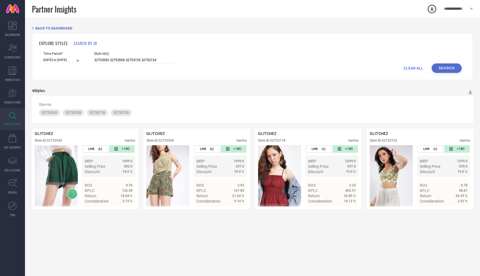
click at [446, 67] on button "Search" at bounding box center [447, 67] width 30 height 9
click at [60, 58] on input "21-05-2025 to 18-08-2025" at bounding box center [62, 60] width 38 height 6
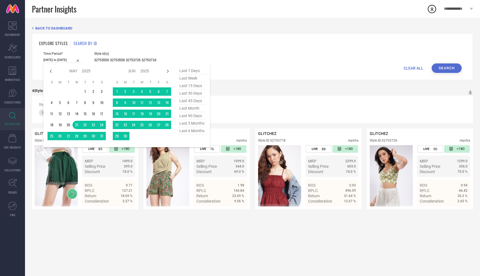
click at [191, 98] on span "last 45 days" at bounding box center [192, 101] width 28 height 8
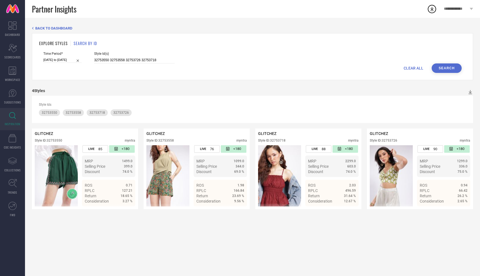
click at [446, 68] on button "Search" at bounding box center [447, 67] width 30 height 9
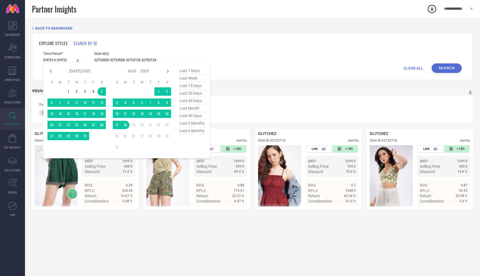
click at [58, 61] on input "[DATE] to [DATE]" at bounding box center [62, 60] width 38 height 6
click at [192, 94] on span "last 30 days" at bounding box center [192, 93] width 28 height 8
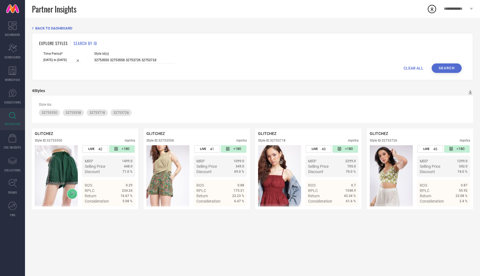
click at [450, 68] on button "Search" at bounding box center [447, 67] width 30 height 9
click at [51, 59] on input "[DATE] to [DATE]" at bounding box center [62, 60] width 38 height 6
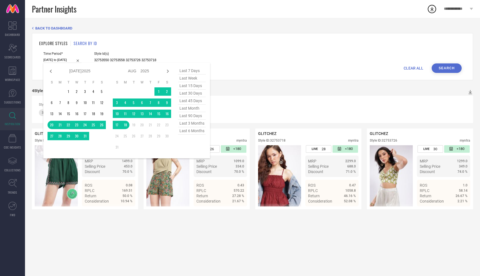
click at [194, 124] on span "last 3 months" at bounding box center [192, 123] width 28 height 8
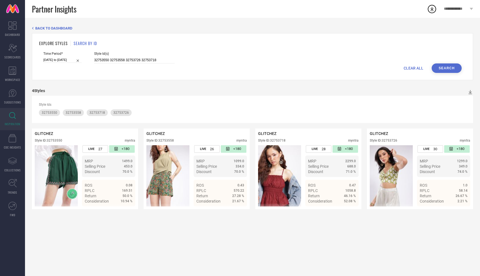
click at [448, 66] on button "Search" at bounding box center [447, 67] width 30 height 9
click at [10, 119] on link "INSPIRATION" at bounding box center [12, 119] width 25 height 22
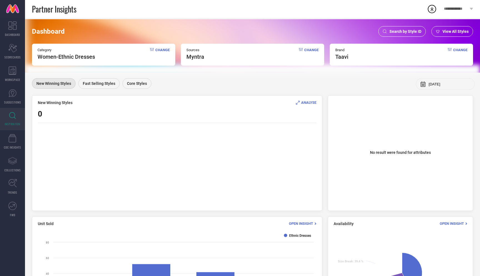
click at [408, 33] on span "Search by Style ID" at bounding box center [405, 31] width 32 height 4
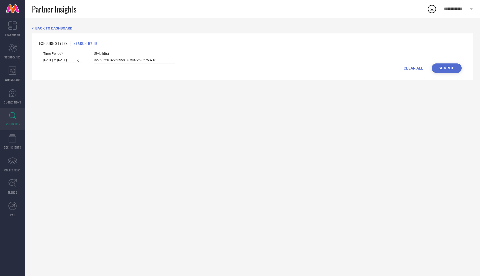
click at [416, 64] on div "CLEAR ALL Search" at bounding box center [252, 67] width 418 height 9
click at [7, 123] on span "INSPIRATION" at bounding box center [13, 124] width 16 height 4
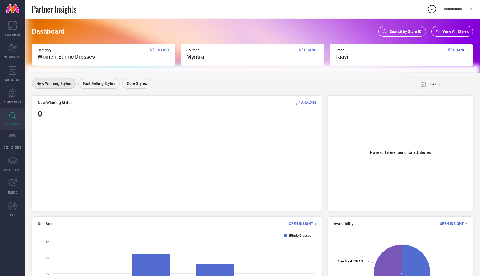
click at [461, 51] on span "Change" at bounding box center [460, 54] width 14 height 12
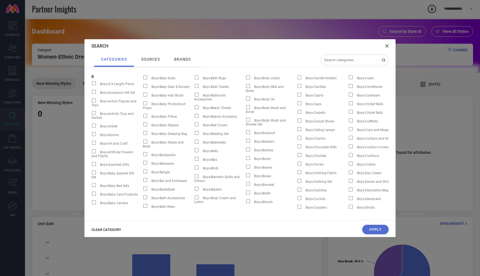
click at [109, 229] on span "CLEAR CATEGORY" at bounding box center [106, 229] width 30 height 4
click at [354, 61] on input at bounding box center [351, 60] width 56 height 5
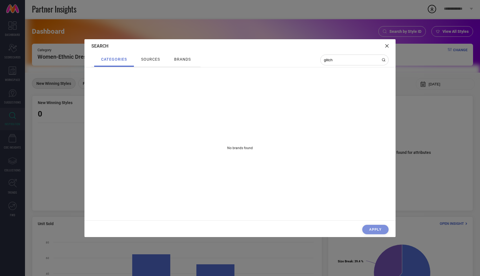
click at [388, 46] on icon at bounding box center [386, 45] width 3 height 3
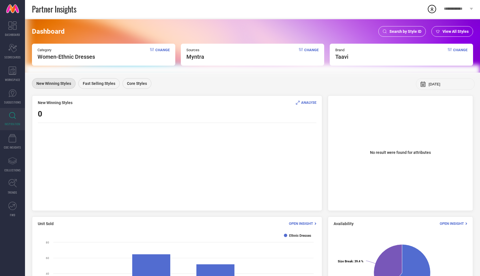
click at [460, 51] on span "Change" at bounding box center [460, 54] width 14 height 12
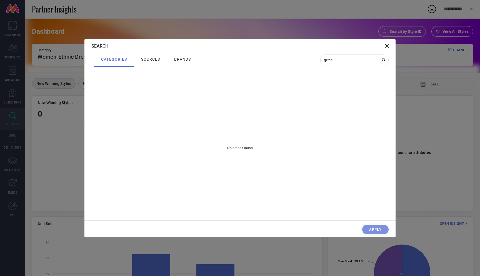
drag, startPoint x: 335, startPoint y: 60, endPoint x: 268, endPoint y: 65, distance: 66.8
click at [268, 65] on div "categories sources brands glitch" at bounding box center [239, 60] width 297 height 14
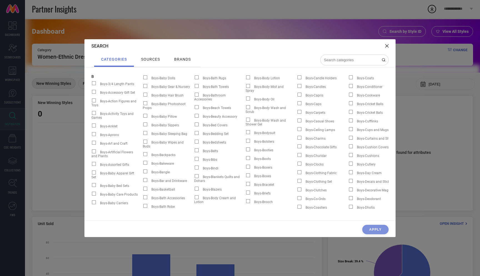
click at [180, 63] on div "brands" at bounding box center [182, 60] width 31 height 14
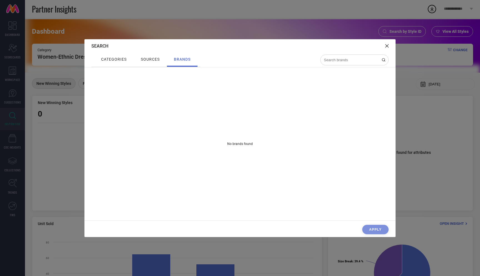
click at [347, 58] on input at bounding box center [351, 60] width 56 height 5
click at [386, 46] on icon at bounding box center [386, 45] width 3 height 3
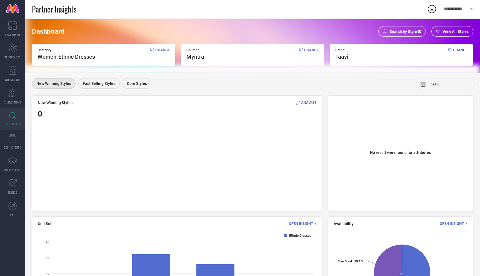
click at [158, 49] on span "Change" at bounding box center [162, 54] width 14 height 12
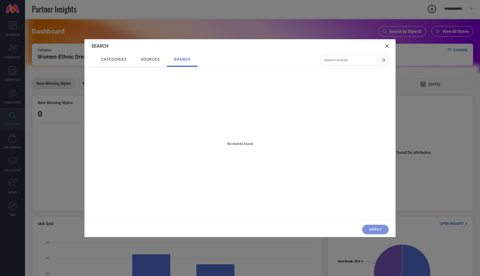
click at [148, 61] on span "sources" at bounding box center [150, 59] width 19 height 4
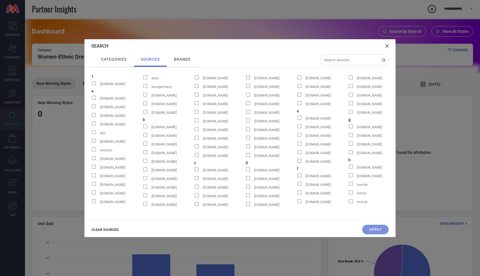
click at [114, 60] on span "categories" at bounding box center [114, 59] width 26 height 4
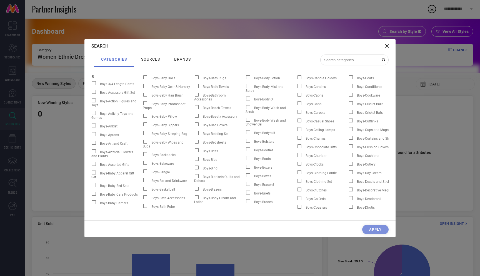
click at [368, 61] on input at bounding box center [351, 60] width 56 height 5
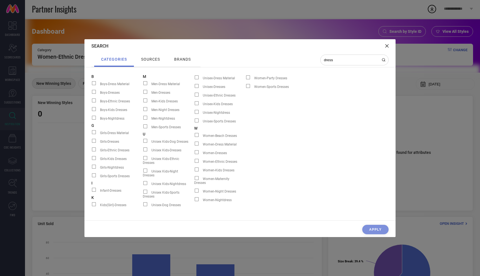
click at [196, 153] on span at bounding box center [197, 152] width 4 height 4
click at [194, 154] on input "Women-Dresses" at bounding box center [194, 154] width 0 height 0
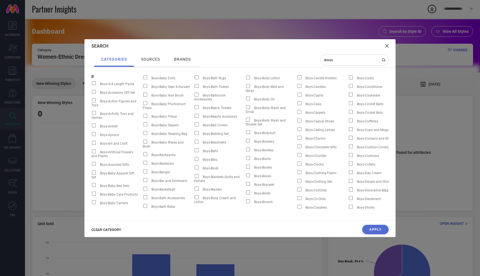
click at [180, 59] on span "brands" at bounding box center [182, 59] width 17 height 4
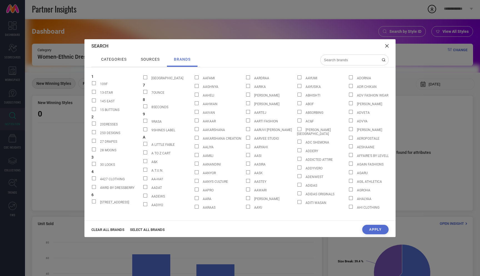
click at [344, 59] on input at bounding box center [351, 60] width 56 height 5
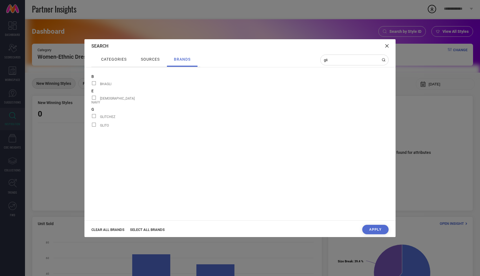
click at [93, 114] on span at bounding box center [94, 116] width 4 height 4
click at [91, 118] on input "GLITCHEZ" at bounding box center [91, 118] width 0 height 0
click at [374, 228] on button "Apply" at bounding box center [375, 228] width 26 height 9
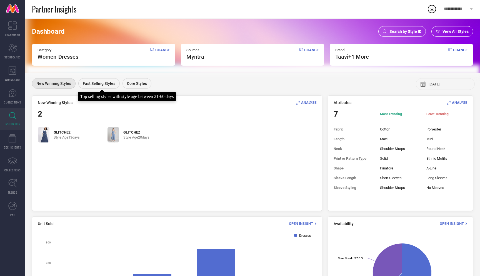
click at [99, 87] on div "Fast Selling Styles" at bounding box center [98, 83] width 41 height 11
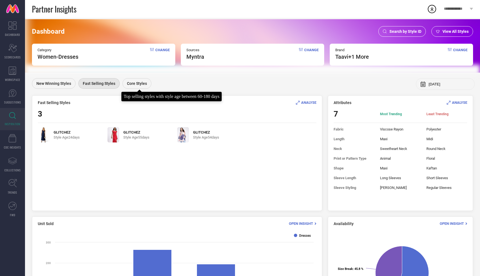
click at [135, 81] on div "Core Styles" at bounding box center [137, 83] width 29 height 11
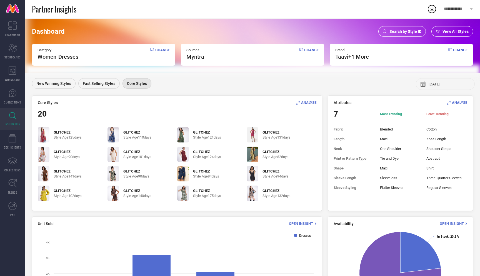
click at [116, 135] on img at bounding box center [114, 134] width 12 height 15
click at [312, 102] on span "ANALYSE" at bounding box center [308, 102] width 15 height 4
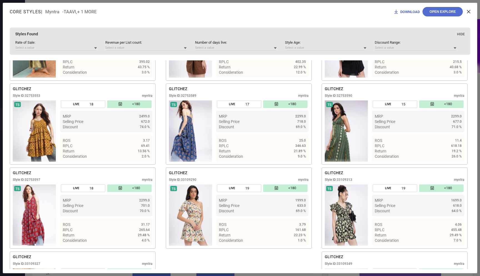
scroll to position [400, 0]
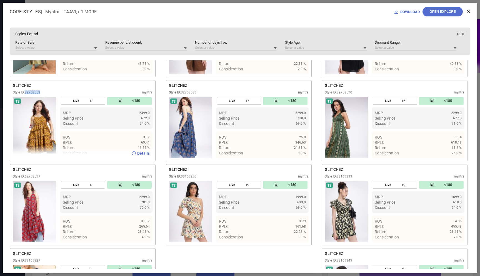
drag, startPoint x: 26, startPoint y: 94, endPoint x: 55, endPoint y: 94, distance: 29.4
click at [55, 94] on div "Style ID: 32753553 myntra" at bounding box center [83, 93] width 140 height 7
copy div "32753553"
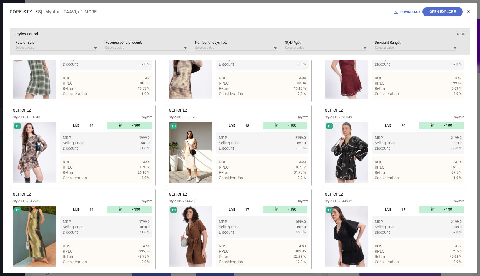
scroll to position [0, 0]
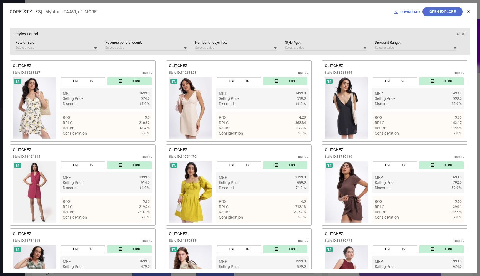
click at [471, 11] on div "Core Styles | Myntra - TAAVI ,+ 1 MORE DOWNLOAD Open Explore" at bounding box center [240, 12] width 474 height 18
click at [469, 12] on icon at bounding box center [468, 11] width 3 height 3
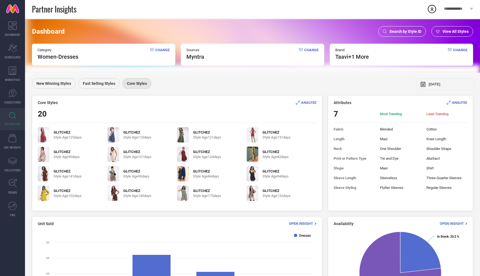
click at [163, 50] on span "Change" at bounding box center [162, 54] width 14 height 12
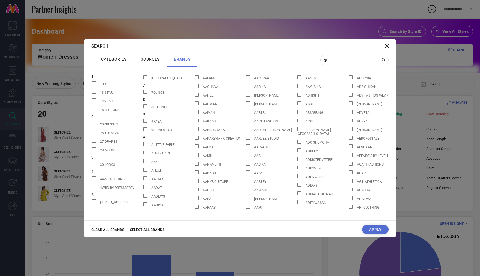
click at [125, 60] on span "categories" at bounding box center [114, 59] width 26 height 4
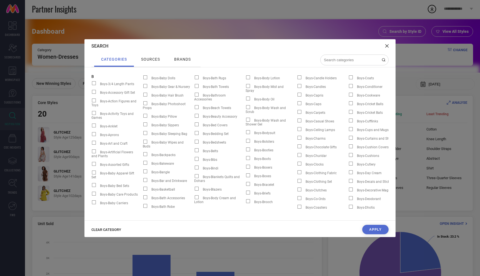
click at [107, 230] on span "CLEAR CATEGORY" at bounding box center [106, 229] width 30 height 4
click at [337, 60] on input at bounding box center [351, 60] width 56 height 5
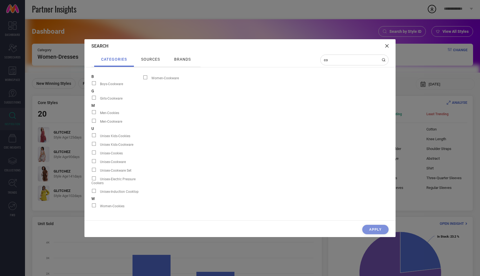
type input "co"
click at [372, 228] on div "Apply" at bounding box center [239, 230] width 311 height 12
click at [390, 43] on div "Search" at bounding box center [239, 46] width 311 height 14
click at [388, 46] on icon at bounding box center [386, 45] width 3 height 3
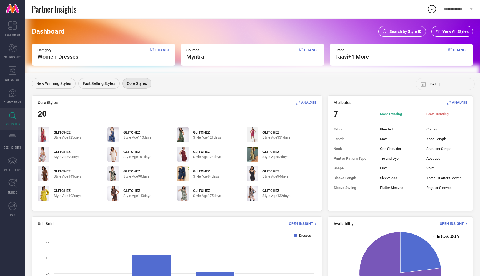
click at [353, 56] on span "taavi +1 More" at bounding box center [352, 56] width 34 height 7
click at [461, 49] on span "Change" at bounding box center [460, 54] width 14 height 12
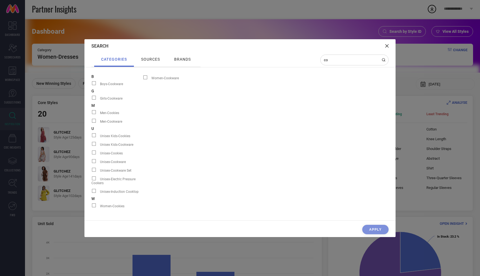
click at [188, 59] on span "brands" at bounding box center [182, 59] width 17 height 4
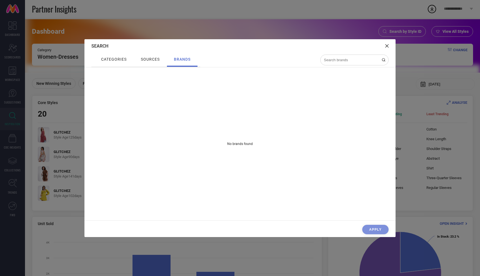
click at [118, 59] on span "categories" at bounding box center [114, 59] width 26 height 4
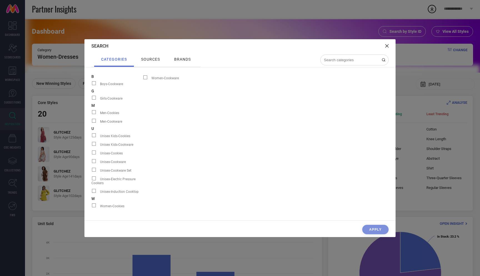
click at [351, 62] on input at bounding box center [351, 60] width 56 height 5
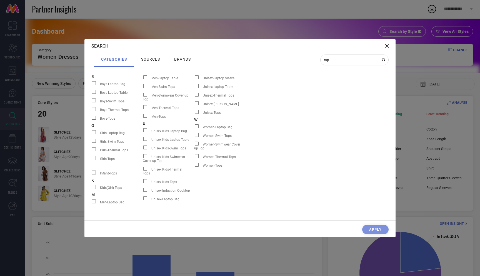
type input "top"
click at [385, 43] on div at bounding box center [386, 45] width 3 height 5
click at [387, 48] on div at bounding box center [386, 45] width 3 height 5
click at [387, 46] on icon at bounding box center [386, 45] width 3 height 3
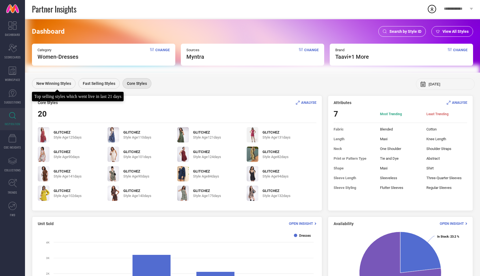
click at [61, 87] on div "New Winning Styles" at bounding box center [54, 83] width 44 height 11
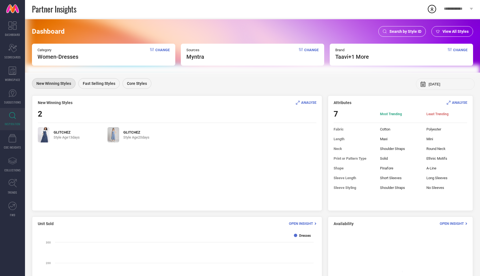
click at [162, 50] on span "Change" at bounding box center [162, 54] width 14 height 12
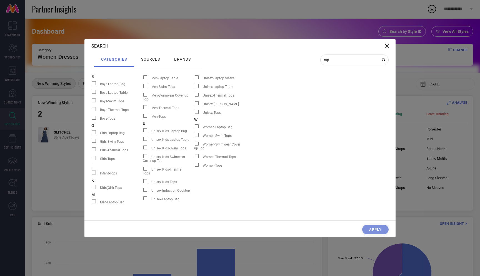
click at [390, 46] on div "Search" at bounding box center [239, 46] width 311 height 14
click at [384, 45] on div "Search" at bounding box center [239, 46] width 311 height 14
click at [385, 45] on icon at bounding box center [386, 45] width 3 height 3
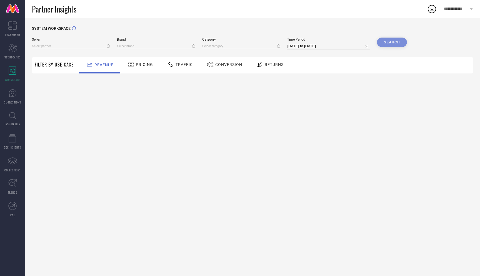
type input "All"
type input "1 STOP FASHION"
type input "All"
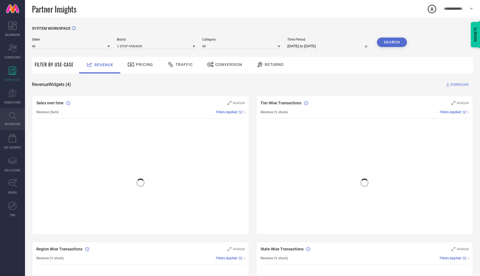
click at [14, 109] on link "INSPIRATION" at bounding box center [12, 119] width 25 height 22
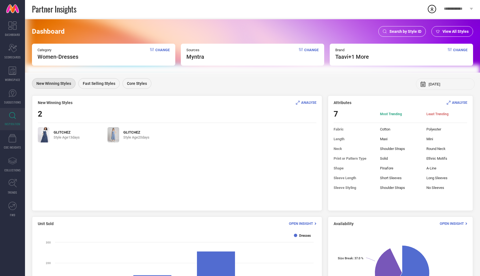
click at [415, 29] on div "Search by Style ID" at bounding box center [402, 31] width 48 height 11
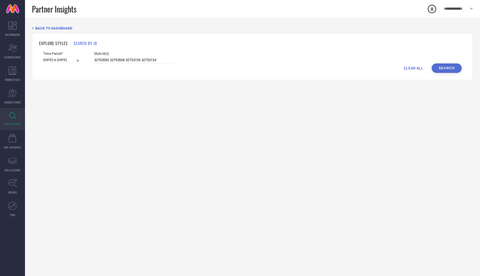
click at [414, 68] on span "CLEAR ALL" at bounding box center [414, 68] width 20 height 4
click at [122, 63] on input at bounding box center [134, 60] width 81 height 6
paste input "32753553"
type input "32753553"
click at [52, 61] on input at bounding box center [62, 60] width 38 height 6
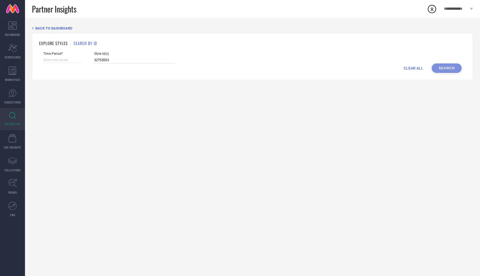
select select "7"
select select "2025"
select select "8"
select select "2025"
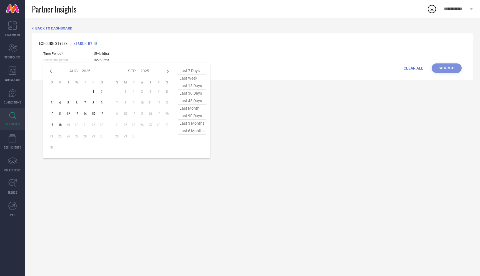
type input "32753553"
click at [192, 116] on span "last 90 days" at bounding box center [192, 116] width 28 height 8
type input "[DATE] to [DATE]"
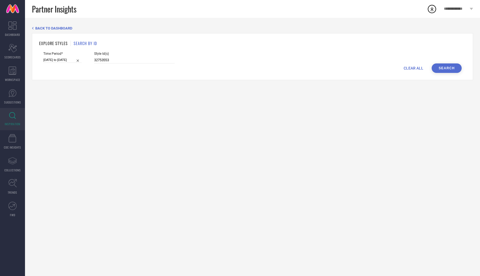
click at [440, 67] on button "Search" at bounding box center [447, 67] width 30 height 9
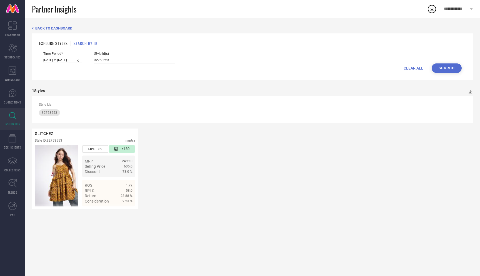
click at [64, 60] on input "21-05-2025 to 18-08-2025" at bounding box center [62, 60] width 38 height 6
select select "4"
select select "2025"
select select "5"
select select "2025"
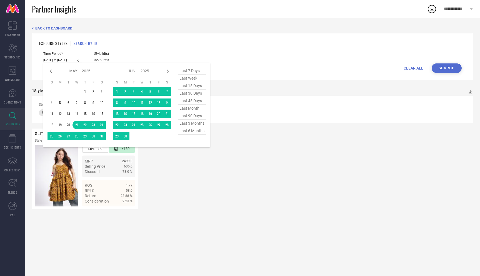
click at [191, 133] on span "last 6 months" at bounding box center [192, 131] width 28 height 8
type input "01-02-2025 to 31-07-2025"
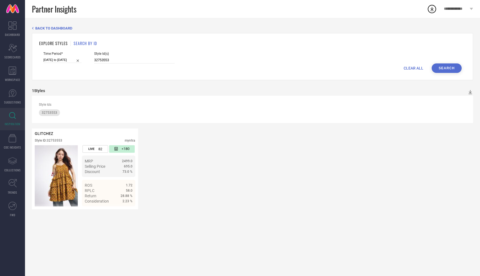
click at [445, 66] on button "Search" at bounding box center [447, 67] width 30 height 9
click at [43, 53] on form "Time Period* 01-02-2025 to 31-07-2025 Style Id(s) 32753553 CLEAR ALL Search" at bounding box center [252, 62] width 427 height 21
select select "1"
select select "2025"
select select "2"
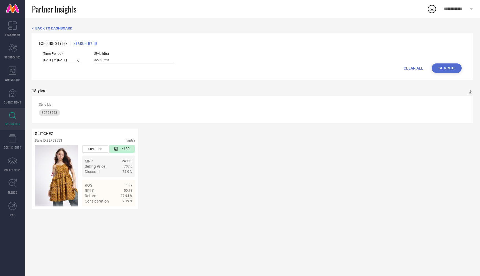
select select "2025"
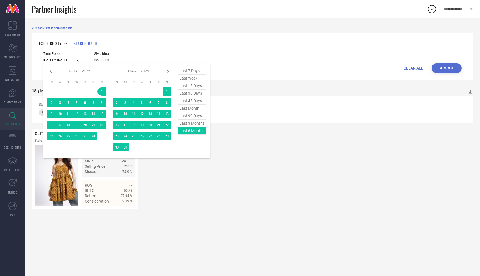
click at [56, 59] on input "01-02-2025 to 31-07-2025" at bounding box center [62, 60] width 38 height 6
click at [199, 126] on span "last 3 months" at bounding box center [192, 123] width 28 height 8
type input "01-05-2025 to 31-07-2025"
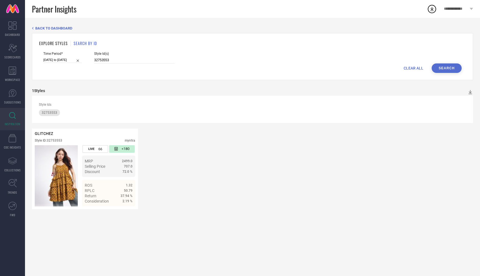
click at [444, 68] on button "Search" at bounding box center [447, 67] width 30 height 9
select select "4"
select select "2025"
select select "5"
select select "2025"
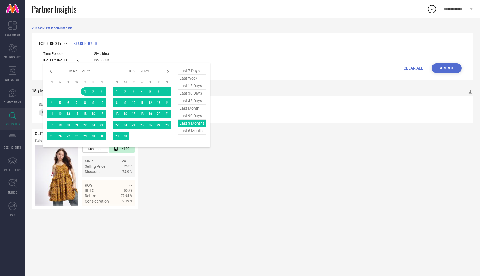
click at [52, 58] on input "01-05-2025 to 31-07-2025" at bounding box center [62, 60] width 38 height 6
click at [193, 102] on span "last 45 days" at bounding box center [192, 101] width 28 height 8
type input "05-07-2025 to 18-08-2025"
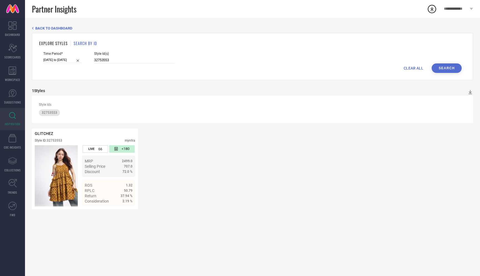
click at [439, 69] on button "Search" at bounding box center [447, 67] width 30 height 9
select select "6"
select select "2025"
select select "7"
select select "2025"
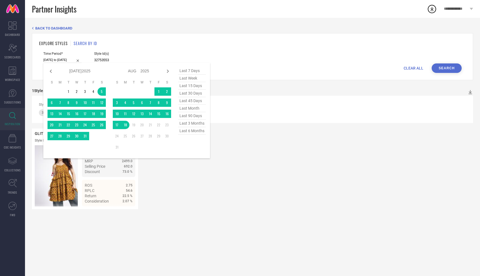
click at [59, 59] on input "05-07-2025 to 18-08-2025" at bounding box center [62, 60] width 38 height 6
click at [191, 96] on span "last 30 days" at bounding box center [192, 93] width 28 height 8
type input "20-07-2025 to 18-08-2025"
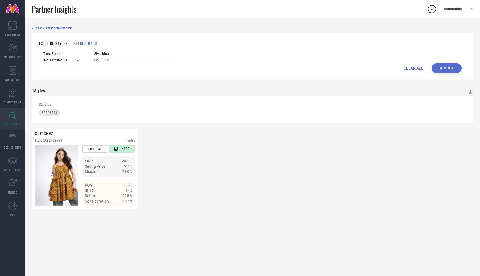
click at [441, 67] on button "Search" at bounding box center [447, 67] width 30 height 9
click at [51, 61] on input "20-07-2025 to 18-08-2025" at bounding box center [62, 60] width 38 height 6
select select "6"
select select "2025"
select select "7"
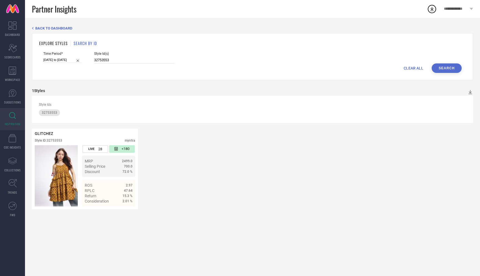
select select "2025"
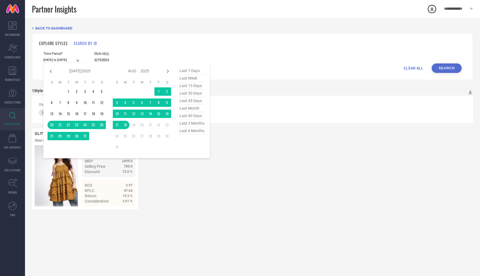
click at [194, 83] on span "last 15 days" at bounding box center [192, 86] width 28 height 8
type input "04-08-2025 to 18-08-2025"
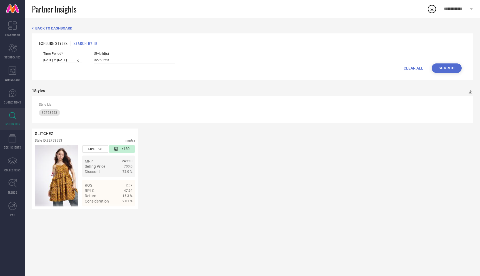
click at [443, 70] on button "Search" at bounding box center [447, 67] width 30 height 9
click at [63, 61] on input "04-08-2025 to 18-08-2025" at bounding box center [62, 60] width 38 height 6
select select "7"
select select "2025"
select select "8"
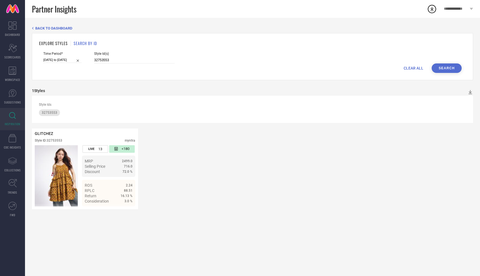
select select "2025"
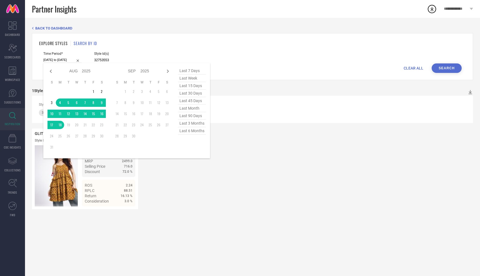
click at [188, 77] on span "last week" at bounding box center [192, 78] width 28 height 8
type input "10-08-2025 to 16-08-2025"
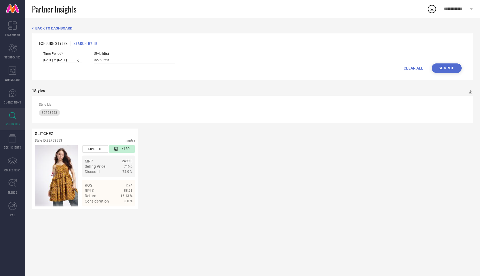
click at [443, 66] on button "Search" at bounding box center [447, 67] width 30 height 9
click at [63, 61] on input "10-08-2025 to 16-08-2025" at bounding box center [62, 60] width 38 height 6
select select "7"
select select "2025"
select select "8"
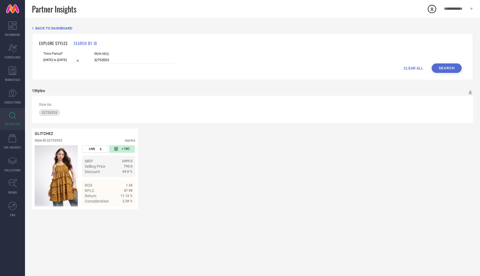
select select "2025"
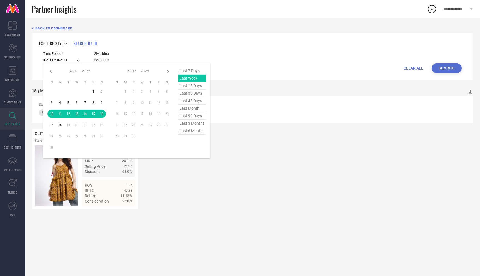
click at [201, 129] on span "last 6 months" at bounding box center [192, 131] width 28 height 8
type input "01-02-2025 to 31-07-2025"
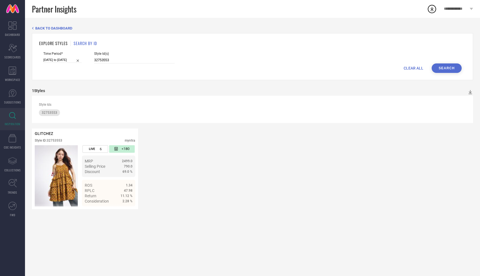
click at [456, 67] on button "Search" at bounding box center [447, 67] width 30 height 9
click at [63, 60] on input "01-02-2025 to 31-07-2025" at bounding box center [62, 60] width 38 height 6
select select "1"
select select "2025"
select select "2"
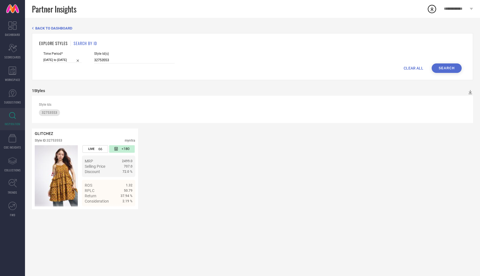
select select "2025"
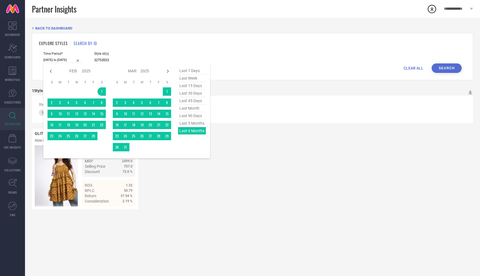
click at [192, 127] on span "last 3 months" at bounding box center [192, 123] width 28 height 8
type input "01-05-2025 to 31-07-2025"
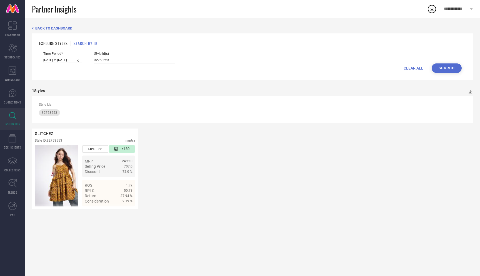
click at [451, 66] on button "Search" at bounding box center [447, 67] width 30 height 9
click at [58, 61] on input "01-05-2025 to 31-07-2025" at bounding box center [62, 60] width 38 height 6
select select "4"
select select "2025"
select select "5"
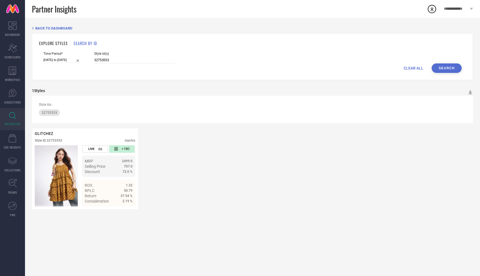
select select "2025"
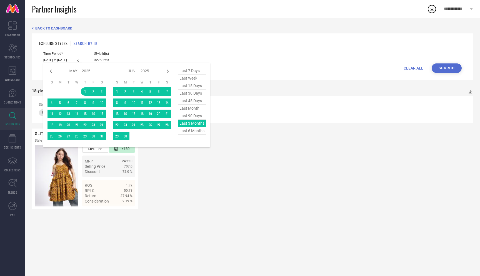
click at [193, 115] on span "last 90 days" at bounding box center [192, 116] width 28 height 8
type input "21-05-2025 to 18-08-2025"
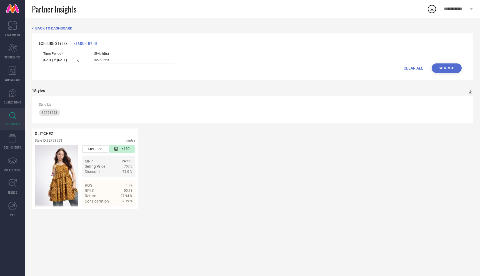
click at [441, 67] on button "Search" at bounding box center [447, 67] width 30 height 9
click at [57, 60] on input "21-05-2025 to 18-08-2025" at bounding box center [62, 60] width 38 height 6
select select "4"
select select "2025"
select select "5"
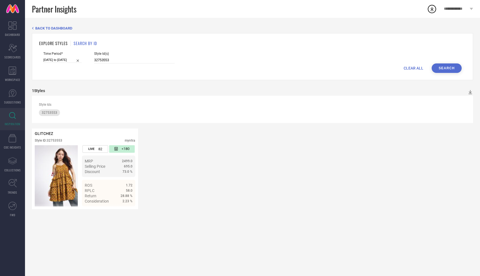
select select "2025"
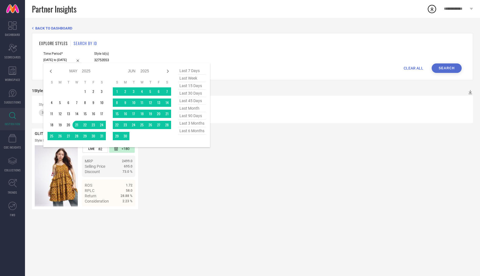
click at [195, 106] on span "last month" at bounding box center [192, 108] width 28 height 8
type input "01-07-2025 to 31-07-2025"
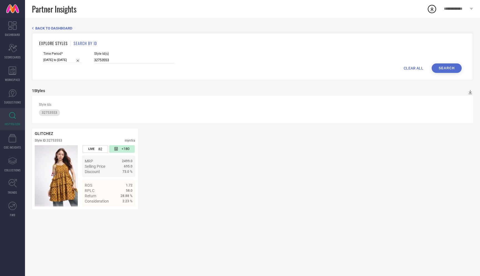
click at [451, 63] on button "Search" at bounding box center [447, 67] width 30 height 9
click at [59, 57] on input "01-07-2025 to 31-07-2025" at bounding box center [62, 60] width 38 height 6
select select "6"
select select "2025"
select select "7"
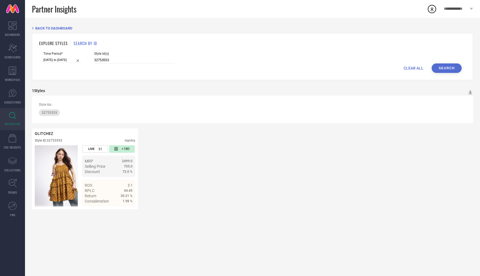
select select "2025"
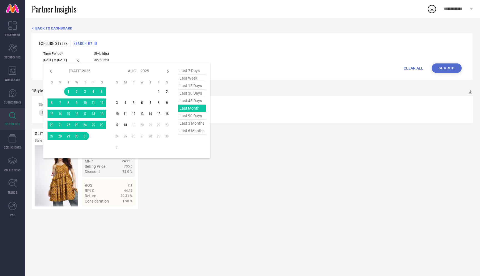
click at [193, 92] on span "last 30 days" at bounding box center [192, 93] width 28 height 8
type input "20-07-2025 to 18-08-2025"
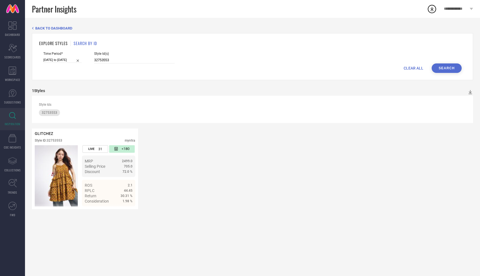
click at [441, 68] on button "Search" at bounding box center [447, 67] width 30 height 9
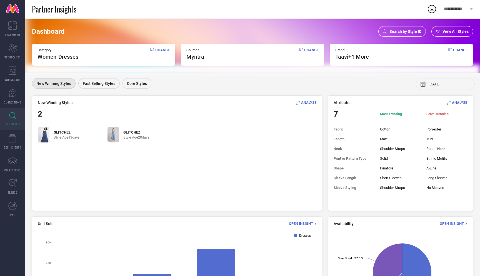
click at [165, 50] on span "Change" at bounding box center [162, 54] width 14 height 12
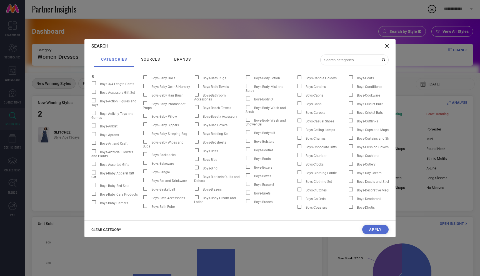
click at [109, 229] on span "CLEAR CATEGORY" at bounding box center [106, 229] width 30 height 4
click at [340, 59] on input at bounding box center [351, 60] width 56 height 5
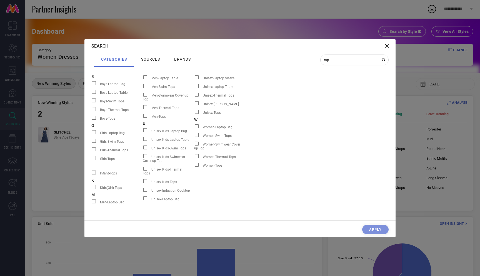
type input "top"
click at [212, 163] on span "Women-Tops" at bounding box center [213, 165] width 20 height 4
click at [194, 166] on input "Women-Tops" at bounding box center [194, 166] width 0 height 0
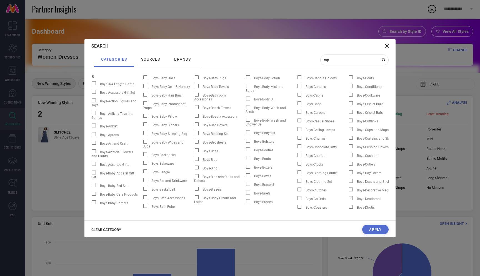
click at [376, 229] on button "Apply" at bounding box center [375, 228] width 26 height 9
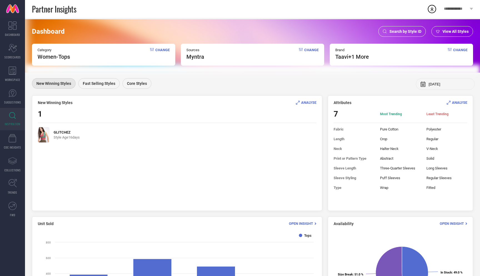
click at [100, 78] on div "Dashboard Search by Style ID View All Styles Category Women-Tops Change Sources…" at bounding box center [252, 176] width 455 height 317
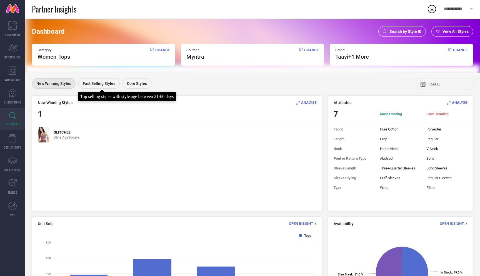
click at [100, 81] on span "Fast Selling Styles" at bounding box center [99, 83] width 33 height 4
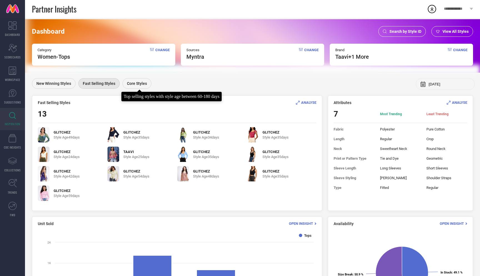
click at [135, 86] on div "Core Styles" at bounding box center [137, 83] width 29 height 11
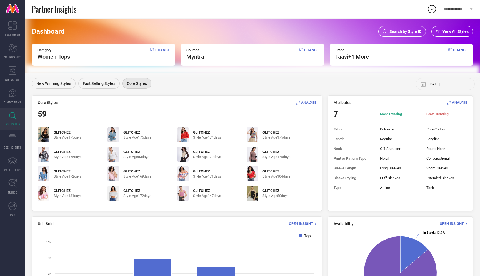
click at [303, 99] on div "Core Styles ANALYSE 59 GLITCHEZ Style Age 175 days GLITCHEZ Style Age 175 days …" at bounding box center [177, 152] width 290 height 115
click at [305, 103] on span "ANALYSE" at bounding box center [308, 102] width 15 height 4
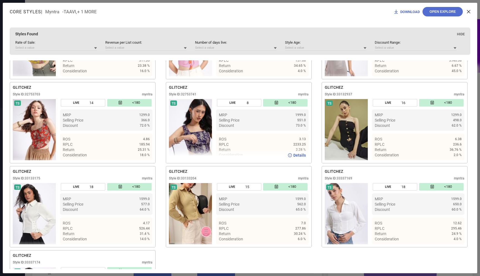
scroll to position [1339, 0]
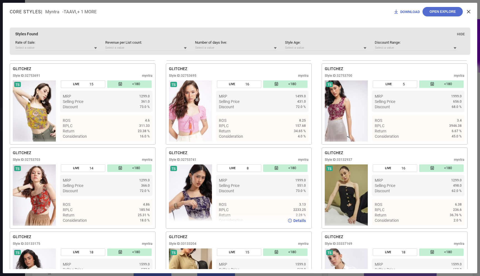
click at [204, 188] on img at bounding box center [190, 194] width 43 height 61
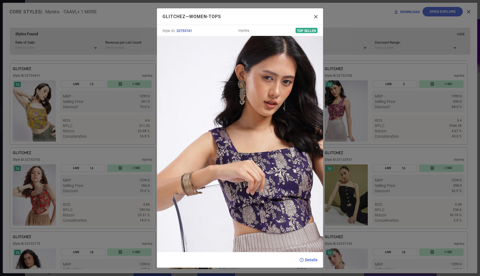
click at [374, 176] on div "GLITCHEZ — Women-Tops Style ID: 32753741 myntra Top Seller Details" at bounding box center [240, 138] width 480 height 276
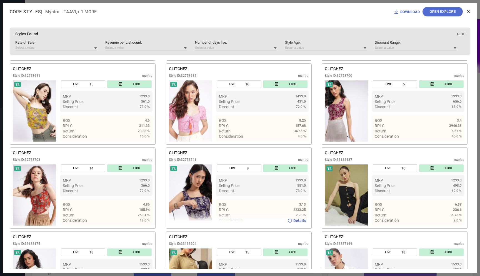
click at [296, 223] on span "Details" at bounding box center [299, 220] width 13 height 4
drag, startPoint x: 182, startPoint y: 162, endPoint x: 216, endPoint y: 161, distance: 33.6
click at [216, 161] on div "Style ID: 32753741 myntra" at bounding box center [239, 161] width 140 height 7
copy div "32753741"
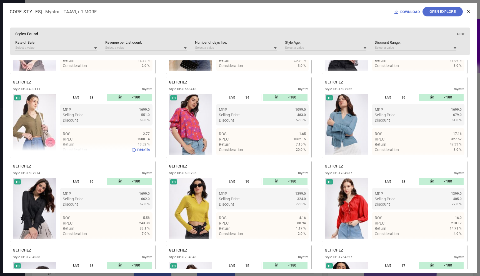
scroll to position [199, 0]
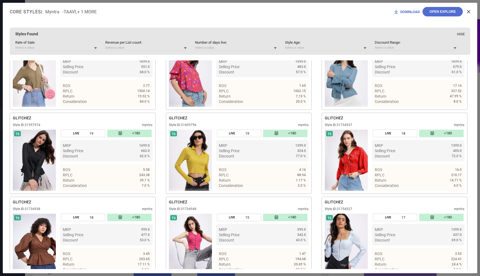
click at [468, 13] on icon at bounding box center [468, 11] width 3 height 3
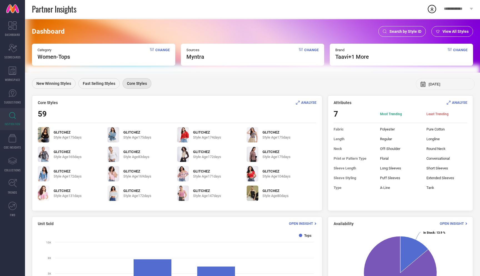
click at [54, 84] on span "New Winning Styles" at bounding box center [53, 83] width 35 height 4
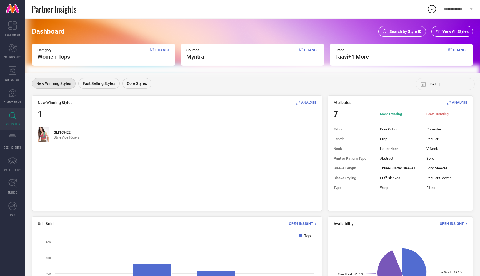
click at [96, 89] on div "New Winning Styles Fast Selling Styles Core Styles" at bounding box center [93, 84] width 122 height 12
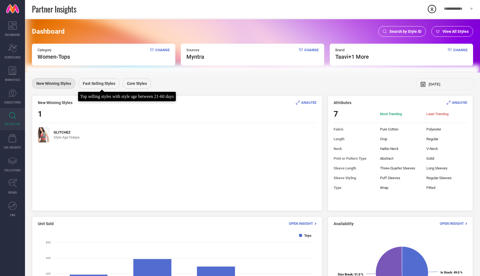
click at [97, 85] on span "Fast Selling Styles" at bounding box center [99, 83] width 33 height 4
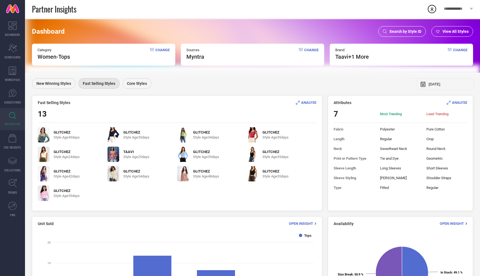
click at [308, 102] on span "ANALYSE" at bounding box center [308, 102] width 15 height 4
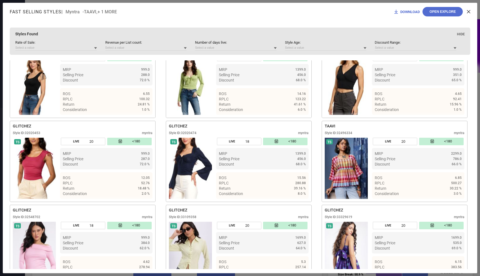
scroll to position [223, 0]
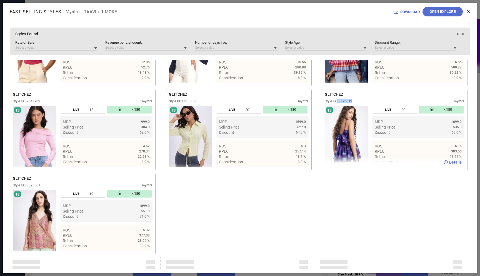
drag, startPoint x: 338, startPoint y: 102, endPoint x: 372, endPoint y: 102, distance: 33.3
click at [371, 102] on div "Style ID: 33329619 myntra" at bounding box center [395, 102] width 140 height 7
copy div "33329619"
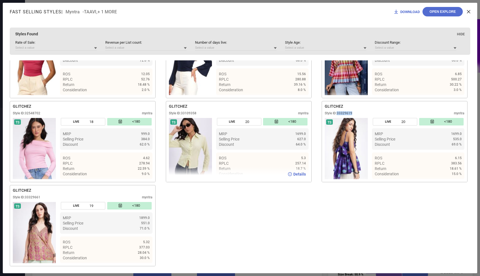
scroll to position [0, 0]
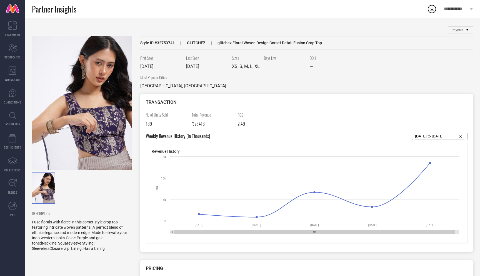
click at [15, 11] on link at bounding box center [12, 9] width 25 height 18
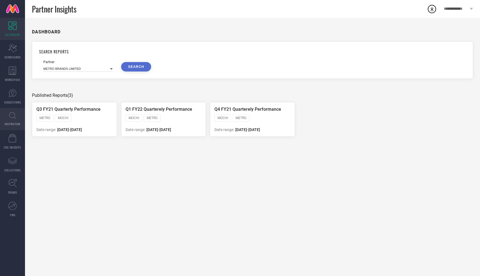
click at [15, 112] on icon at bounding box center [12, 115] width 7 height 7
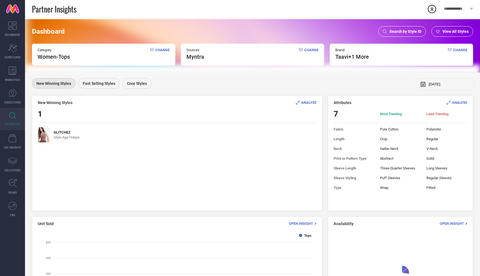
click at [405, 30] on span "Search by Style ID" at bounding box center [405, 31] width 32 height 4
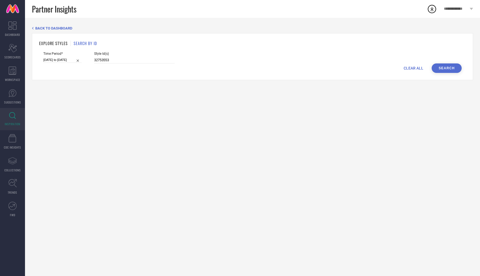
click at [410, 68] on span "CLEAR ALL" at bounding box center [414, 68] width 20 height 4
click at [136, 58] on input at bounding box center [134, 60] width 81 height 6
paste input "32753741"
type input "32753741"
click at [63, 61] on input at bounding box center [62, 60] width 38 height 6
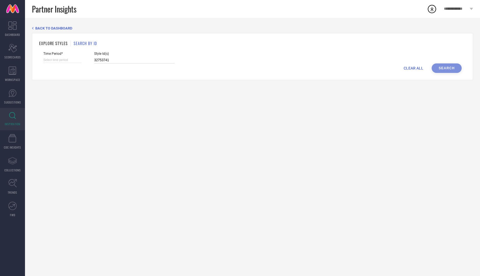
select select "7"
select select "2025"
select select "8"
select select "2025"
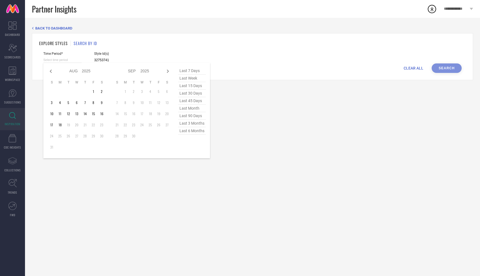
type input "32753741"
click at [199, 95] on span "last 30 days" at bounding box center [192, 93] width 28 height 8
type input "[DATE] to [DATE]"
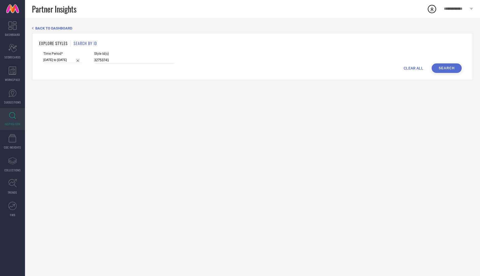
click at [440, 68] on button "Search" at bounding box center [447, 67] width 30 height 9
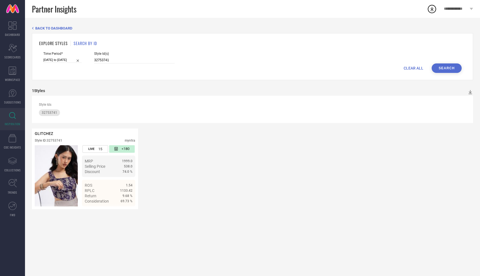
select select "6"
select select "2025"
select select "7"
select select "2025"
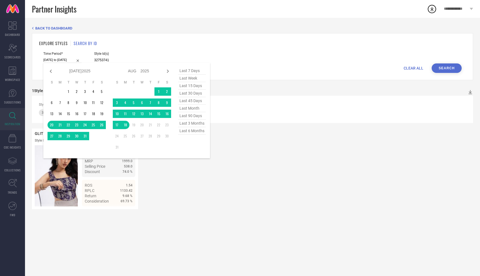
click at [53, 60] on input "[DATE] to [DATE]" at bounding box center [62, 60] width 38 height 6
click at [193, 99] on span "last 45 days" at bounding box center [192, 101] width 28 height 8
type input "[DATE] to [DATE]"
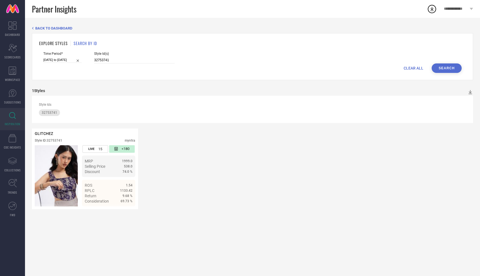
click at [443, 66] on button "Search" at bounding box center [447, 67] width 30 height 9
click at [56, 62] on input "[DATE] to [DATE]" at bounding box center [62, 60] width 38 height 6
select select "6"
select select "2025"
select select "7"
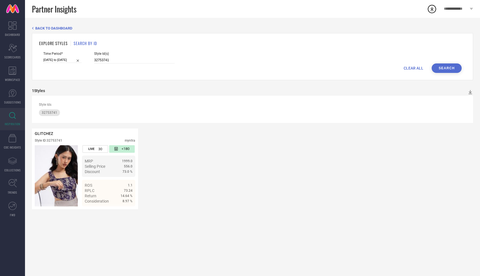
select select "2025"
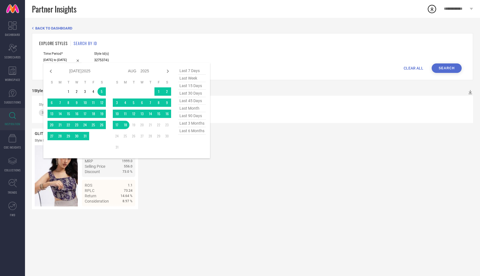
click at [189, 86] on span "last 15 days" at bounding box center [192, 86] width 28 height 8
type input "[DATE] to [DATE]"
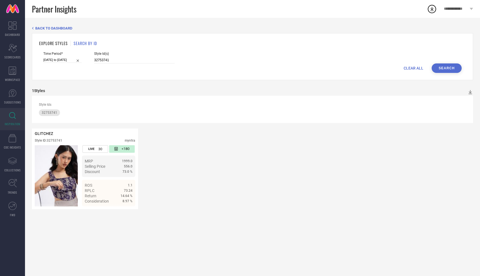
click at [447, 71] on button "Search" at bounding box center [447, 67] width 30 height 9
drag, startPoint x: 104, startPoint y: 59, endPoint x: 77, endPoint y: 60, distance: 27.8
click at [77, 60] on div "Time Period* [DATE] to [DATE] Style Id(s) 32753741" at bounding box center [252, 58] width 418 height 12
paste input "3329619"
type input "33329619"
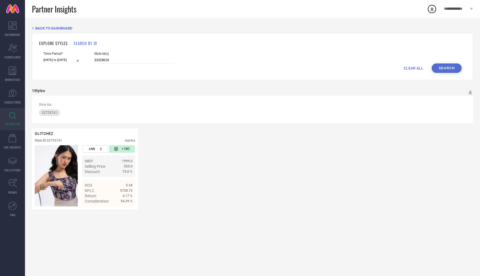
click at [451, 71] on button "Search" at bounding box center [447, 67] width 30 height 9
